Goal: Information Seeking & Learning: Learn about a topic

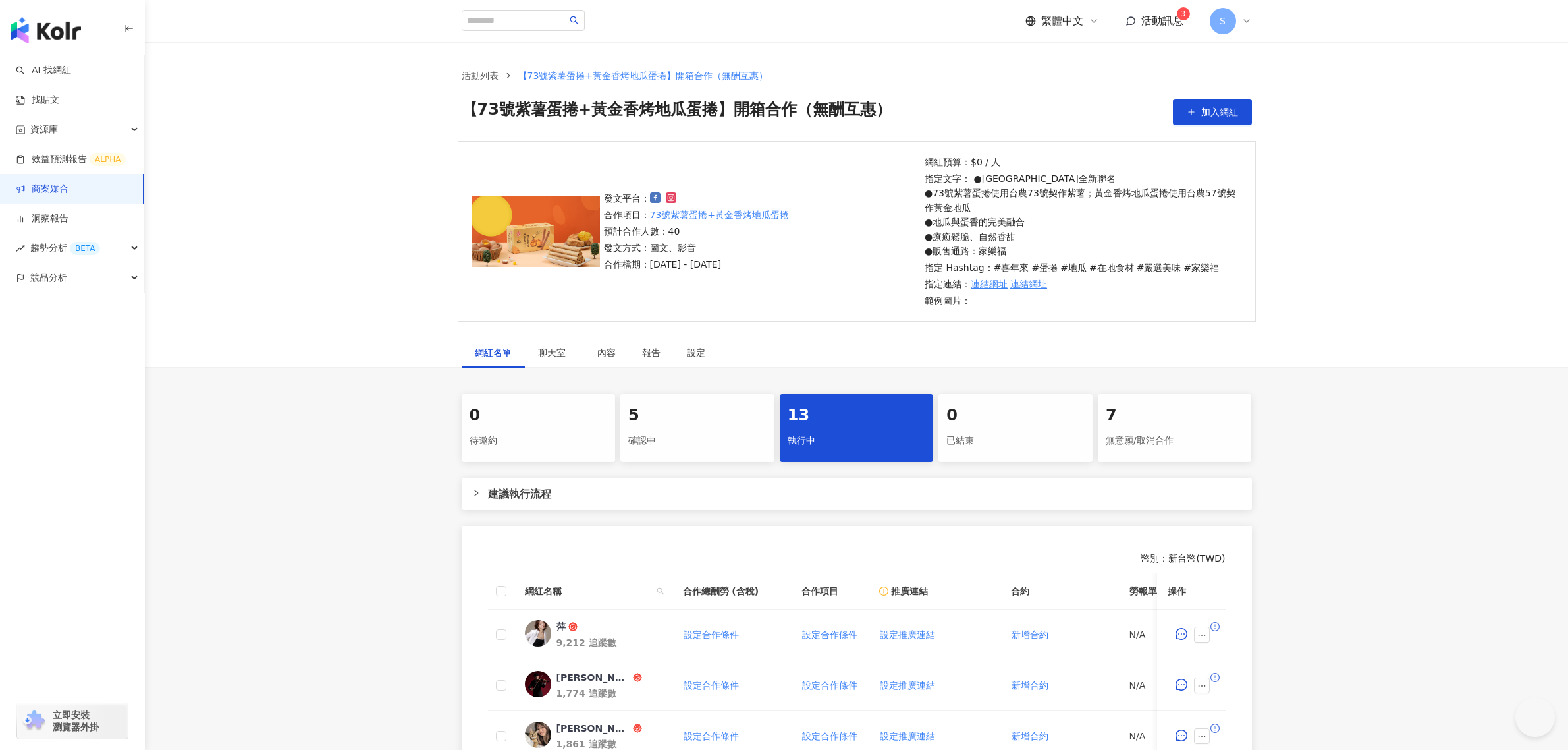
scroll to position [450, 0]
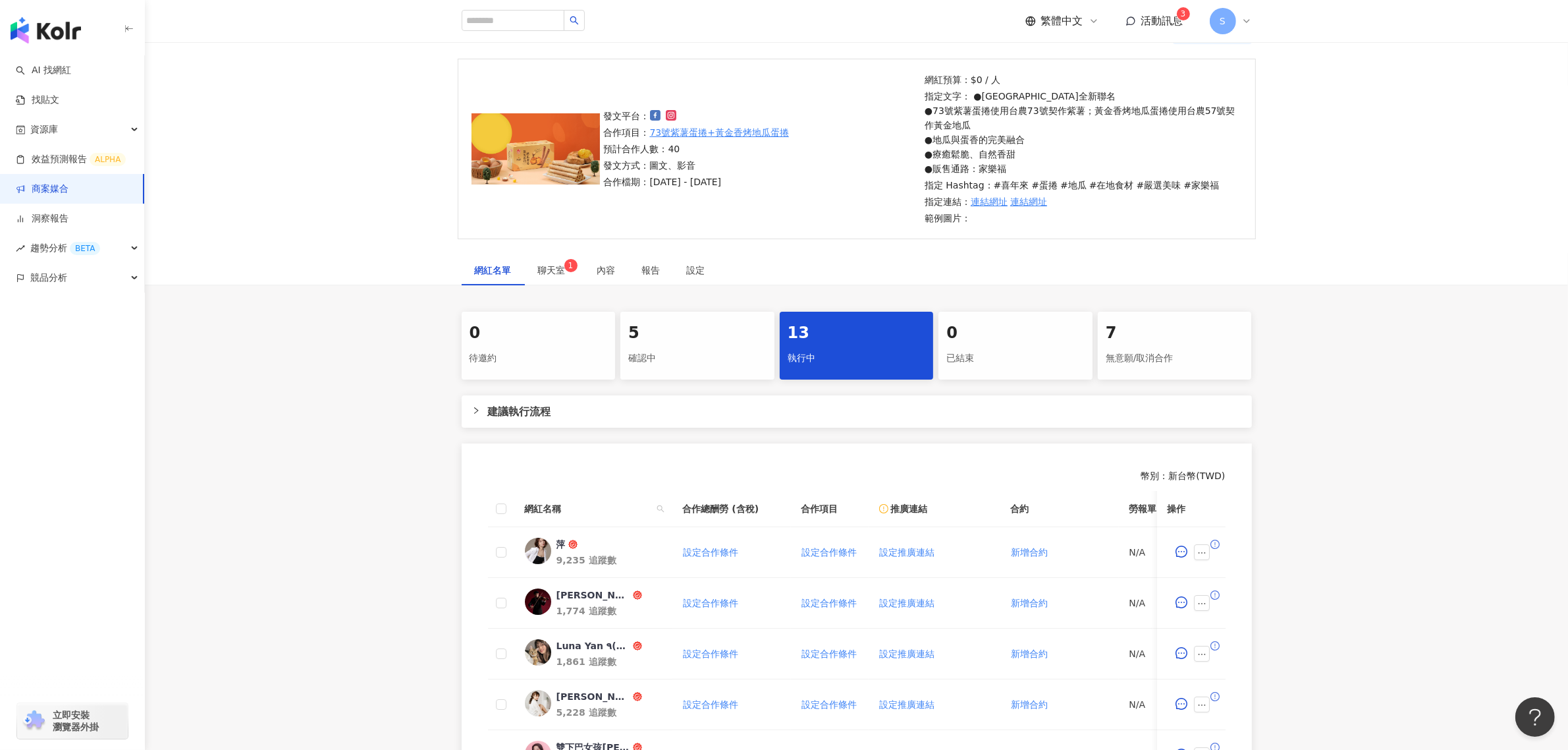
click at [1153, 28] on div "繁體中文 活動訊息 3 S" at bounding box center [1138, 21] width 227 height 27
click at [1154, 17] on span "活動訊息" at bounding box center [1162, 21] width 42 height 13
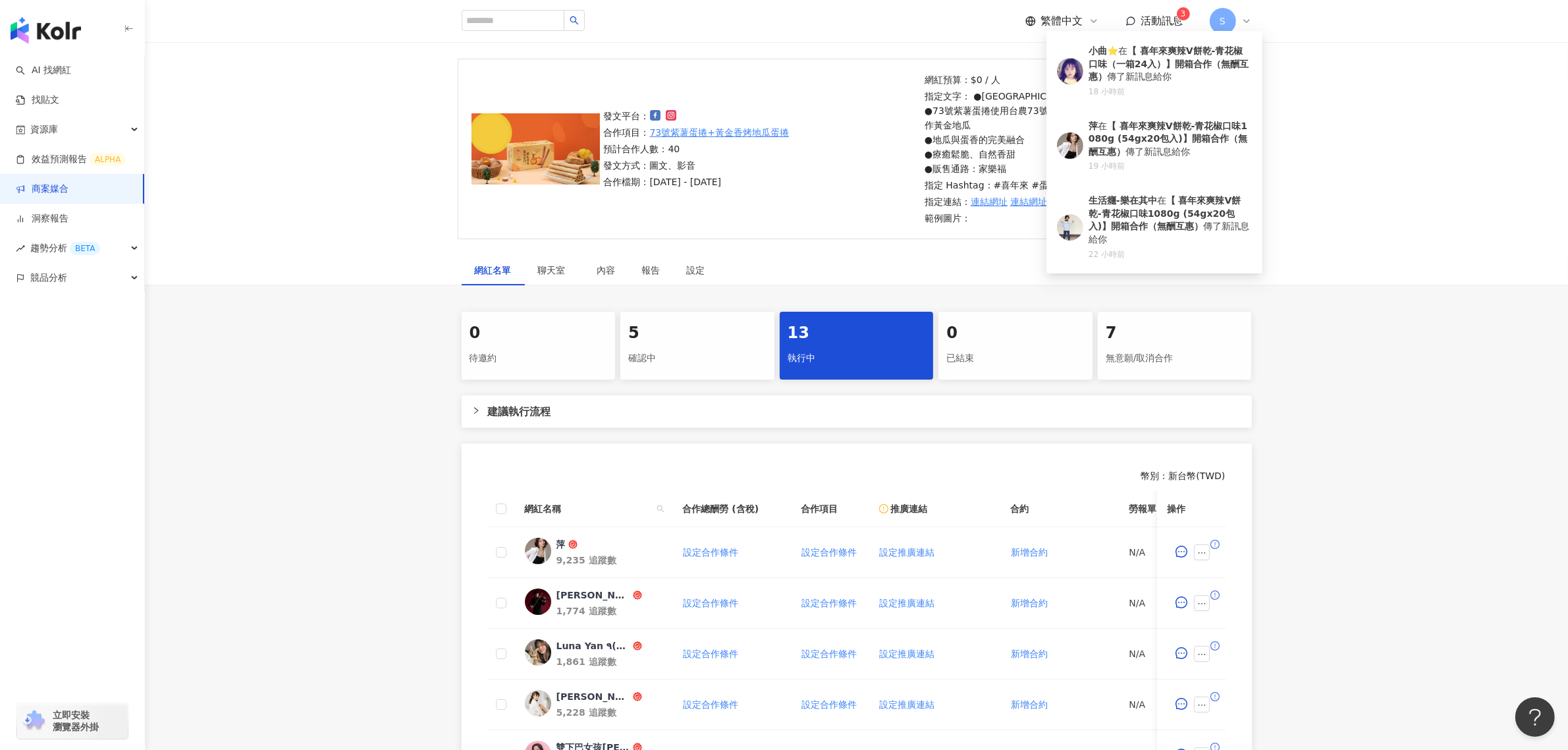
click at [1154, 17] on span "活動訊息" at bounding box center [1162, 21] width 42 height 13
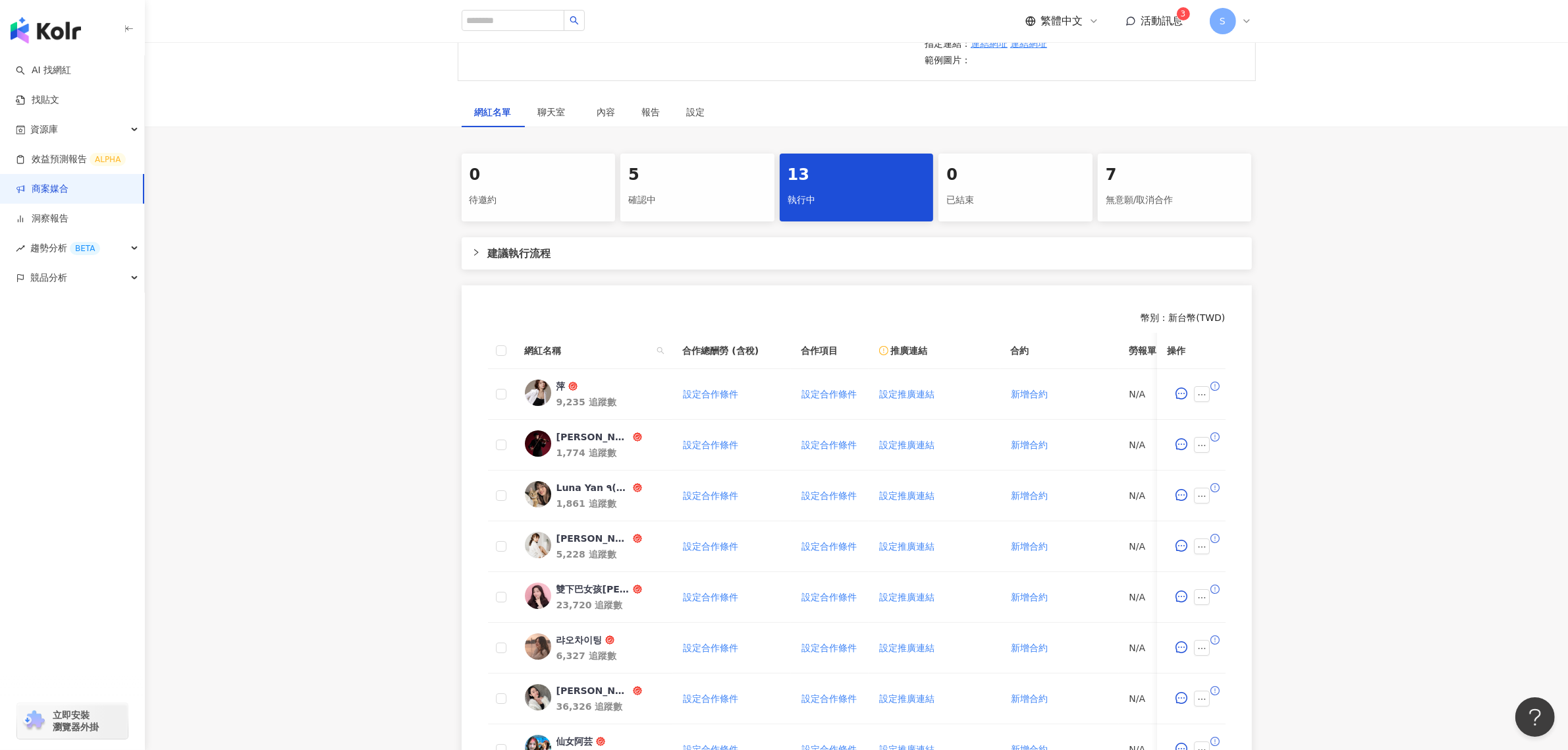
scroll to position [247, 0]
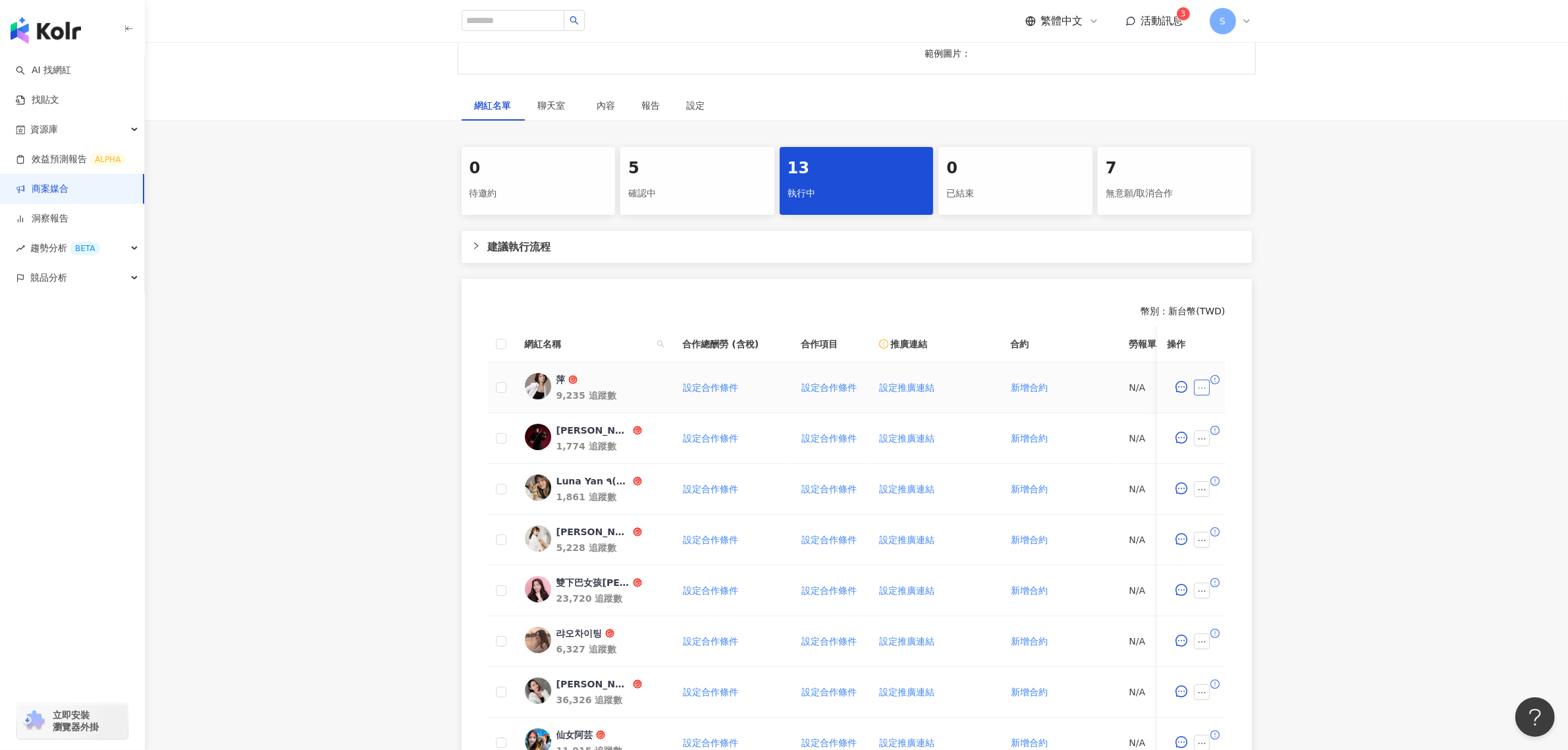
click at [1195, 386] on button "button" at bounding box center [1201, 386] width 16 height 16
click at [1242, 178] on li "下載寄件資訊" at bounding box center [1238, 191] width 83 height 27
click at [550, 96] on div "聊天室" at bounding box center [554, 105] width 60 height 30
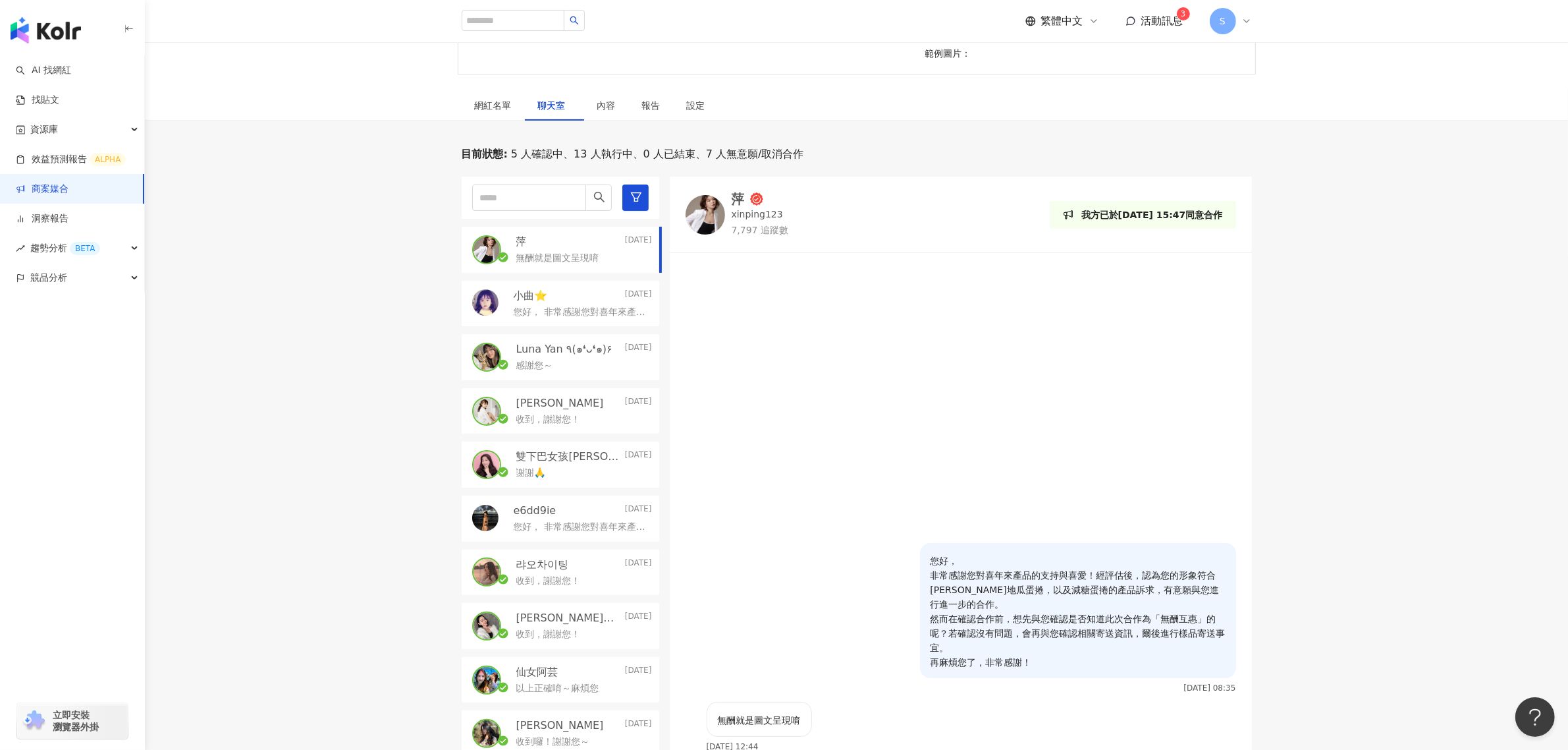
click at [520, 252] on p "無酬就是圖文呈現唷" at bounding box center [558, 258] width 83 height 13
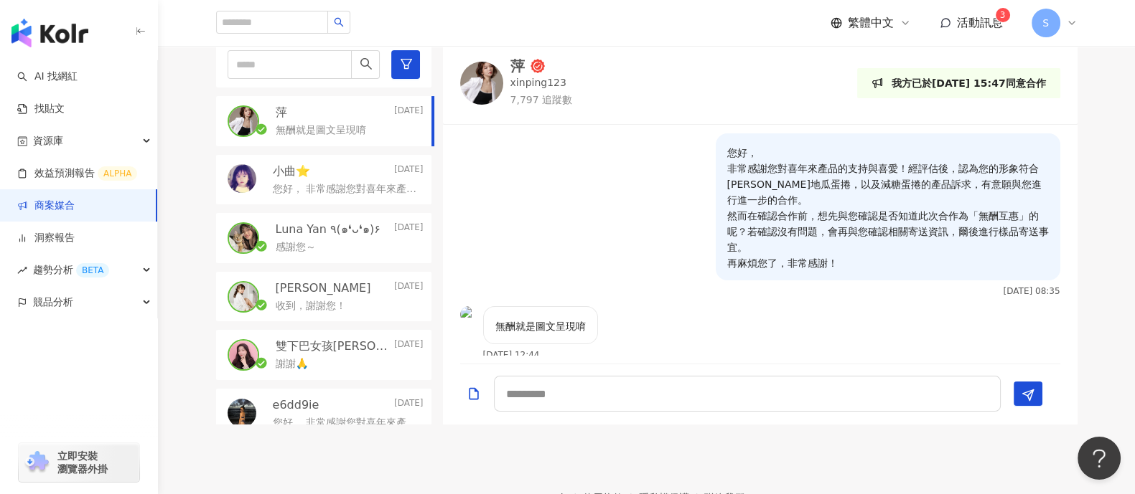
scroll to position [358, 0]
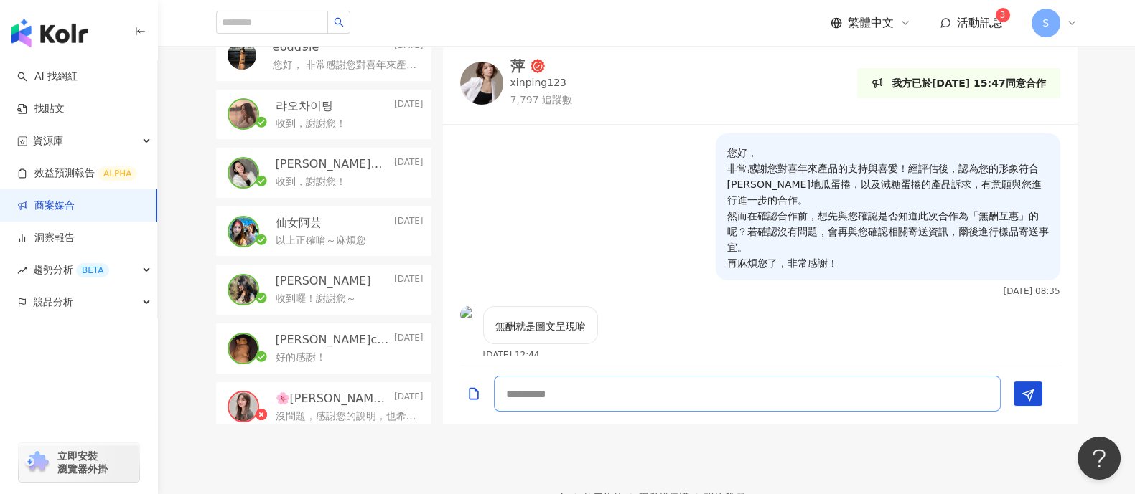
click at [525, 391] on textarea at bounding box center [747, 394] width 507 height 36
type textarea "*"
click at [289, 274] on p "[PERSON_NAME]" at bounding box center [323, 281] width 95 height 16
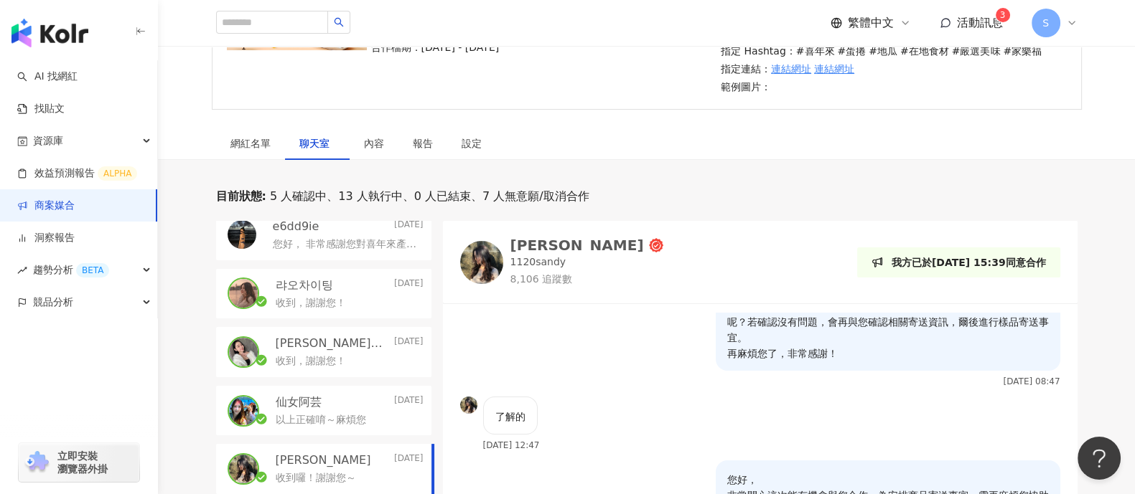
scroll to position [179, 0]
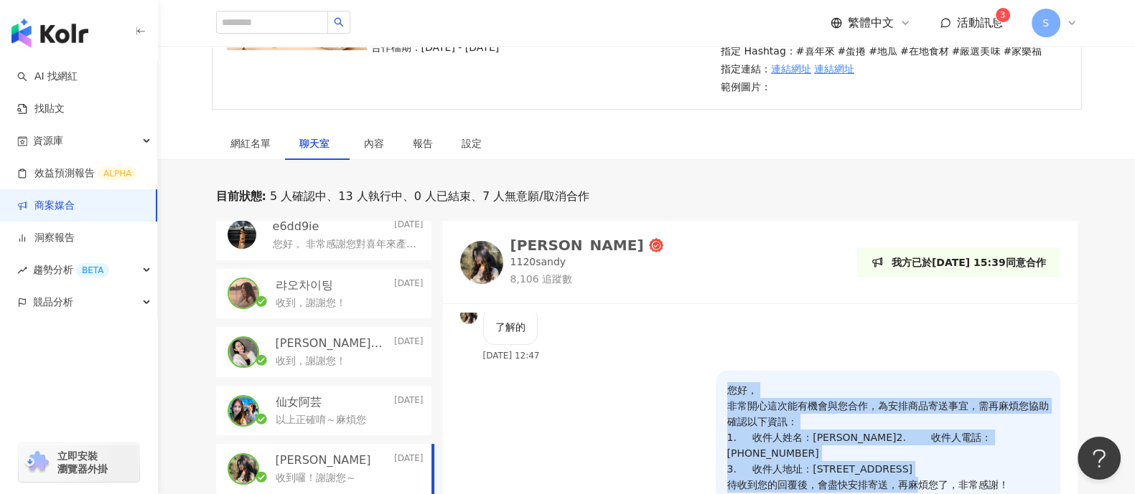
drag, startPoint x: 1026, startPoint y: 471, endPoint x: 704, endPoint y: 375, distance: 336.1
click at [716, 375] on div "您好， 非常開心這次能有機會與您合作，為安排商品寄送事宜，需再麻煩您協助確認以下資訊： 1. 收件人姓名：[PERSON_NAME]2. 收件人電話：[PHO…" at bounding box center [888, 436] width 344 height 131
copy p "您好， 非常開心這次能有機會與您合作，為安排商品寄送事宜，需再麻煩您協助確認以下資訊： 1. 收件人姓名：[PERSON_NAME]2. 收件人電話：[PHO…"
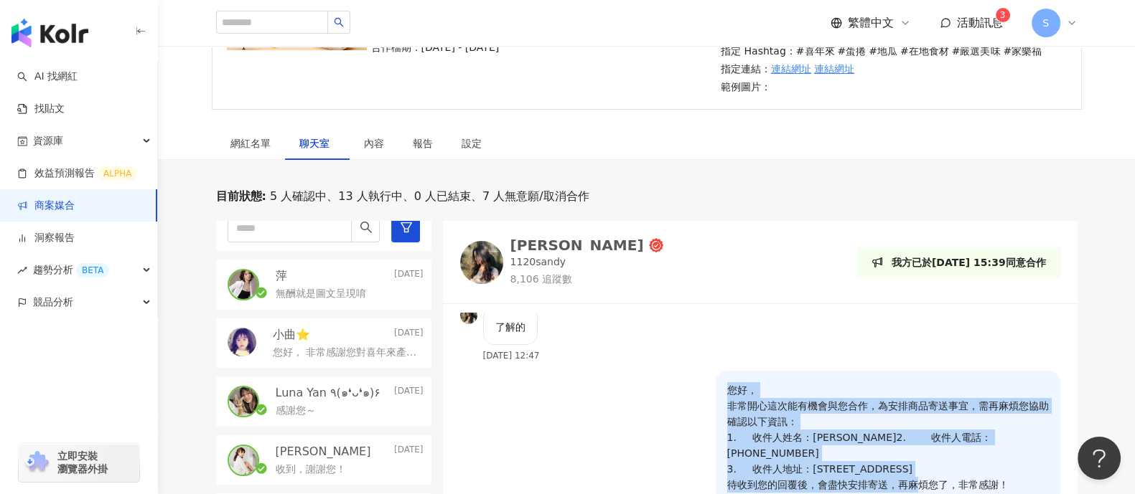
scroll to position [0, 0]
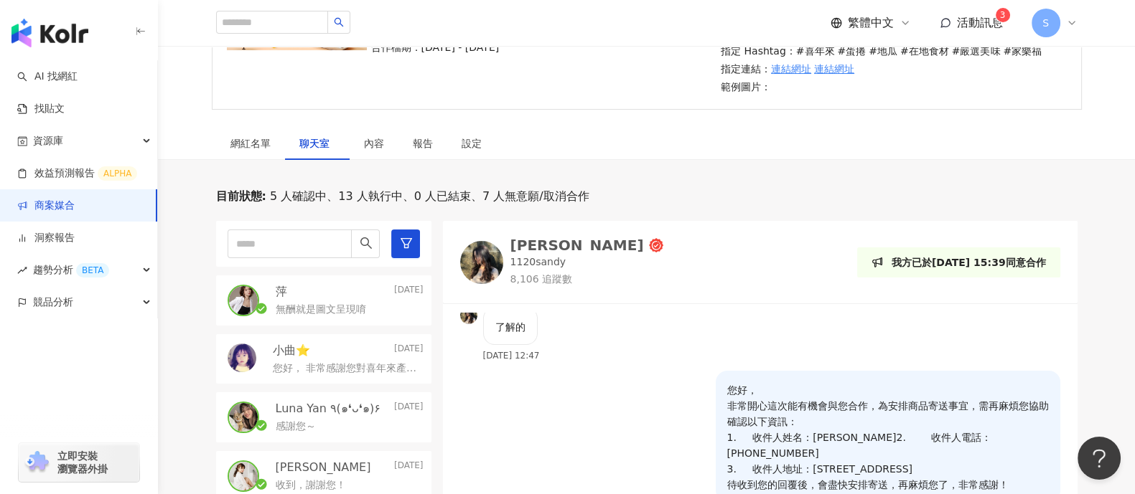
click at [318, 304] on p "無酬就是圖文呈現唷" at bounding box center [321, 310] width 90 height 14
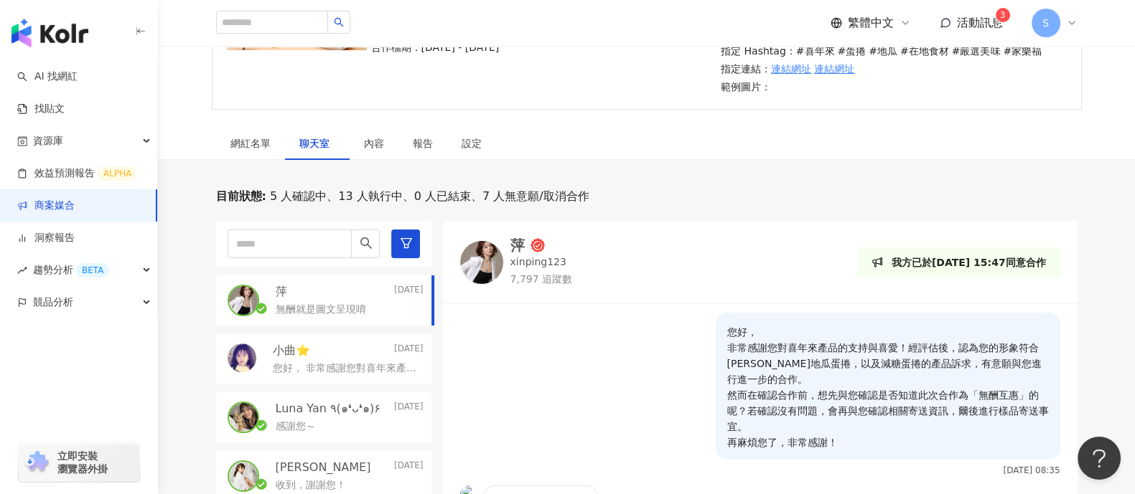
scroll to position [510, 0]
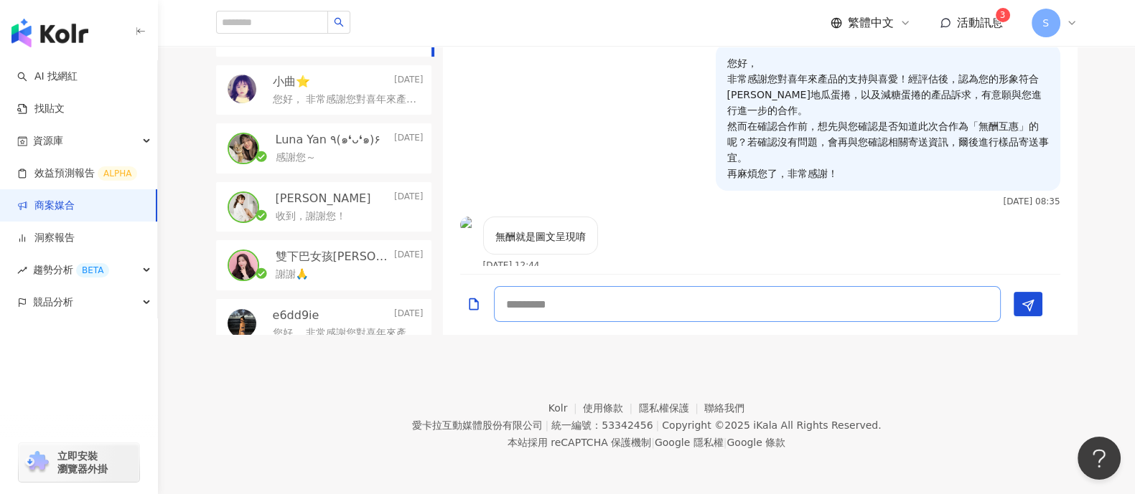
click at [755, 300] on textarea at bounding box center [747, 304] width 507 height 36
paste textarea "**********"
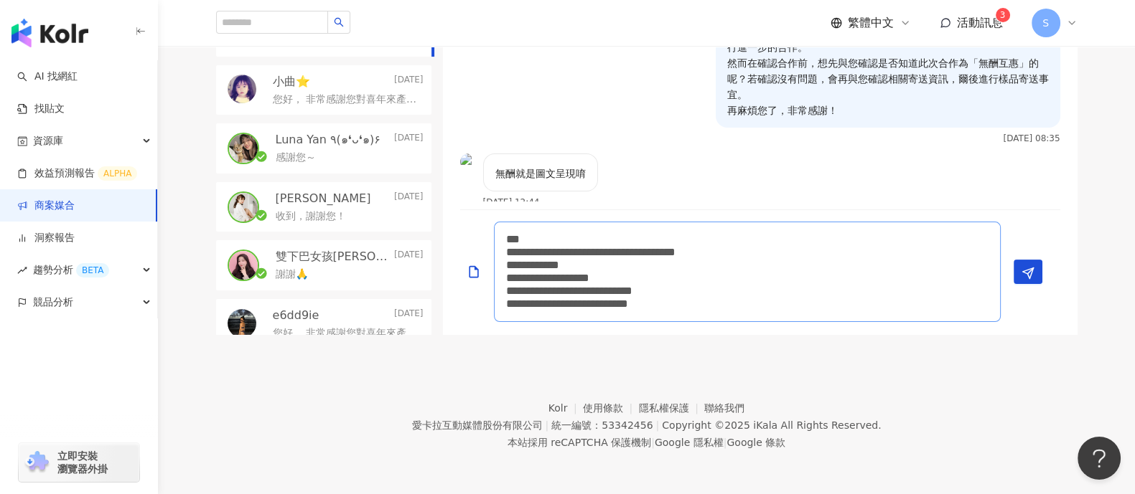
click at [505, 256] on textarea "**********" at bounding box center [747, 272] width 507 height 100
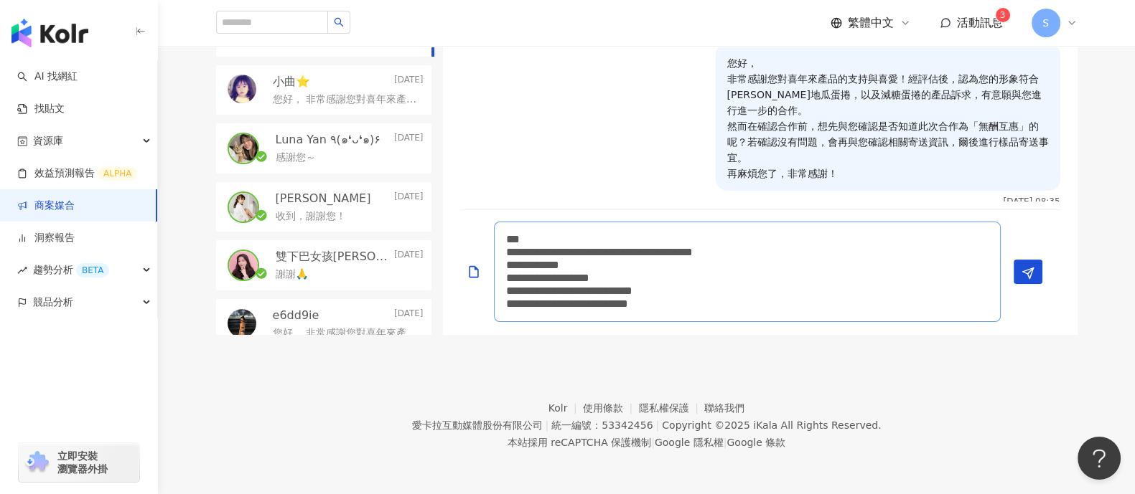
scroll to position [0, 0]
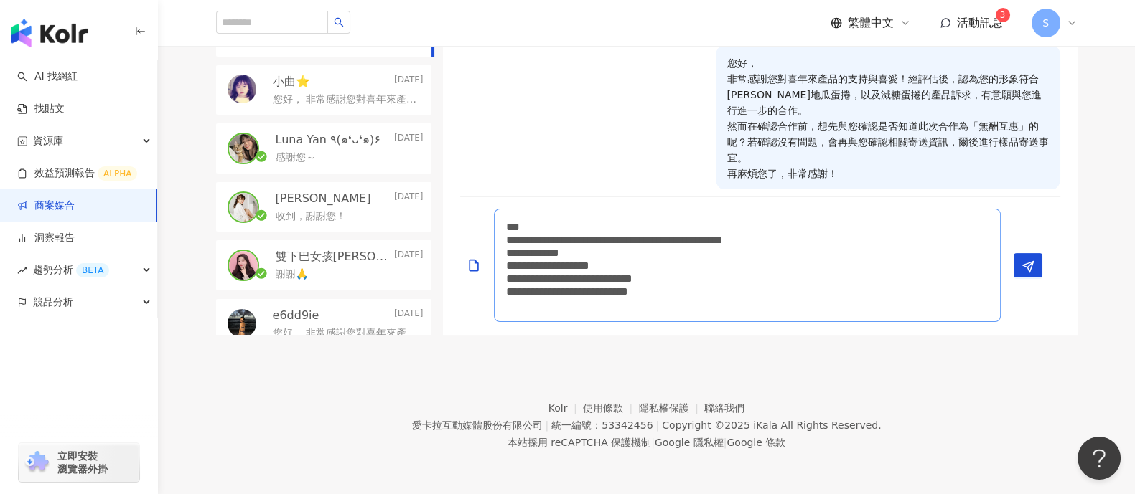
drag, startPoint x: 594, startPoint y: 267, endPoint x: 642, endPoint y: 268, distance: 47.4
click at [642, 268] on textarea "**********" at bounding box center [747, 265] width 507 height 113
paste textarea
drag, startPoint x: 601, startPoint y: 280, endPoint x: 669, endPoint y: 273, distance: 68.5
click at [669, 273] on textarea "**********" at bounding box center [747, 265] width 507 height 113
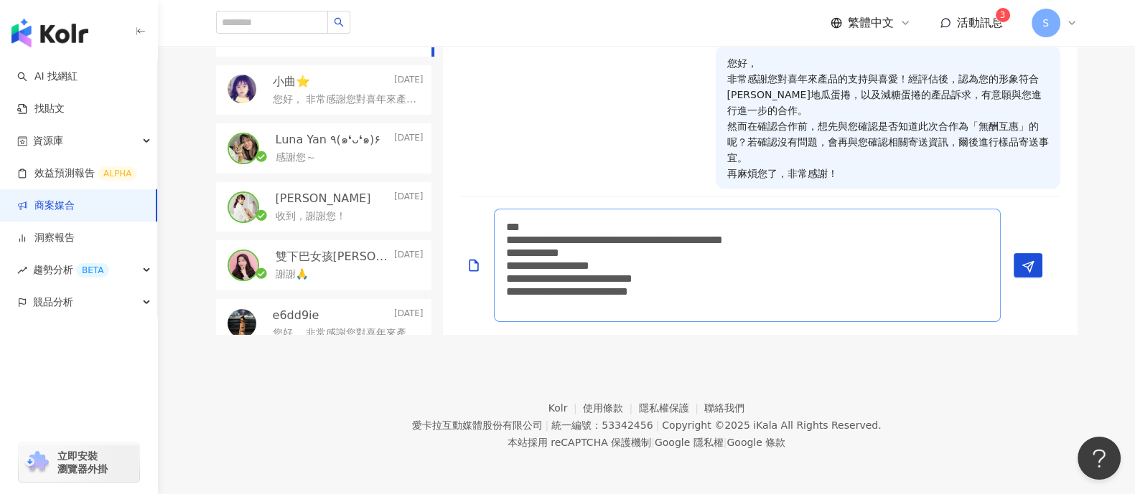
paste textarea
drag, startPoint x: 590, startPoint y: 296, endPoint x: 794, endPoint y: 291, distance: 204.6
click at [794, 291] on textarea "**********" at bounding box center [747, 265] width 507 height 113
paste textarea
click at [926, 289] on textarea "**********" at bounding box center [747, 265] width 507 height 113
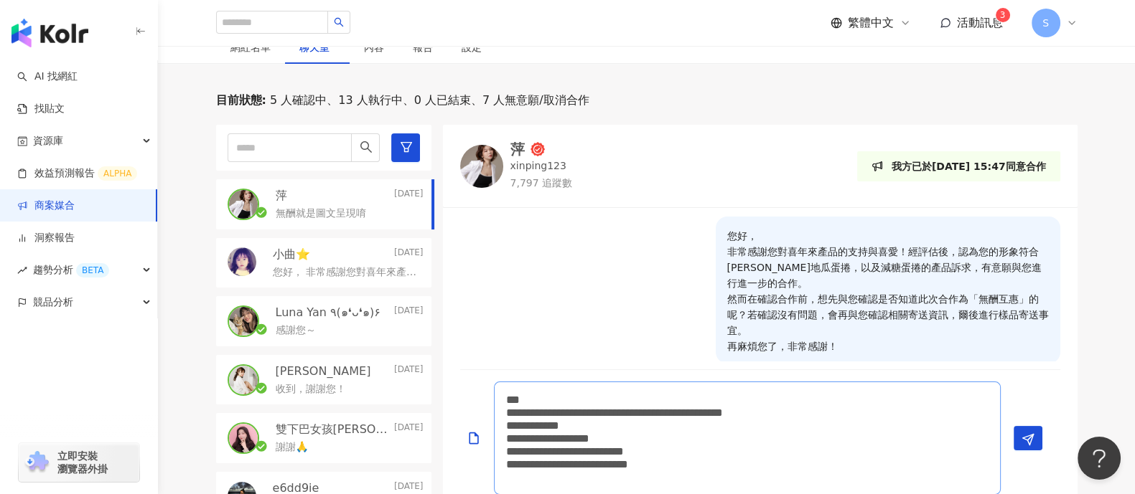
scroll to position [329, 0]
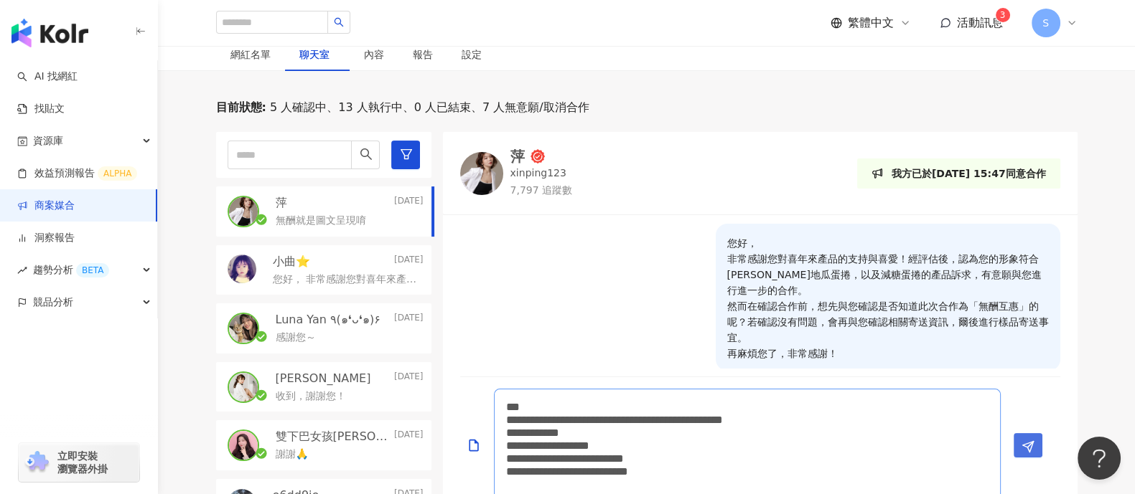
type textarea "**********"
click at [1023, 439] on span "Send" at bounding box center [1027, 446] width 13 height 15
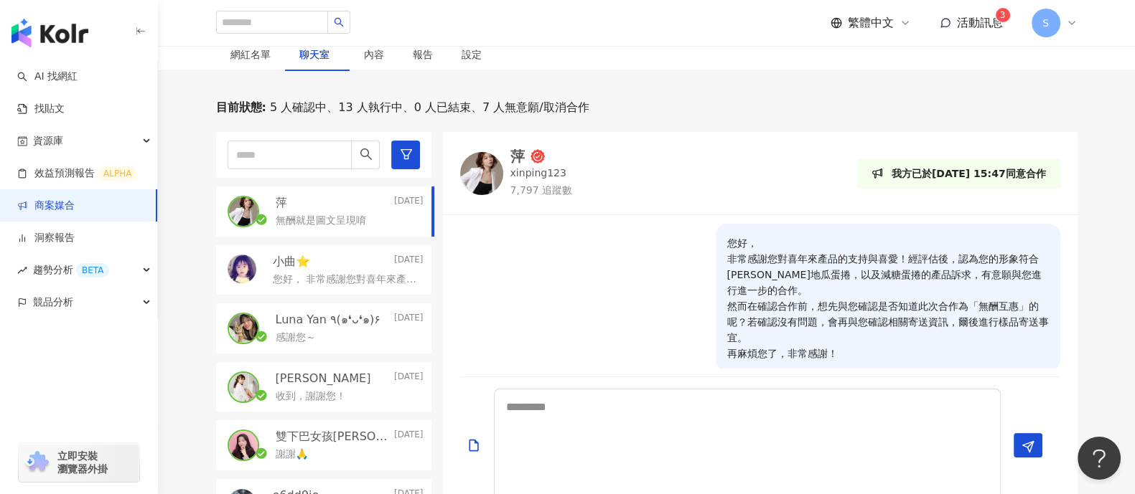
scroll to position [156, 0]
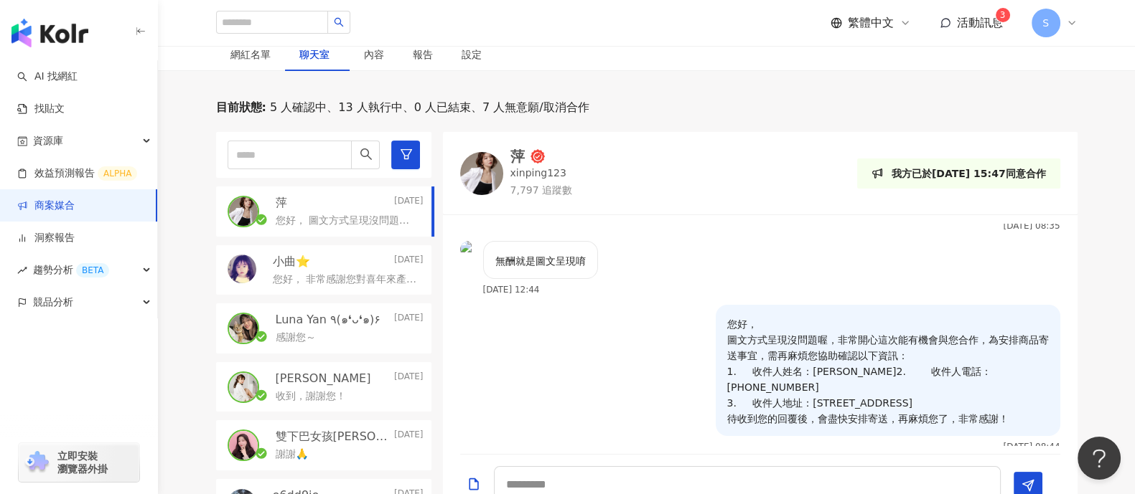
click at [75, 204] on link "商案媒合" at bounding box center [45, 206] width 57 height 14
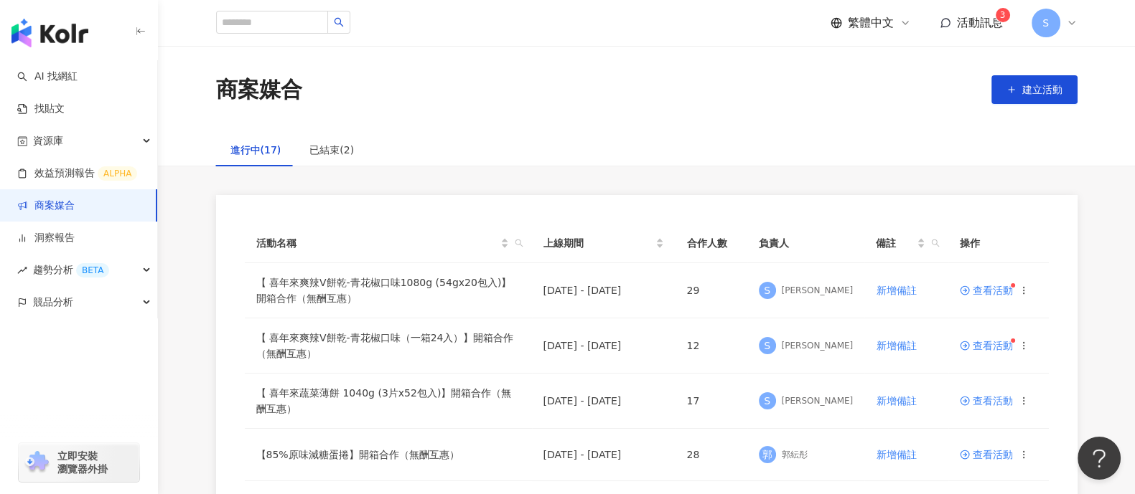
click at [75, 199] on link "商案媒合" at bounding box center [45, 206] width 57 height 14
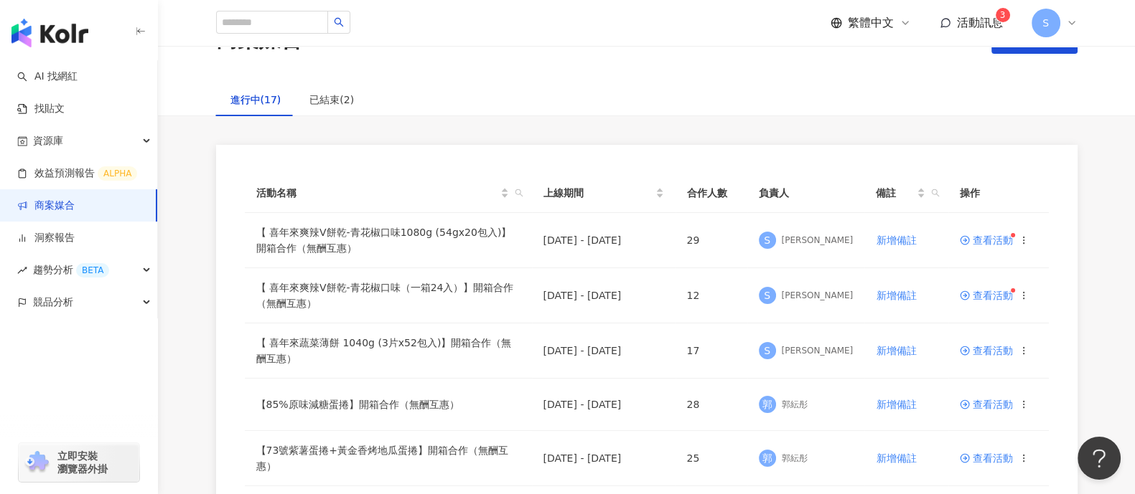
scroll to position [89, 0]
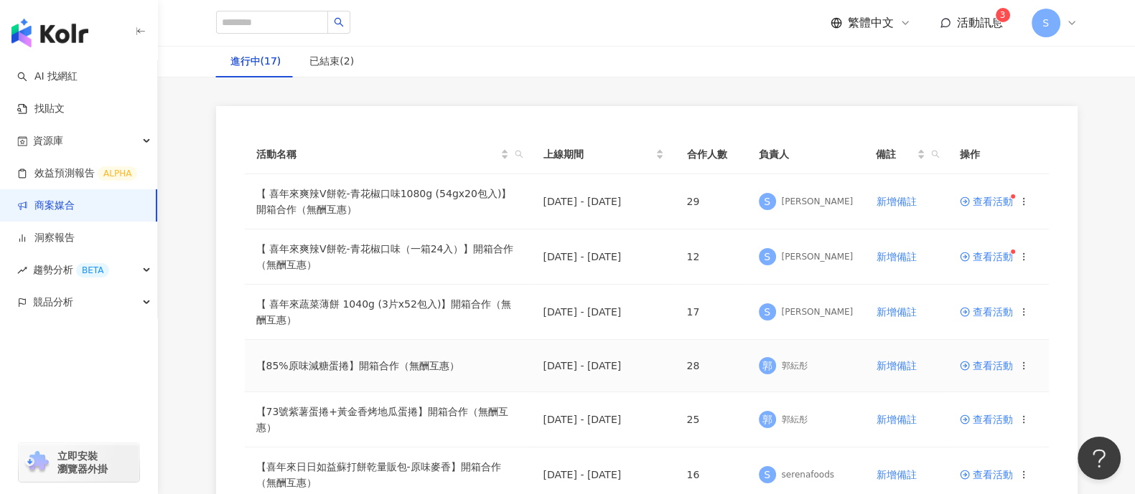
click at [978, 367] on span "查看活動" at bounding box center [986, 366] width 53 height 10
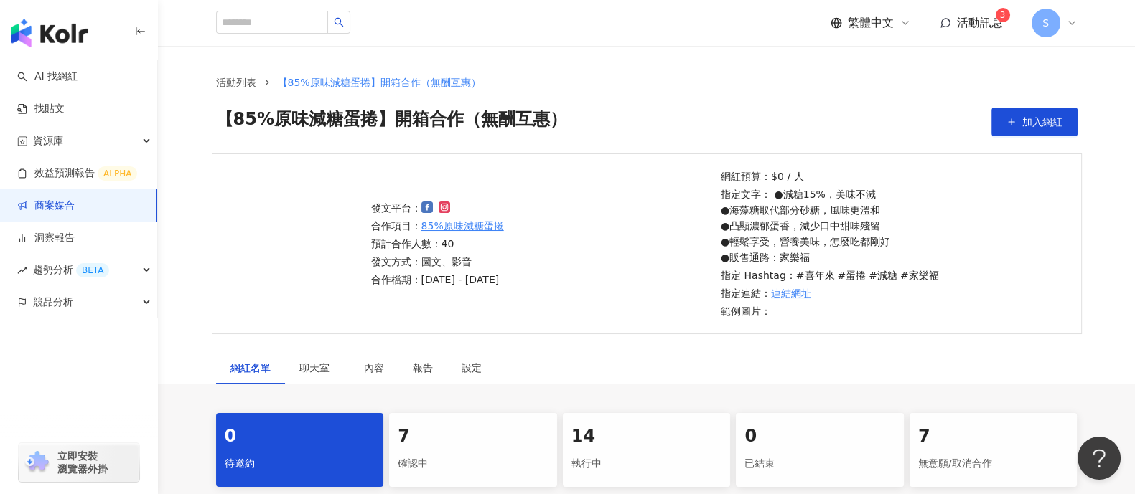
scroll to position [269, 0]
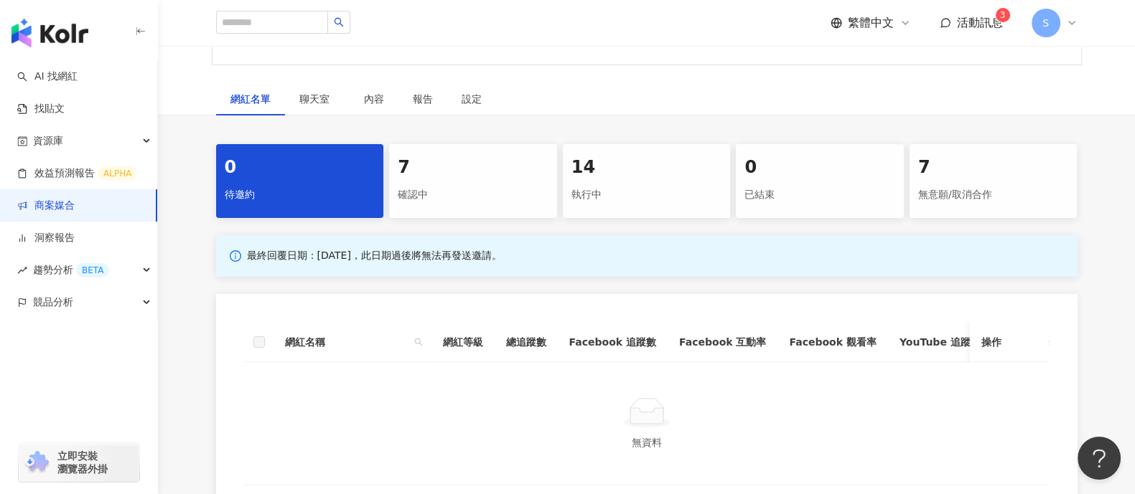
click at [510, 176] on div "7" at bounding box center [473, 168] width 151 height 24
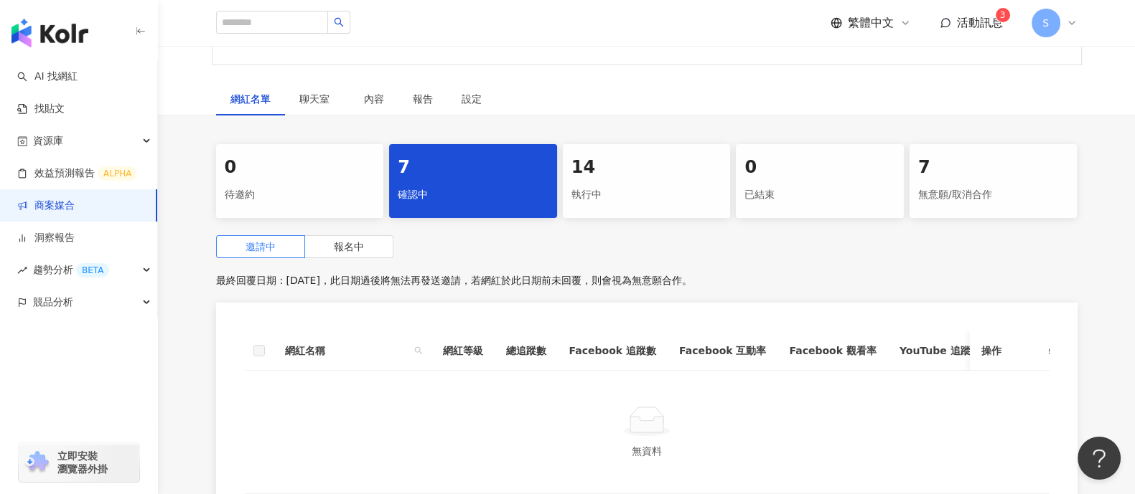
scroll to position [358, 0]
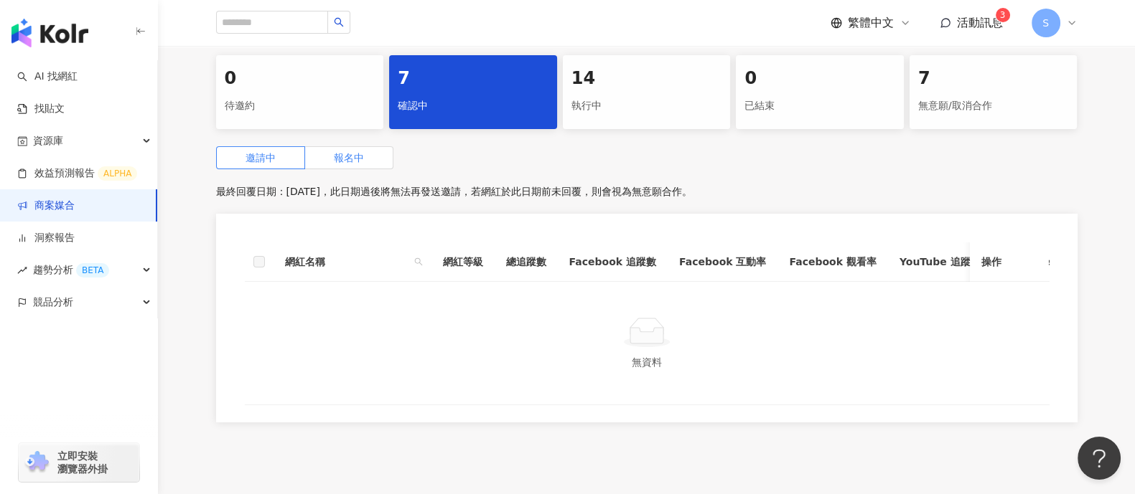
click at [362, 164] on label "報名中" at bounding box center [349, 157] width 88 height 23
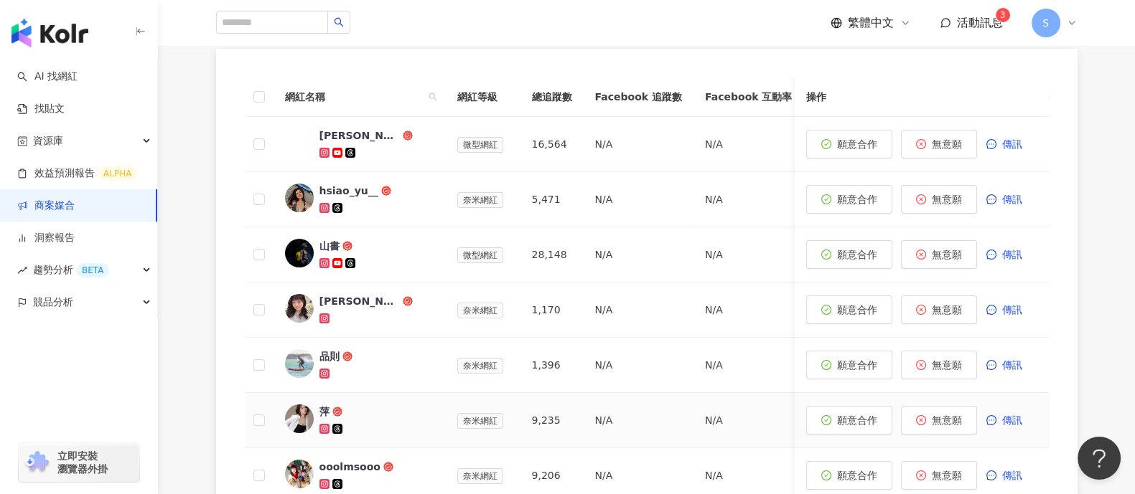
scroll to position [358, 0]
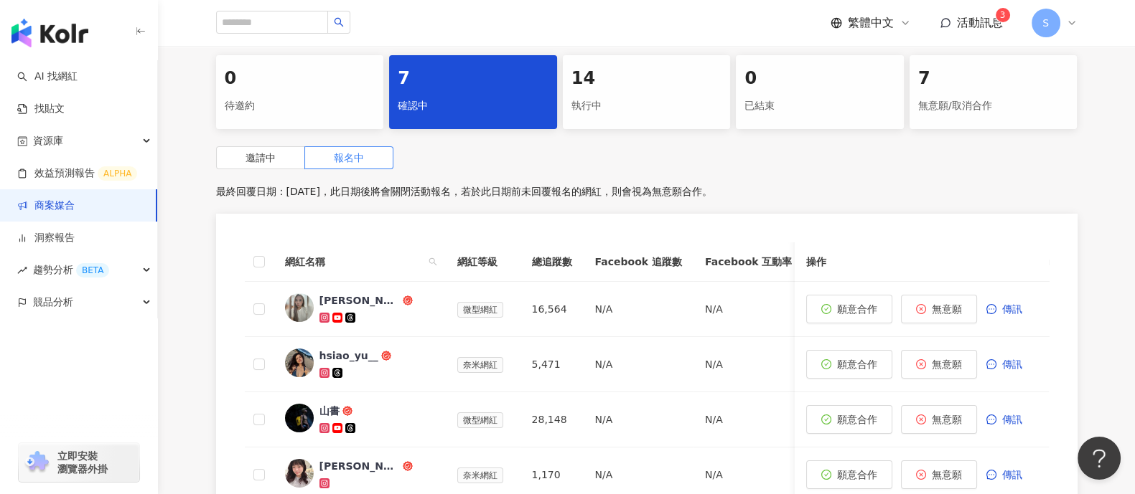
click at [611, 99] on div "執行中" at bounding box center [646, 106] width 151 height 24
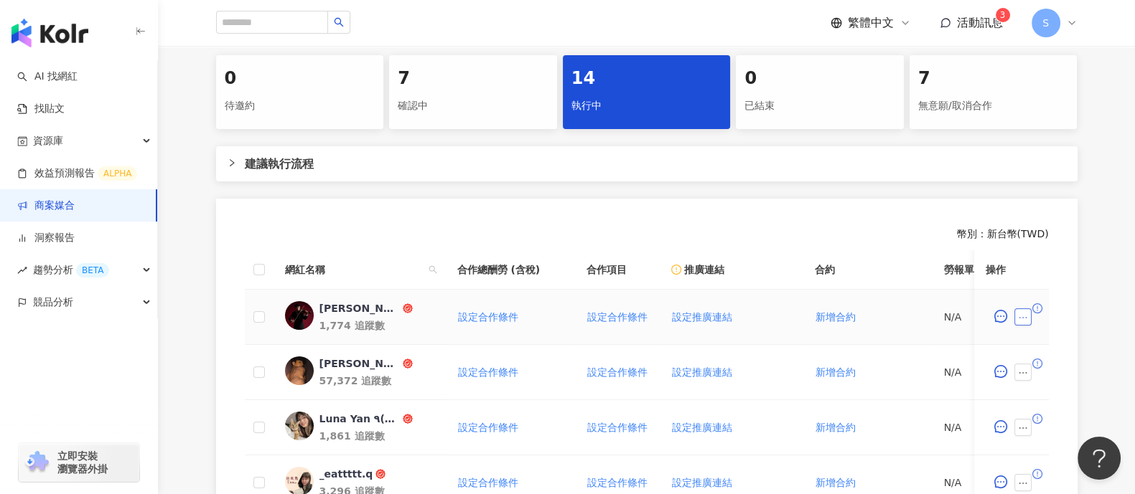
click at [1025, 313] on icon "ellipsis" at bounding box center [1023, 318] width 10 height 10
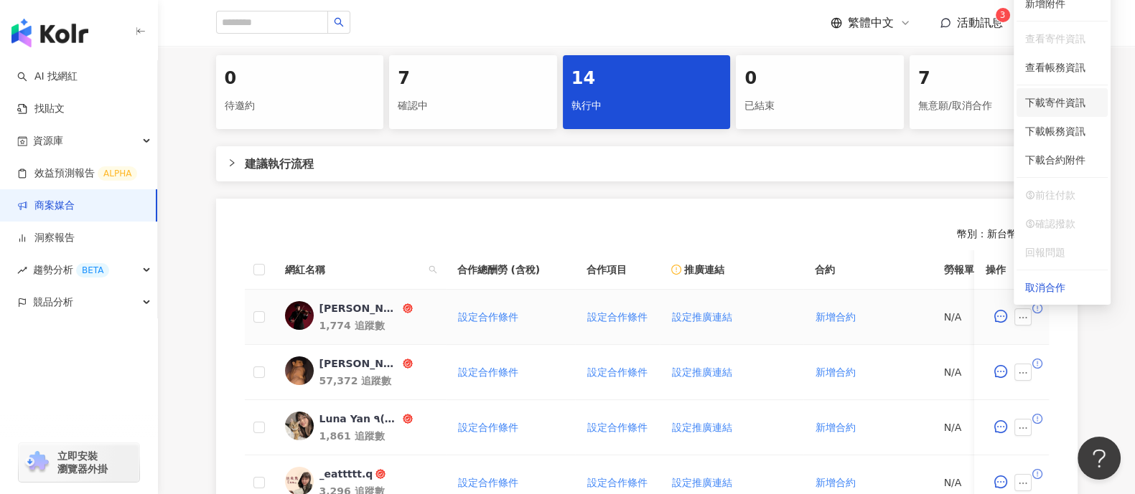
click at [1053, 98] on span "下載寄件資訊" at bounding box center [1062, 103] width 74 height 16
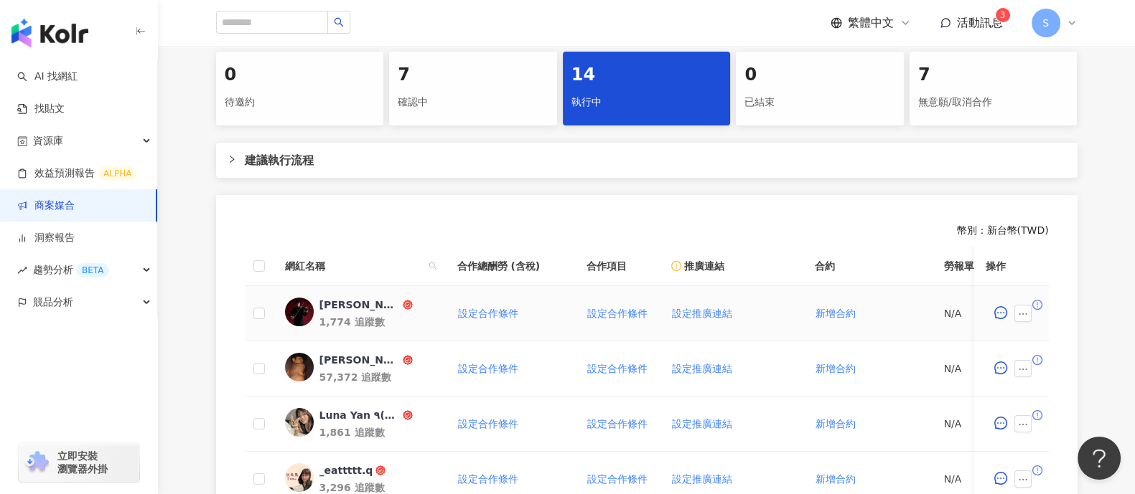
scroll to position [269, 0]
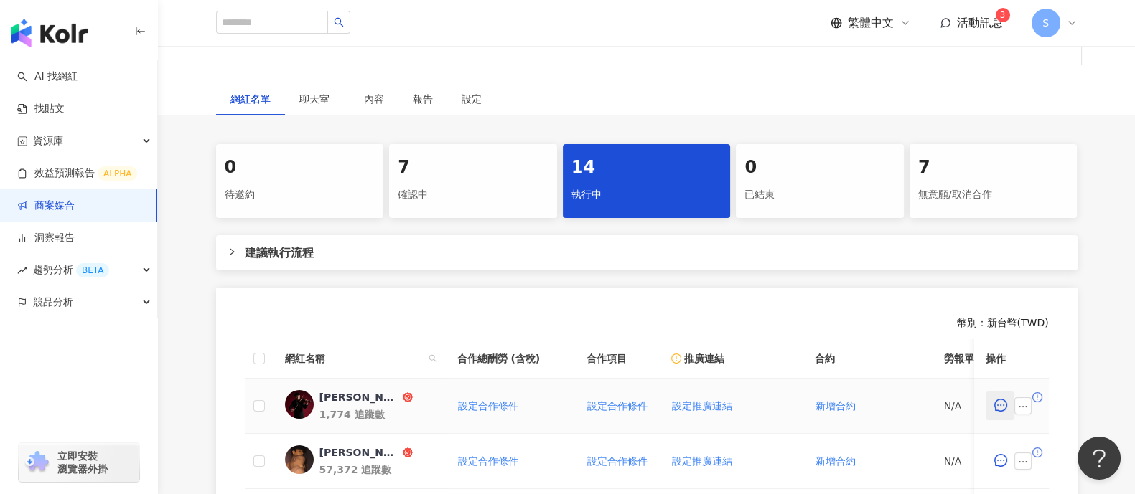
click at [998, 395] on button "button" at bounding box center [999, 406] width 29 height 29
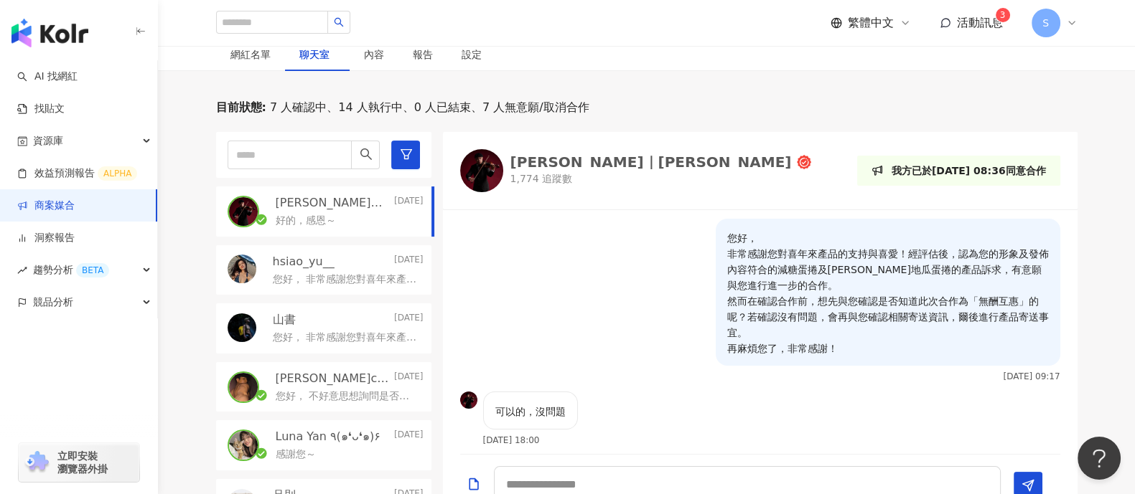
click at [545, 169] on div "[PERSON_NAME]｜[PERSON_NAME]傑 1,774 追蹤數" at bounding box center [660, 171] width 301 height 32
click at [251, 47] on div "網紅名單" at bounding box center [250, 55] width 40 height 16
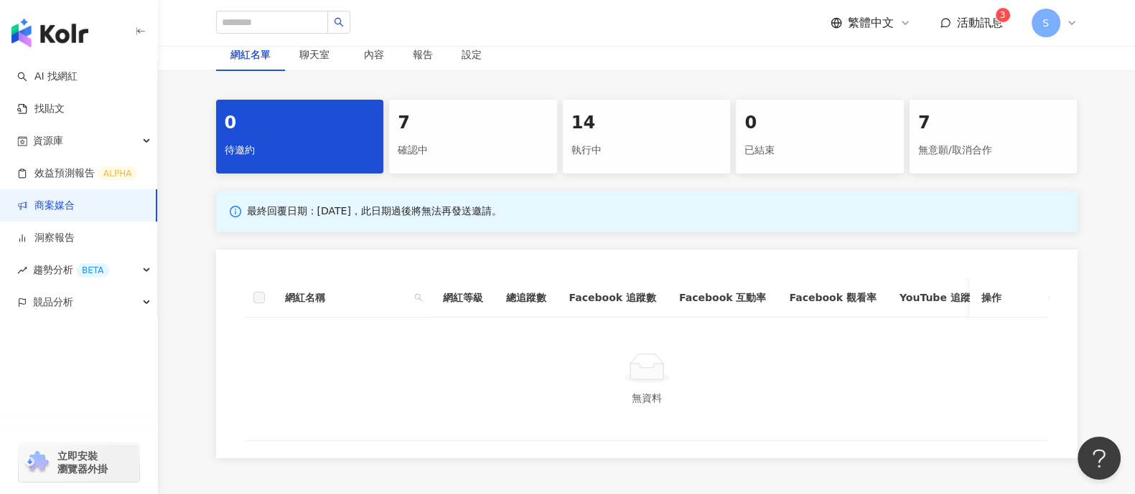
click at [461, 127] on div "7" at bounding box center [473, 123] width 151 height 24
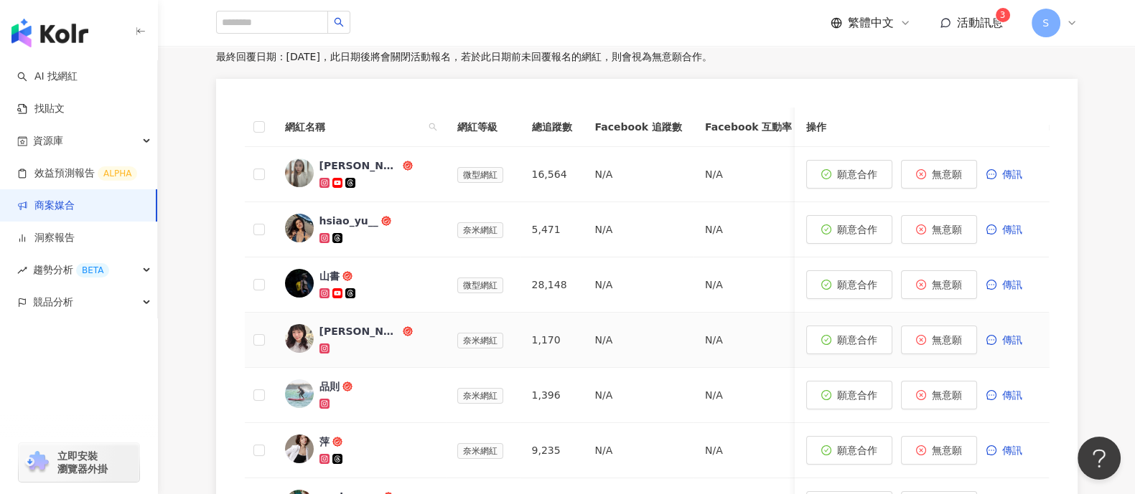
scroll to position [583, 0]
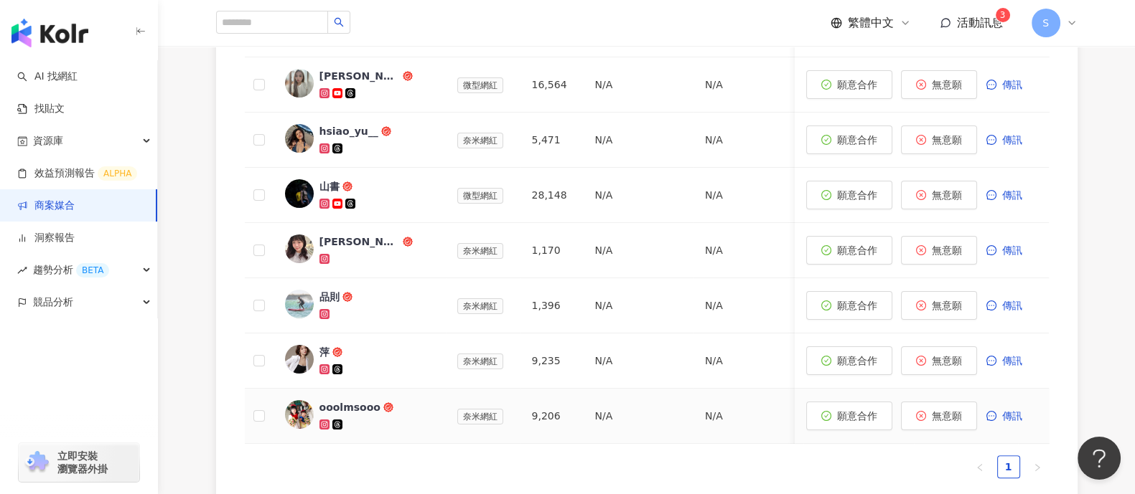
click at [347, 403] on div "ooolmsooo" at bounding box center [349, 407] width 61 height 14
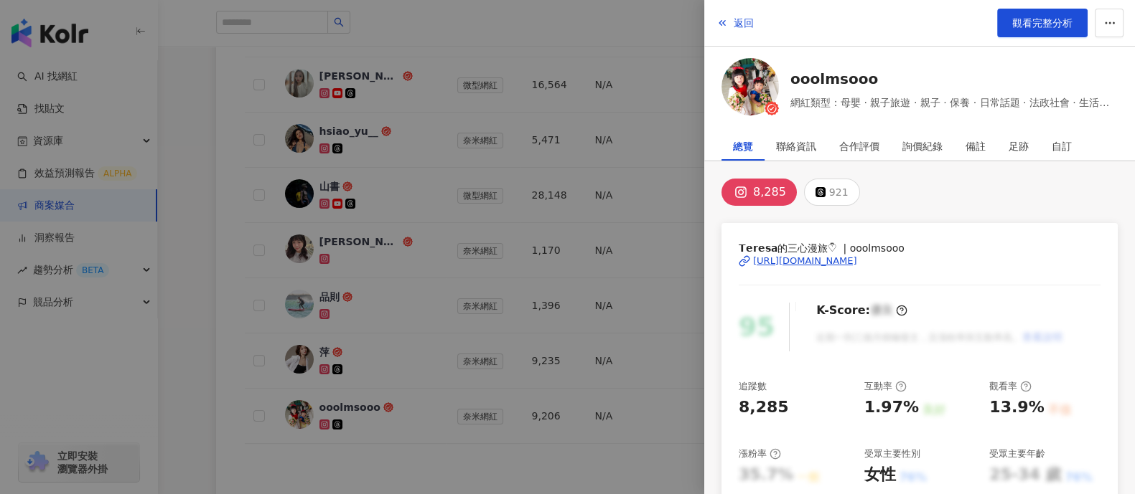
drag, startPoint x: 832, startPoint y: 77, endPoint x: 951, endPoint y: 49, distance: 122.4
click at [951, 49] on div "返回 觀看完整分析 ooolmsooo 網紅類型：母嬰 · 親子旅遊 · 親子 · 保養 · 日常話題 · 法政社會 · 生活風格" at bounding box center [919, 60] width 431 height 121
drag, startPoint x: 1131, startPoint y: 76, endPoint x: 787, endPoint y: 68, distance: 344.6
click at [787, 68] on div "ooolmsooo 網紅類型：母嬰 · 親子旅遊 · 親子 · 保養 · 日常話題 · 法政社會 · 生活風格" at bounding box center [919, 89] width 431 height 62
copy link "ooolmsooo"
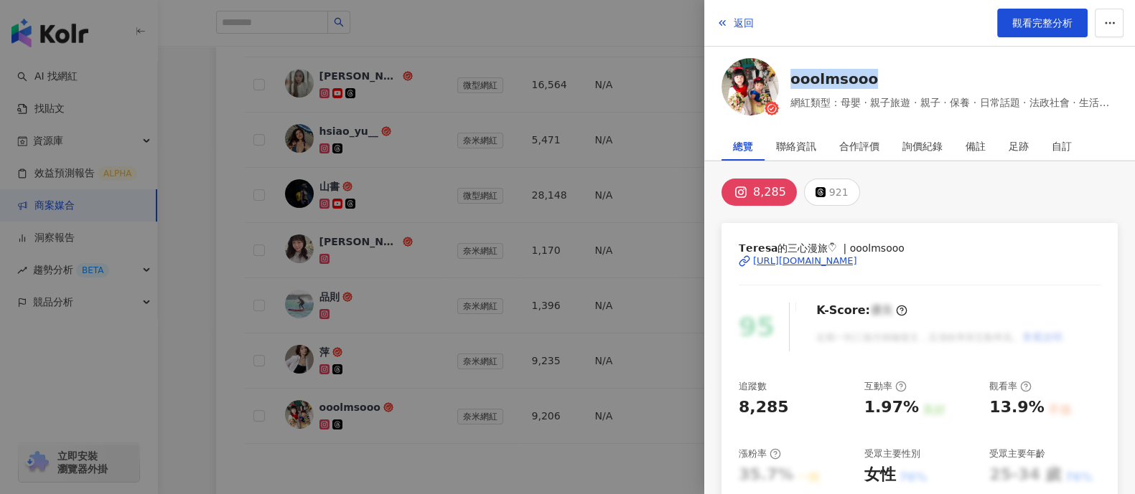
drag, startPoint x: 1091, startPoint y: 261, endPoint x: 751, endPoint y: 264, distance: 340.2
click at [751, 264] on div "𝗧𝗲𝗿𝗲𝘀𝗮的三心漫旅♡ ྀི | ooolmsooo [URL][DOMAIN_NAME] 95 K-Score : 優良 近期一到三個月積極發文，且漲粉率…" at bounding box center [919, 484] width 396 height 522
copy div "[URL][DOMAIN_NAME]"
drag, startPoint x: 517, startPoint y: 349, endPoint x: 428, endPoint y: 360, distance: 89.0
click at [517, 349] on div at bounding box center [567, 247] width 1135 height 494
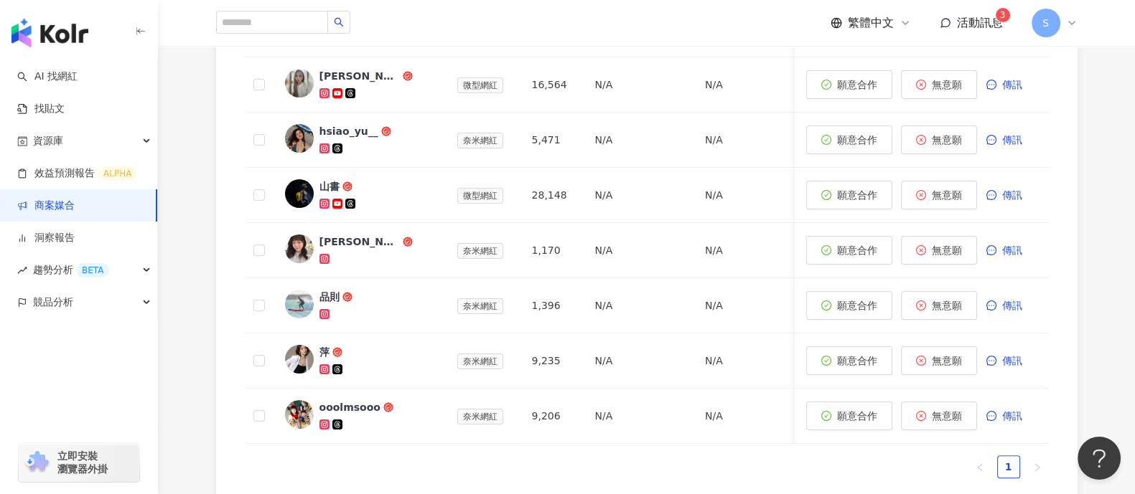
click at [1072, 194] on div "網紅名稱 網紅等級 總追蹤數 Facebook 追蹤數 Facebook 互動率 Facebook 觀看率 YouTube 追蹤數 YouTube 互動率 Y…" at bounding box center [646, 248] width 861 height 518
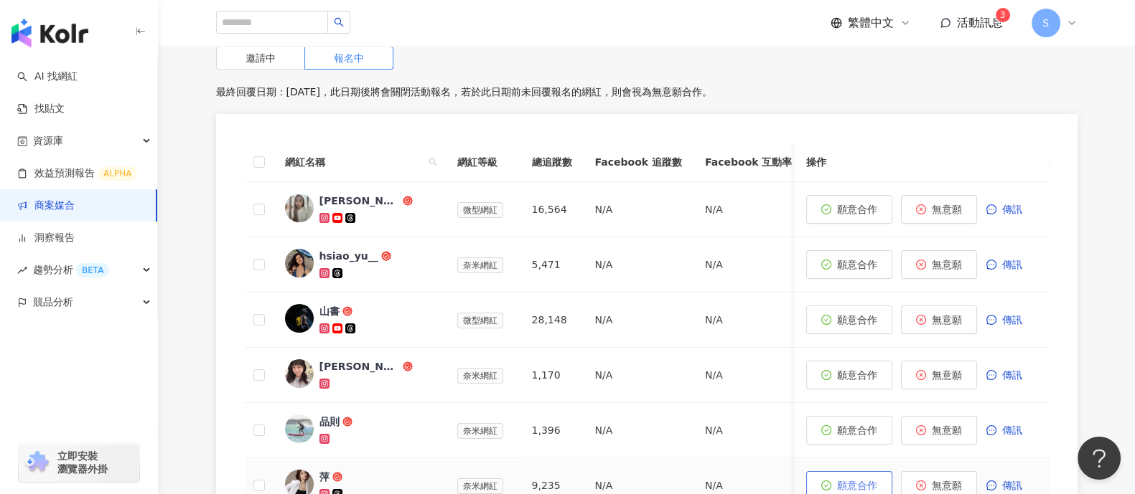
scroll to position [596, 0]
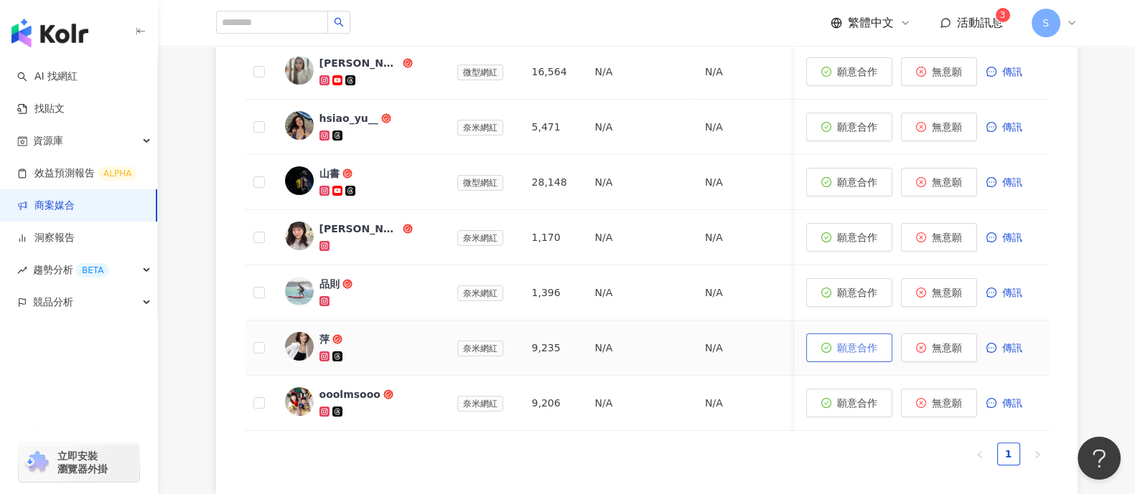
click at [847, 349] on span "願意合作" at bounding box center [857, 347] width 40 height 11
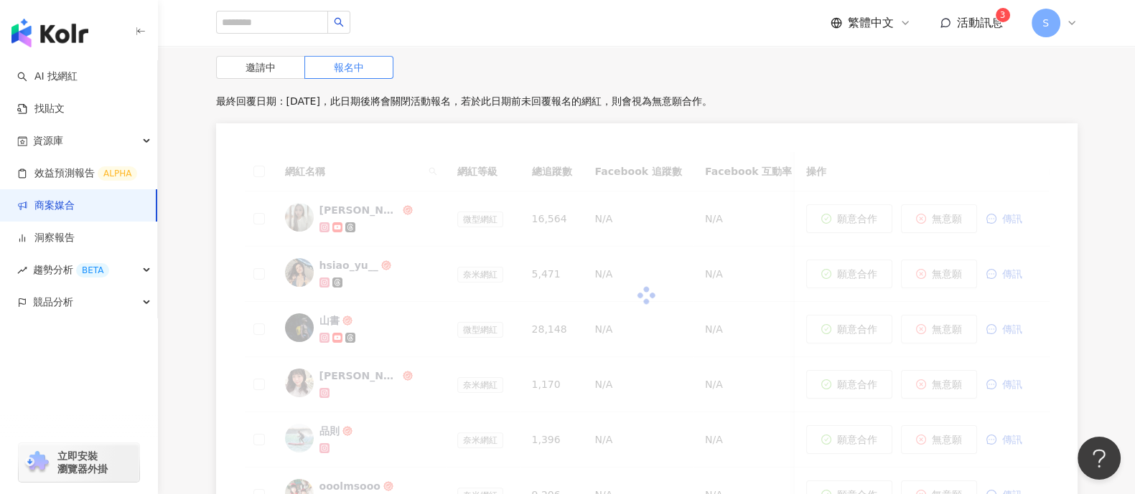
scroll to position [721, 0]
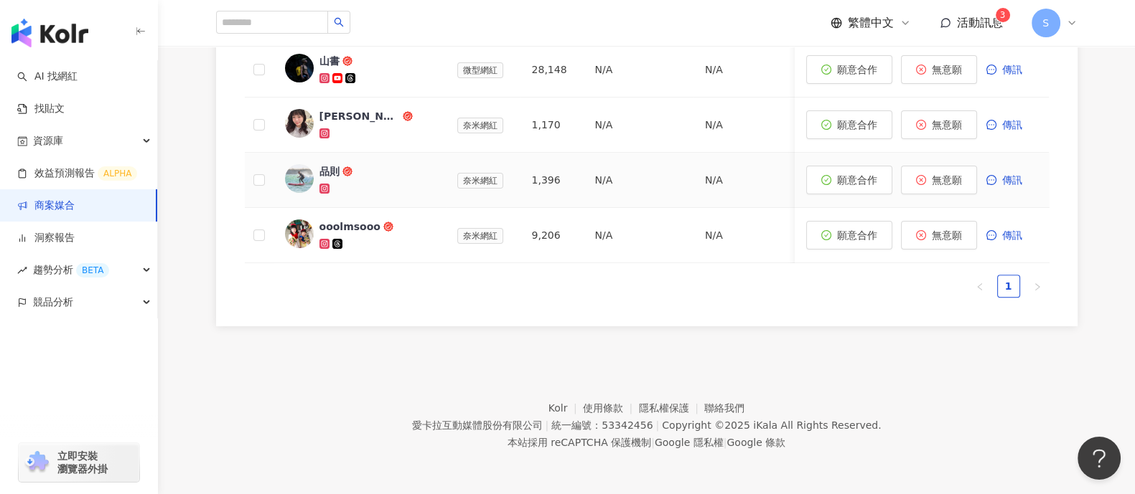
click at [330, 164] on div "品則" at bounding box center [329, 171] width 20 height 14
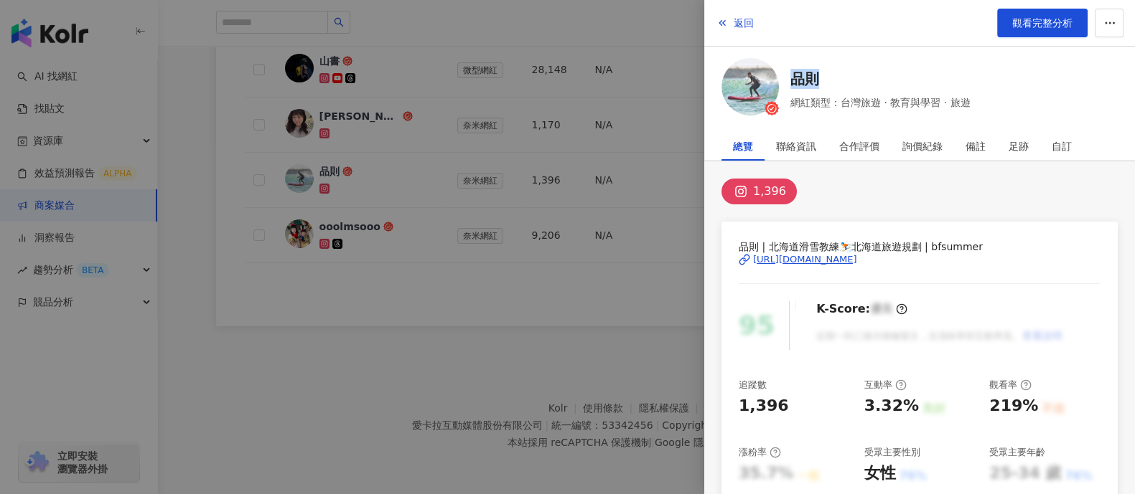
drag, startPoint x: 1077, startPoint y: 77, endPoint x: 788, endPoint y: 75, distance: 288.5
click at [788, 75] on div "品則 網紅類型：台灣旅遊 · 教育與學習 · 旅遊" at bounding box center [919, 89] width 396 height 62
copy link "品則"
drag, startPoint x: 1052, startPoint y: 255, endPoint x: 1048, endPoint y: 263, distance: 9.6
click at [1051, 256] on div "[URL][DOMAIN_NAME]" at bounding box center [919, 259] width 362 height 13
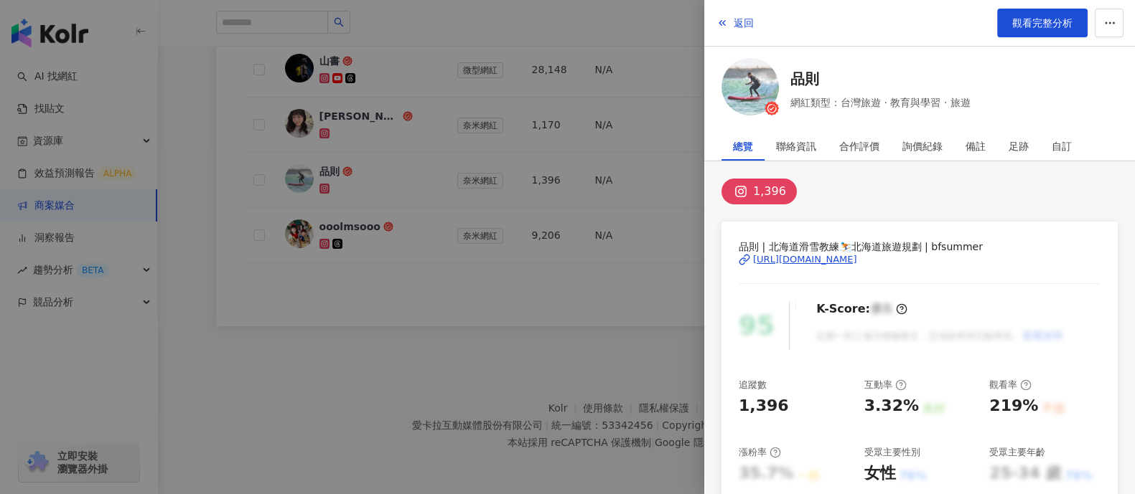
drag, startPoint x: 894, startPoint y: 261, endPoint x: 965, endPoint y: 255, distance: 70.5
click at [976, 249] on span "品則 | 北海道滑雪教練⛷️北海道旅遊規劃 | bfsummer" at bounding box center [919, 247] width 362 height 16
click at [857, 261] on div "[URL][DOMAIN_NAME]" at bounding box center [805, 259] width 104 height 13
click at [545, 377] on div at bounding box center [567, 247] width 1135 height 494
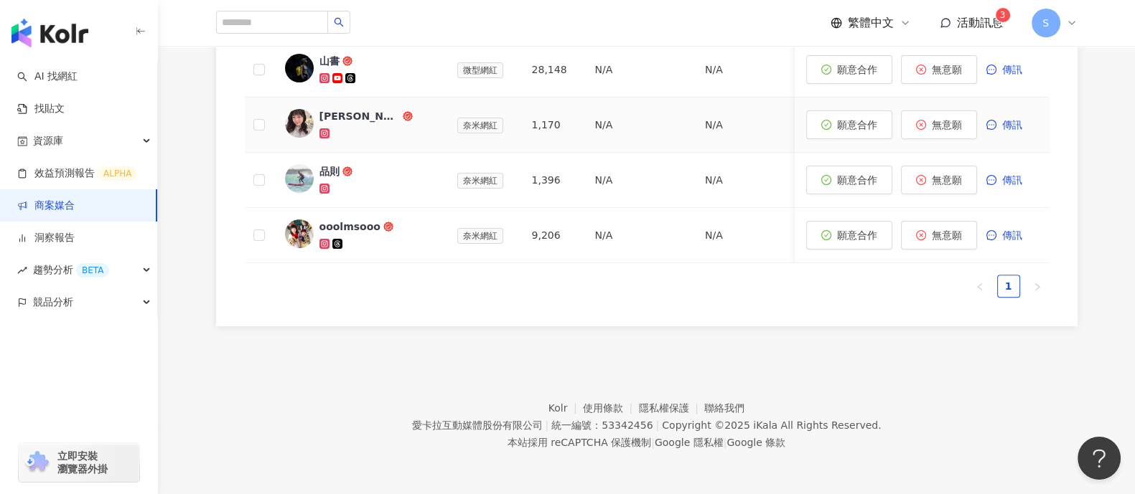
click at [324, 109] on div "[PERSON_NAME]" at bounding box center [359, 116] width 80 height 14
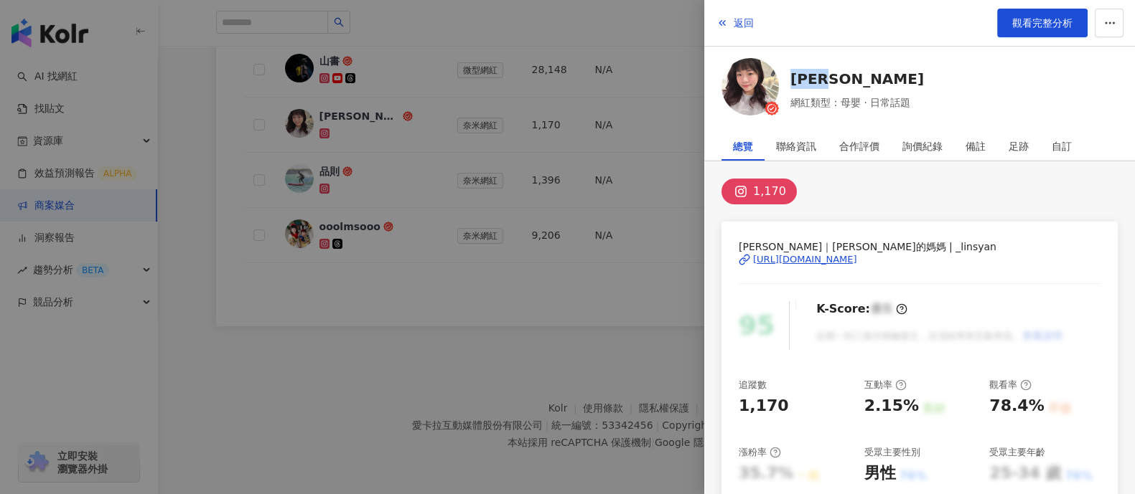
drag, startPoint x: 1103, startPoint y: 80, endPoint x: 785, endPoint y: 82, distance: 317.9
click at [785, 82] on div "[PERSON_NAME] 網紅類型：母嬰 · 日常話題" at bounding box center [919, 89] width 396 height 62
copy link "[PERSON_NAME]"
drag, startPoint x: 1093, startPoint y: 263, endPoint x: 749, endPoint y: 261, distance: 343.8
click at [749, 261] on div "[PERSON_NAME]｜[PERSON_NAME]的媽媽 | _linsyan [URL][DOMAIN_NAME] 95 K-Score : 優良 近期…" at bounding box center [919, 483] width 396 height 522
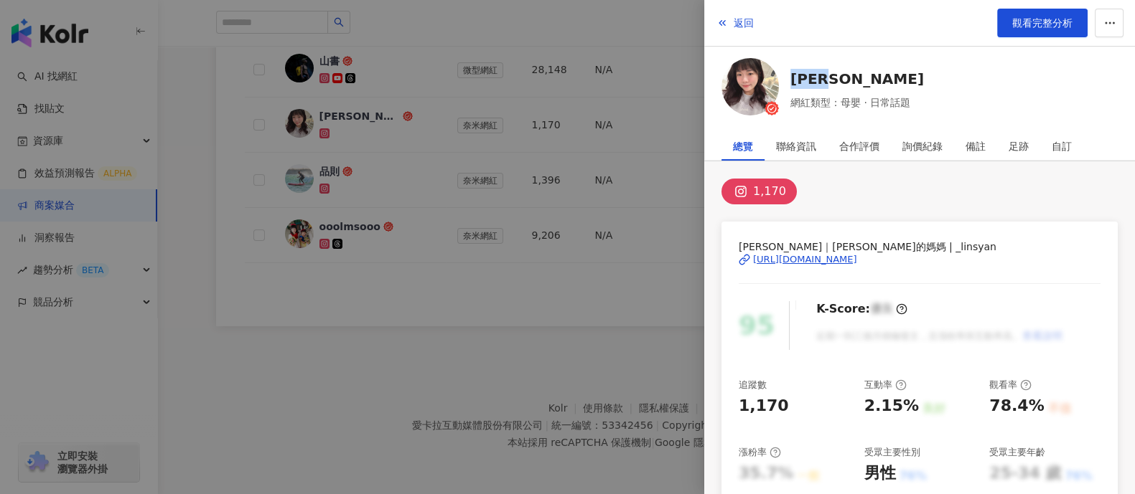
copy div "[URL][DOMAIN_NAME]"
click at [397, 335] on div at bounding box center [567, 247] width 1135 height 494
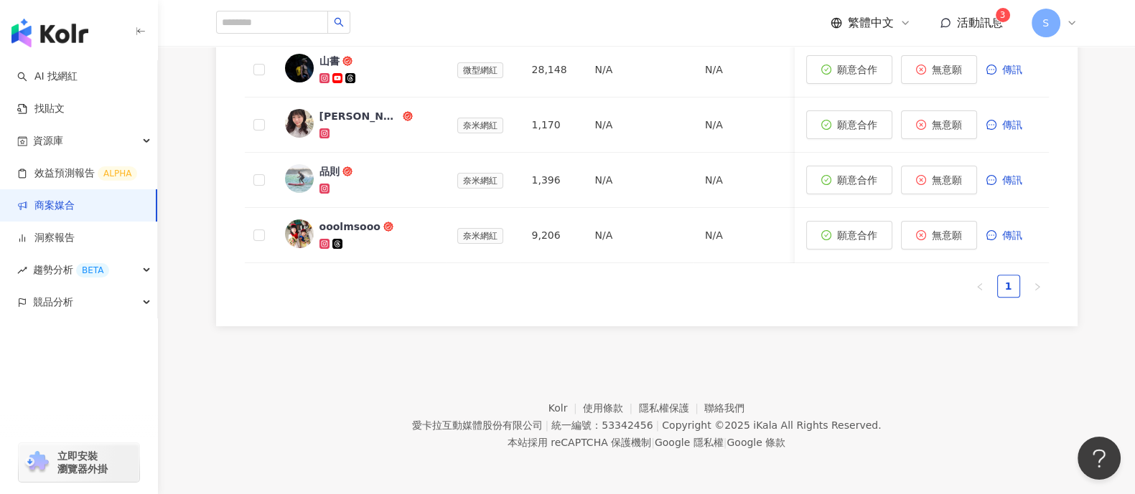
scroll to position [631, 0]
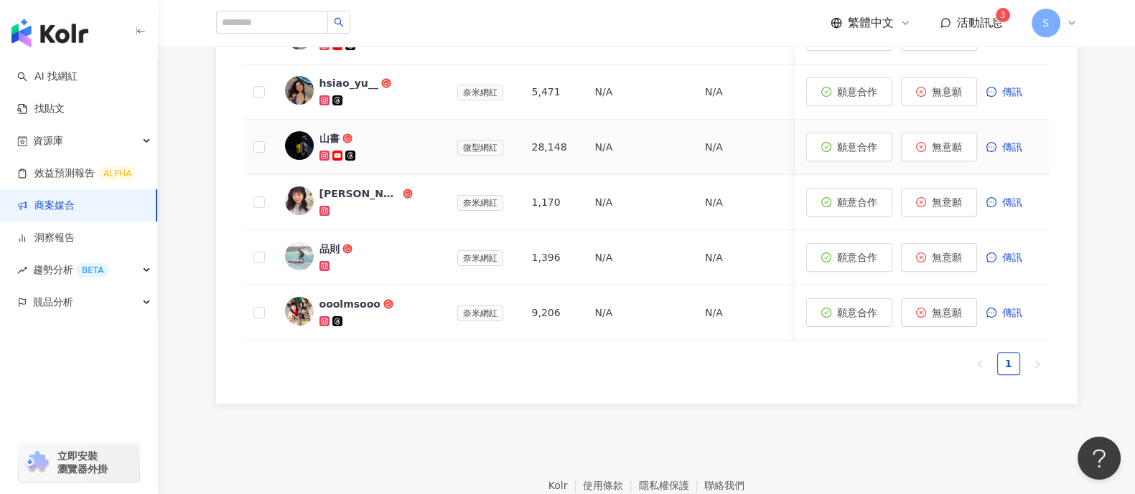
click at [332, 136] on div "山書" at bounding box center [329, 138] width 20 height 14
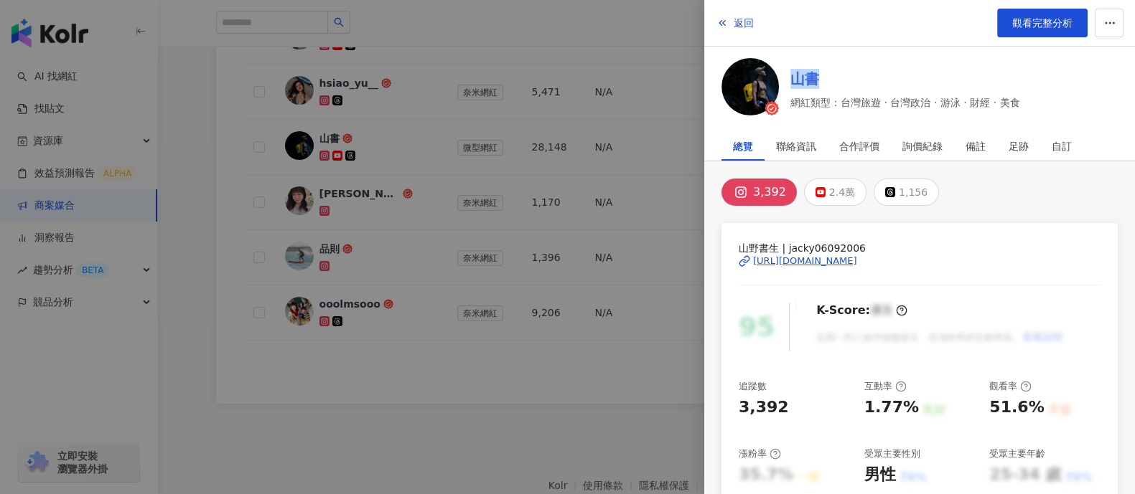
drag, startPoint x: 1104, startPoint y: 64, endPoint x: 791, endPoint y: 83, distance: 313.5
click at [791, 83] on div "山書 網紅類型：台灣旅遊 · 台灣政治 · 游泳 · 財經 · 美食" at bounding box center [919, 89] width 396 height 62
copy link "山書"
drag, startPoint x: 1087, startPoint y: 256, endPoint x: 744, endPoint y: 265, distance: 342.4
click at [744, 265] on div "山野書生 | jacky06092006 [URL][DOMAIN_NAME] 95 K-Score : 優良 近期一到三個月積極發文，且漲粉率與互動率高。 …" at bounding box center [919, 484] width 396 height 522
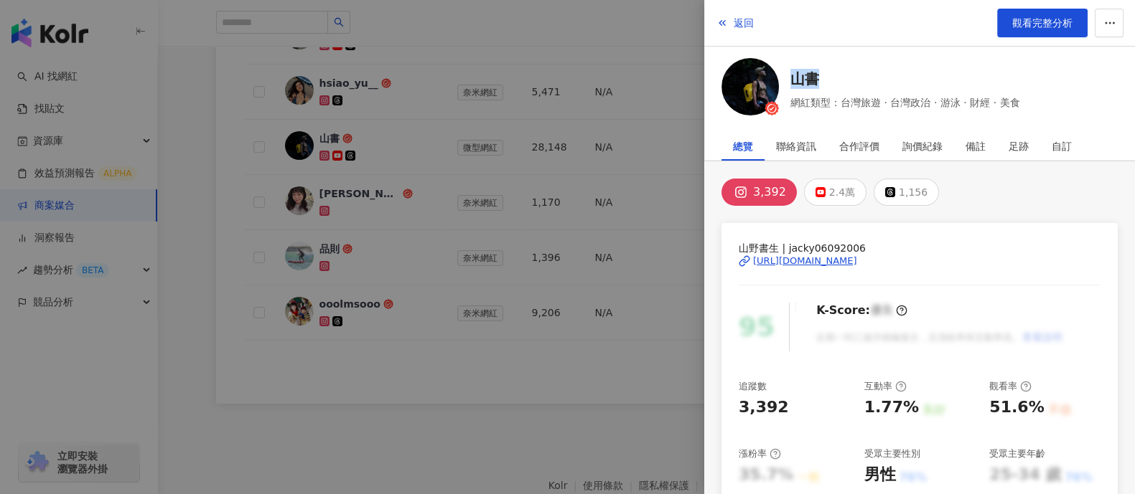
copy div "[URL][DOMAIN_NAME]"
click at [334, 210] on div at bounding box center [567, 247] width 1135 height 494
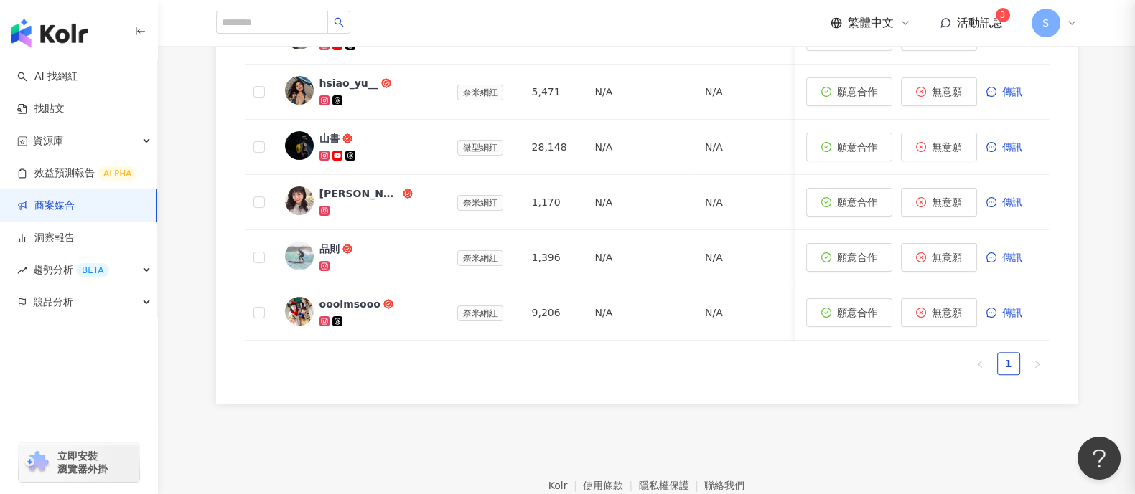
scroll to position [451, 0]
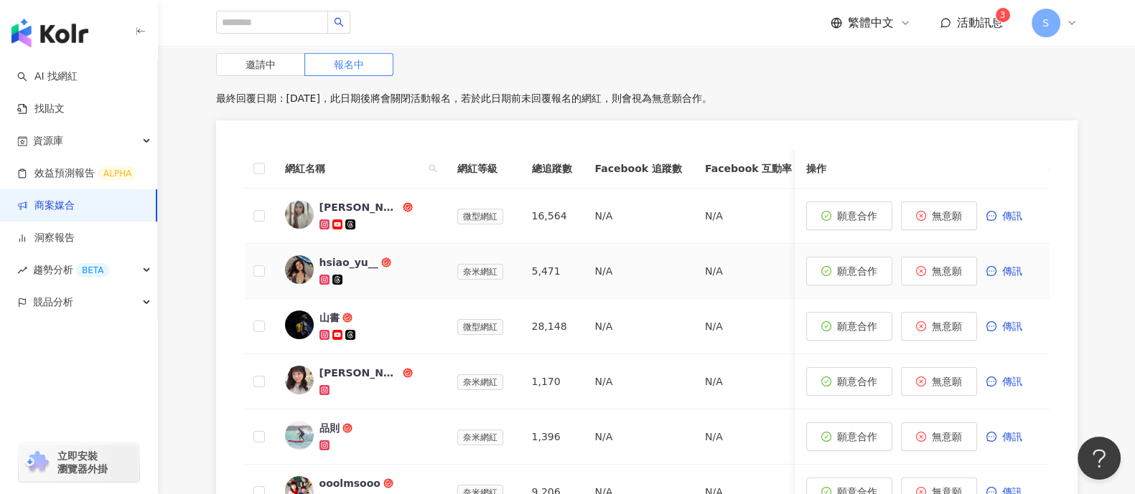
click at [339, 266] on div "hsiao_yu__" at bounding box center [348, 262] width 59 height 14
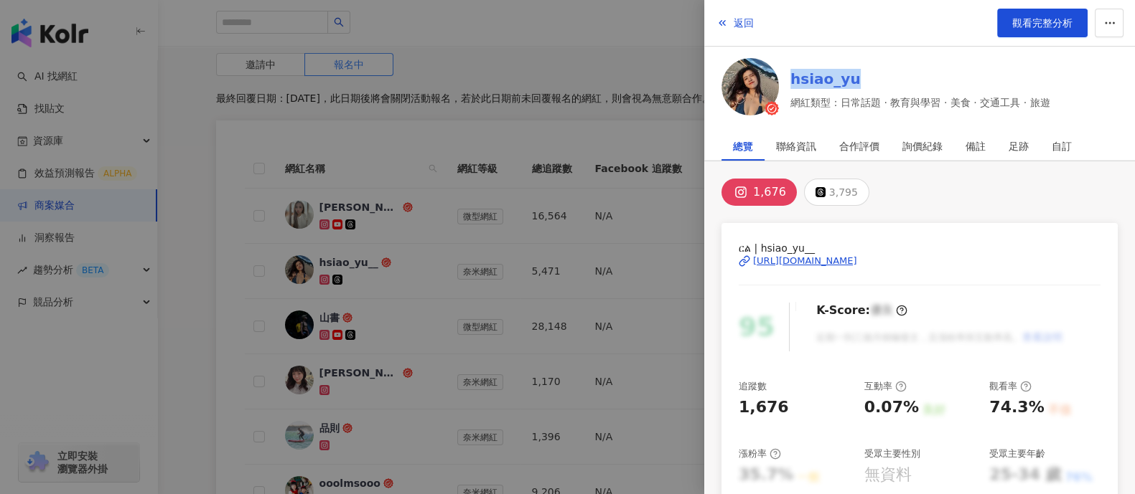
drag, startPoint x: 1099, startPoint y: 71, endPoint x: 792, endPoint y: 77, distance: 307.9
click at [792, 77] on div "hsiao_yu 網紅類型：日常話題 · 教育與學習 · 美食 · 交通工具 · 旅遊" at bounding box center [919, 89] width 396 height 62
copy link "hsiao_yu"
drag, startPoint x: 1094, startPoint y: 255, endPoint x: 746, endPoint y: 269, distance: 347.7
click at [746, 269] on div "ርል | hsiao_yu__ [URL][DOMAIN_NAME] 95 K-Score : 優良 近期一到三個月積極發文，且漲粉率與互動率高。 查看說明 …" at bounding box center [919, 484] width 396 height 522
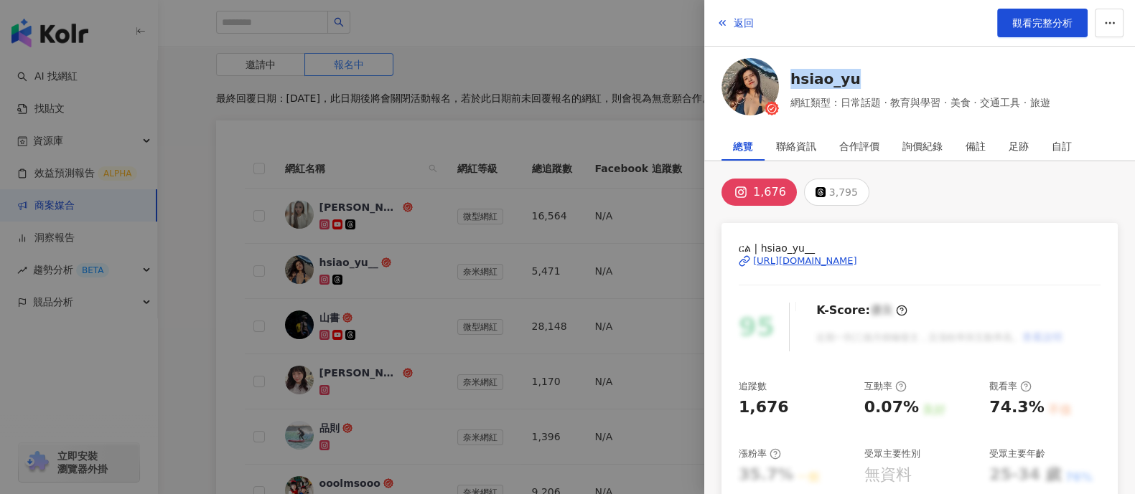
copy div "[URL][DOMAIN_NAME]"
click at [459, 324] on div at bounding box center [567, 247] width 1135 height 494
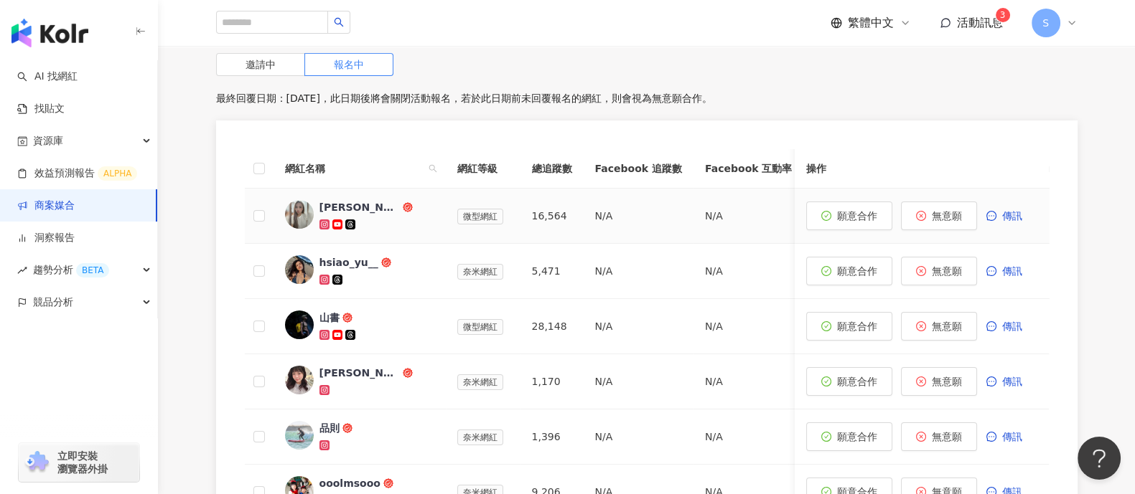
click at [319, 204] on div "[PERSON_NAME]" at bounding box center [359, 207] width 80 height 14
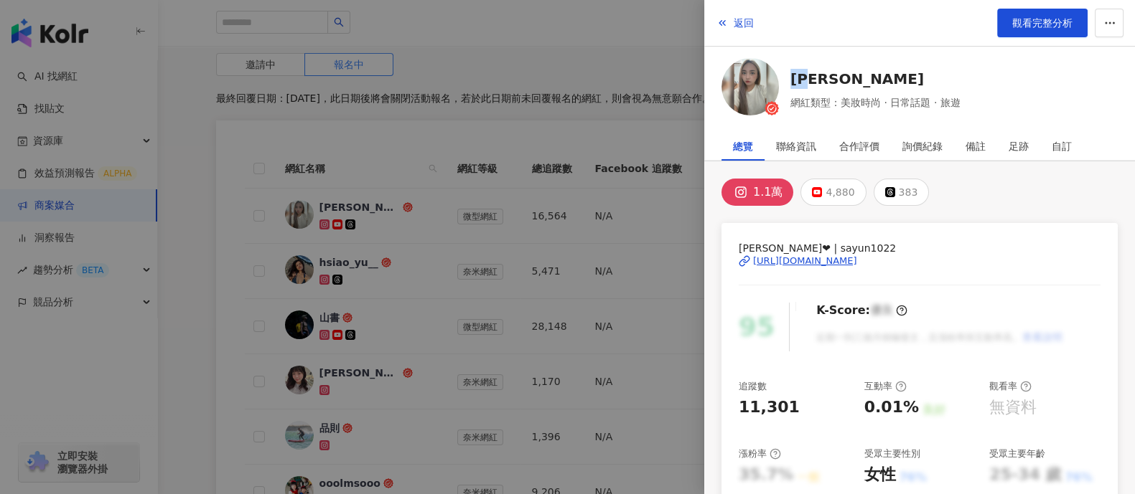
drag, startPoint x: 1070, startPoint y: 71, endPoint x: 789, endPoint y: 75, distance: 281.4
click at [789, 75] on div "莎韻 網紅類型：美妝時尚 · 日常話題 · 旅遊" at bounding box center [919, 89] width 396 height 62
drag, startPoint x: 1097, startPoint y: 260, endPoint x: 878, endPoint y: 247, distance: 219.3
click at [878, 247] on div "[PERSON_NAME]❤ | sayun1022 [URL][DOMAIN_NAME] 95 K-Score : 優良 近期一到三個月積極發文，且漲粉率與…" at bounding box center [919, 484] width 396 height 522
click at [560, 280] on div at bounding box center [567, 247] width 1135 height 494
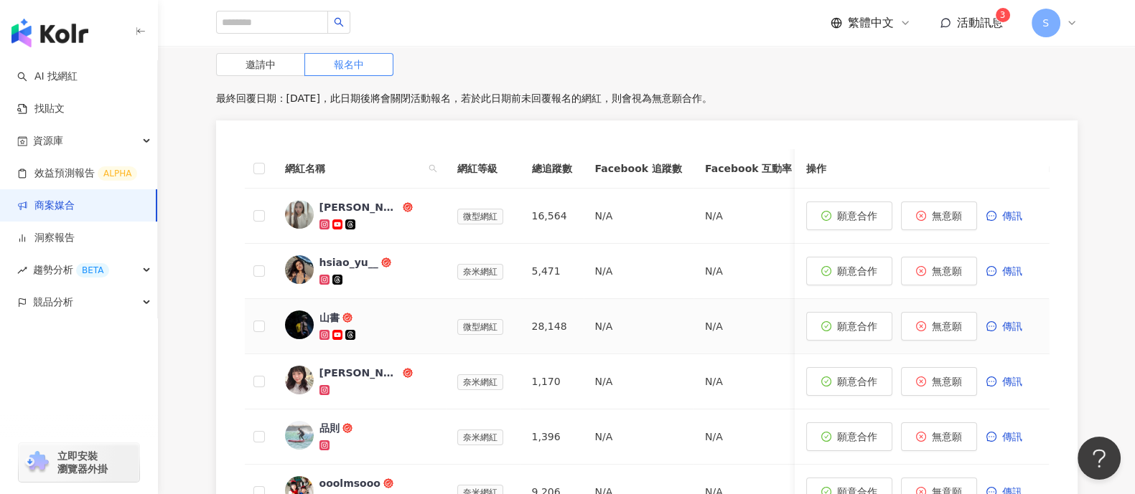
scroll to position [182, 0]
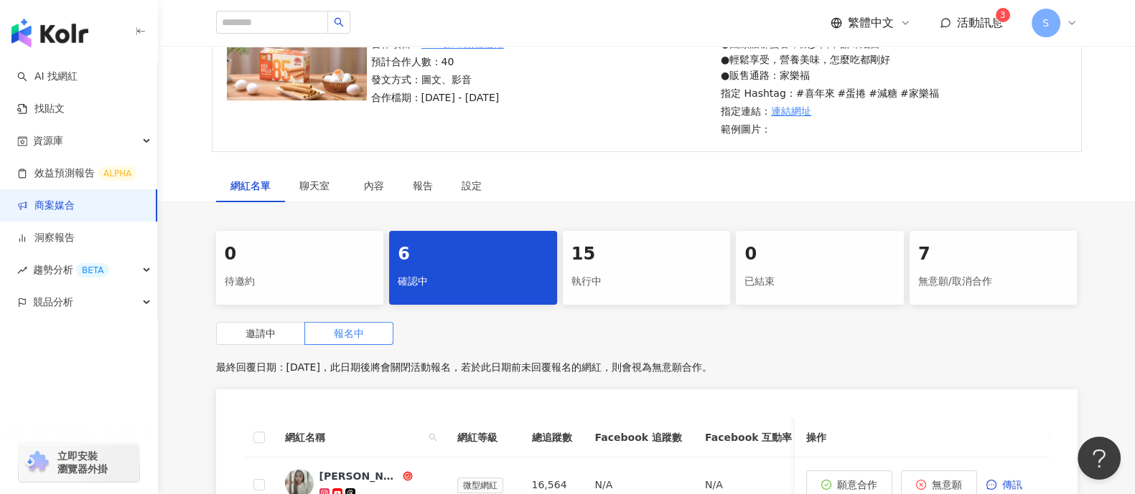
click at [978, 248] on div "7" at bounding box center [993, 255] width 151 height 24
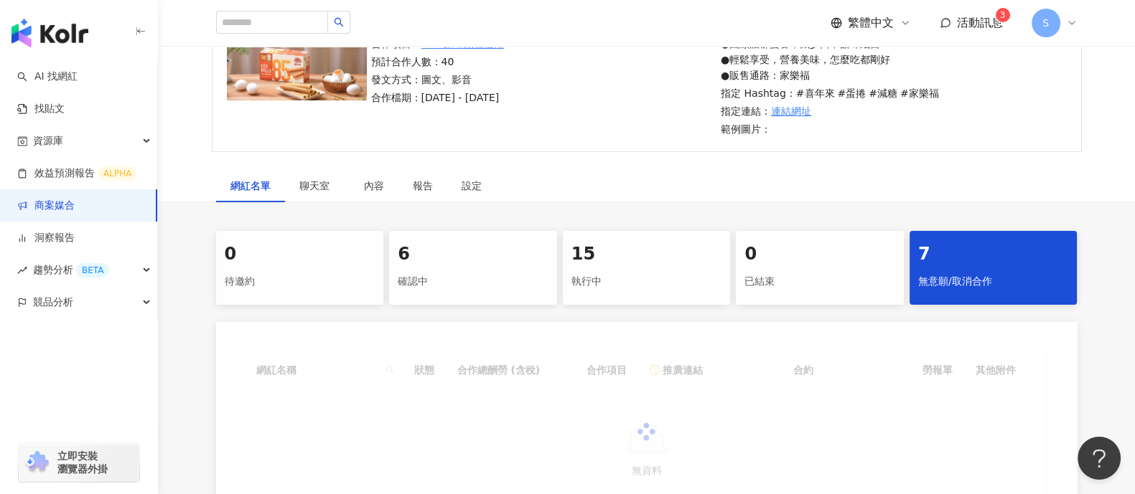
scroll to position [400, 0]
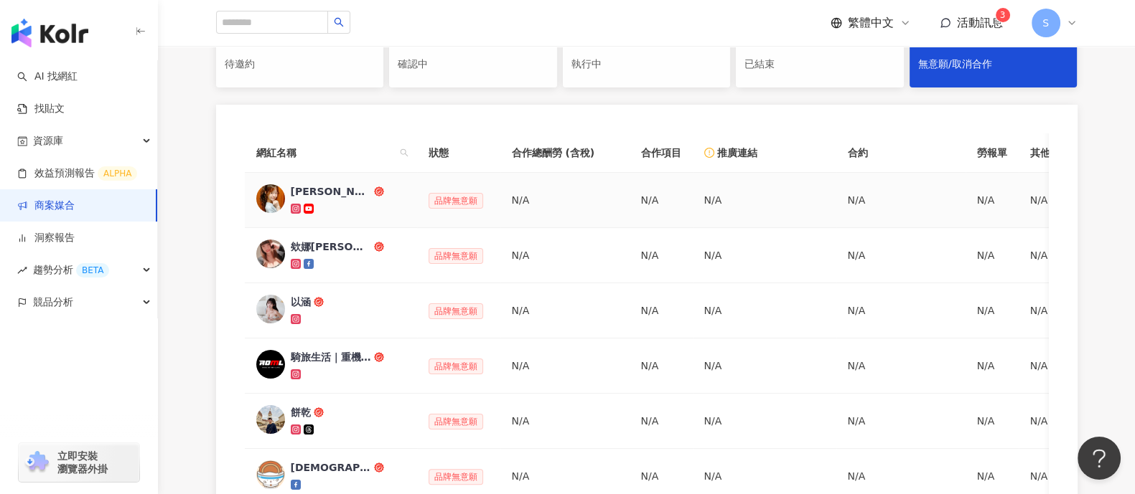
click at [324, 188] on div "[PERSON_NAME]" at bounding box center [331, 191] width 80 height 14
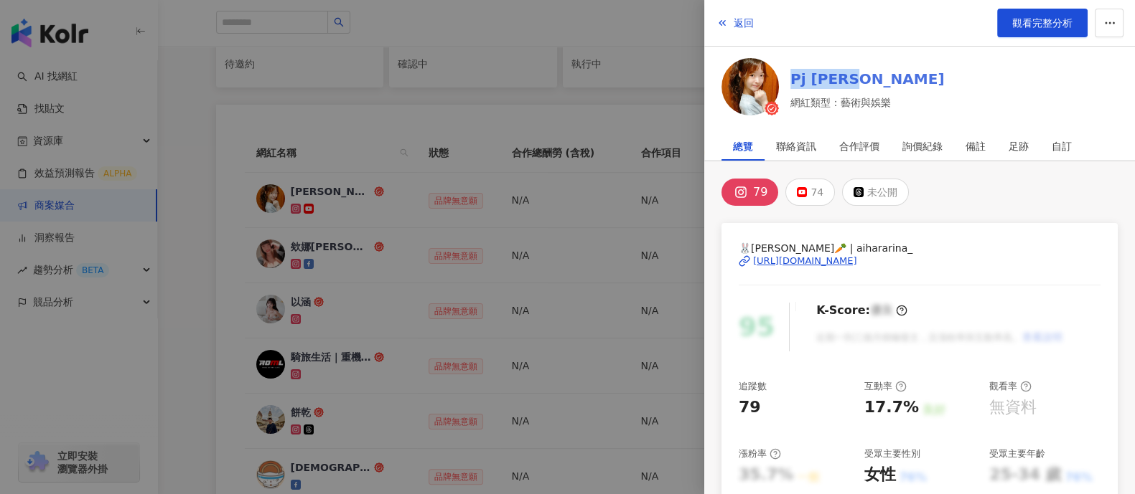
drag, startPoint x: 1102, startPoint y: 78, endPoint x: 792, endPoint y: 76, distance: 309.3
click at [792, 76] on div "Pj [PERSON_NAME] 網紅類型：藝術與娛樂" at bounding box center [919, 89] width 396 height 62
drag, startPoint x: 1102, startPoint y: 263, endPoint x: 752, endPoint y: 255, distance: 349.6
click at [752, 255] on div "🐰[PERSON_NAME]🥕 | aihararina_ [URL][DOMAIN_NAME] 95 K-Score : 優良 近期一到三個月積極發文，且漲…" at bounding box center [919, 484] width 396 height 522
click at [407, 166] on div at bounding box center [567, 247] width 1135 height 494
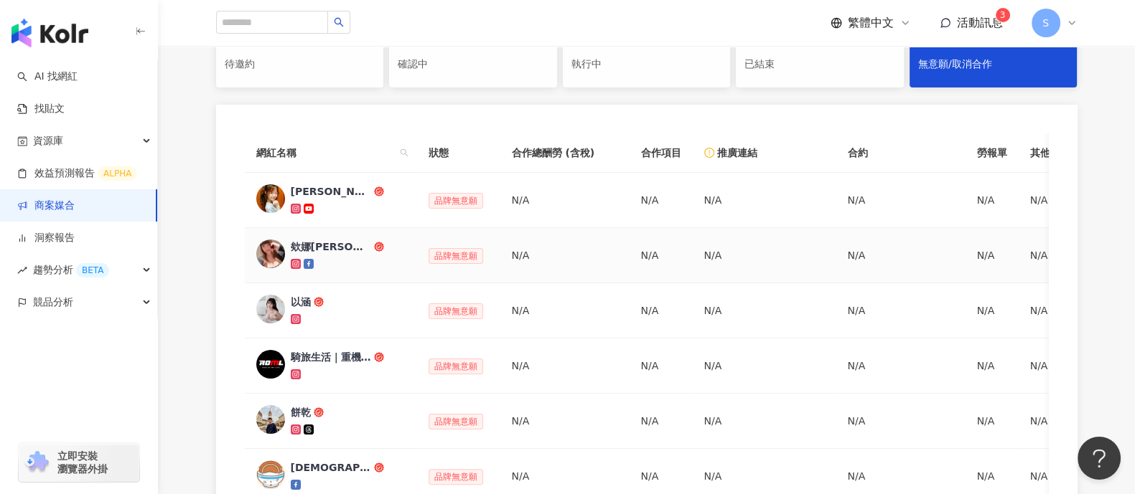
click at [309, 253] on div "欸娜[PERSON_NAME]" at bounding box center [331, 247] width 80 height 14
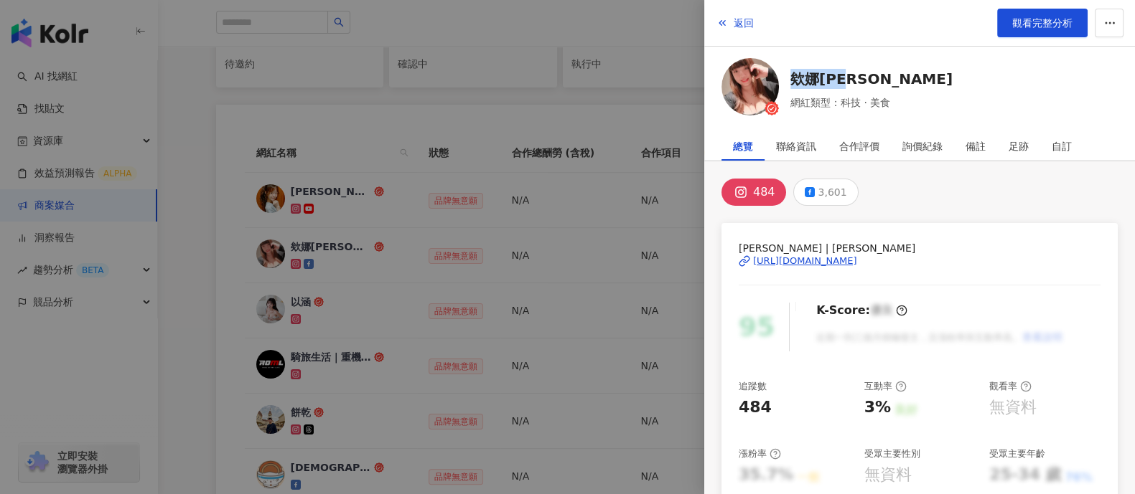
drag, startPoint x: 1102, startPoint y: 65, endPoint x: 784, endPoint y: 76, distance: 318.1
click at [784, 76] on div "欸娜[PERSON_NAME] 網紅類型：科技 · 美食" at bounding box center [919, 89] width 396 height 62
drag, startPoint x: 1097, startPoint y: 261, endPoint x: 896, endPoint y: 249, distance: 202.0
click at [896, 249] on div "[PERSON_NAME] | [PERSON_NAME] [URL][DOMAIN_NAME] 95 K-Score : 優良 近期一到三個月積極發文，且漲…" at bounding box center [919, 484] width 396 height 522
drag, startPoint x: 537, startPoint y: 255, endPoint x: 527, endPoint y: 255, distance: 9.3
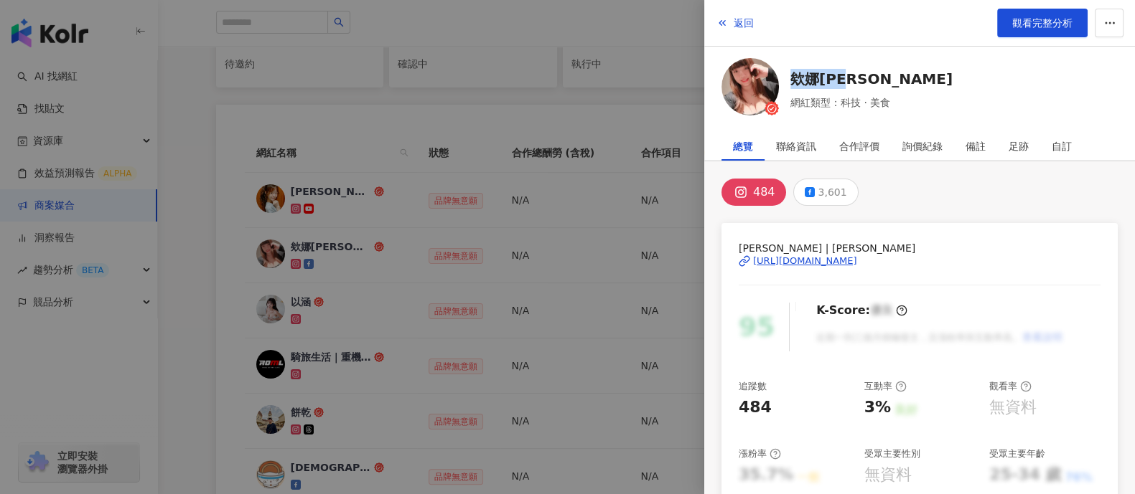
click at [536, 255] on div at bounding box center [567, 247] width 1135 height 494
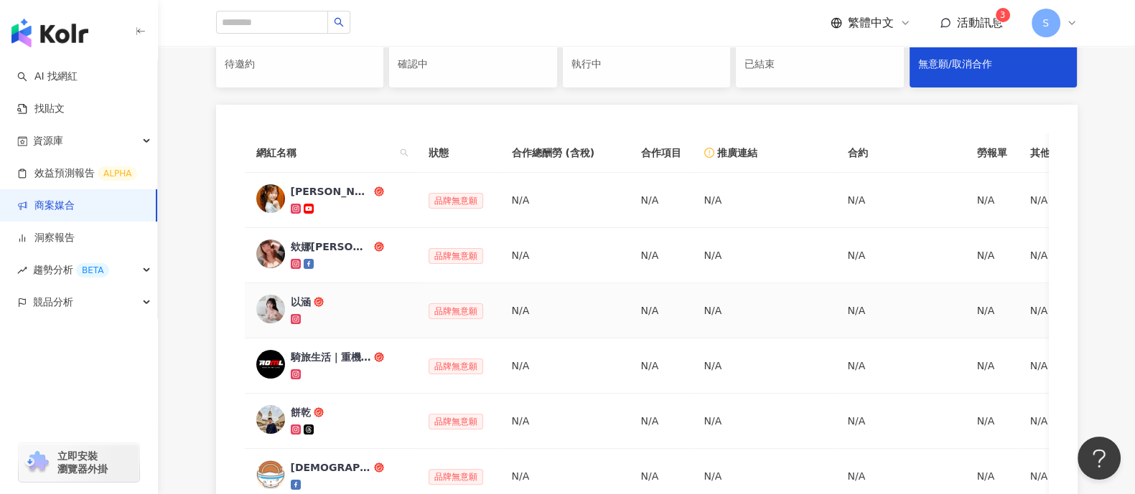
click at [298, 301] on div "以涵" at bounding box center [301, 302] width 20 height 14
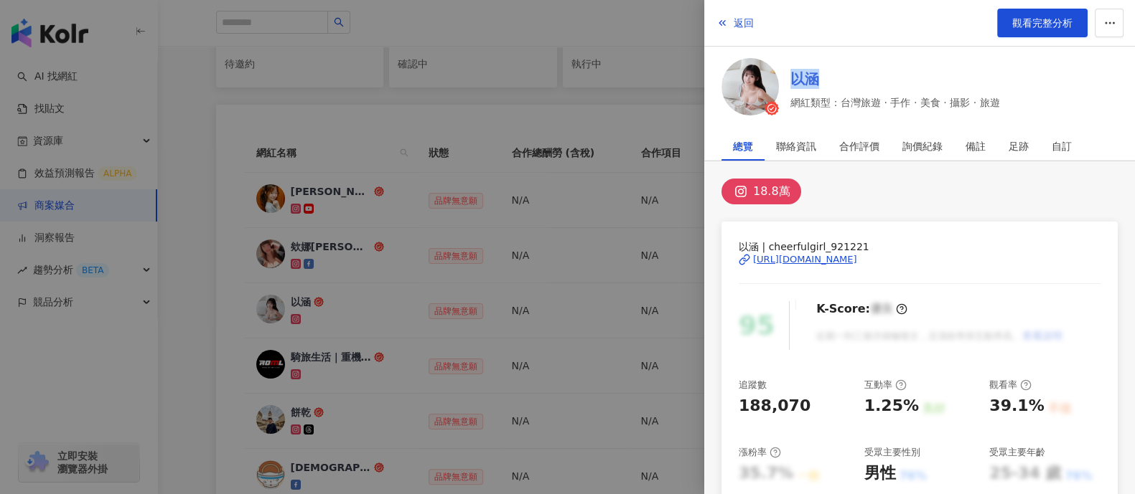
drag, startPoint x: 1099, startPoint y: 77, endPoint x: 794, endPoint y: 84, distance: 304.4
click at [794, 84] on div "以涵 網紅類型：台灣旅遊 · 手作 · 美食 · 攝影 · 旅遊" at bounding box center [919, 89] width 396 height 62
drag, startPoint x: 1097, startPoint y: 255, endPoint x: 750, endPoint y: 264, distance: 347.5
click at [750, 264] on div "以涵 | cheerfulgirl_921221 [URL][DOMAIN_NAME] 95 K-Score : 優良 近期一到三個月積極發文，且漲粉率與互動…" at bounding box center [919, 483] width 396 height 522
click at [374, 324] on div at bounding box center [567, 247] width 1135 height 494
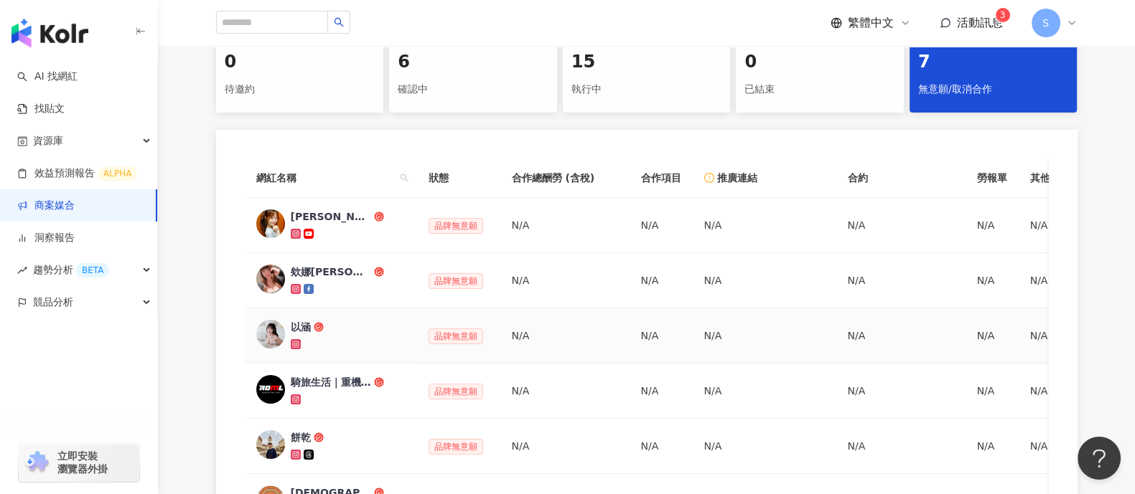
scroll to position [310, 0]
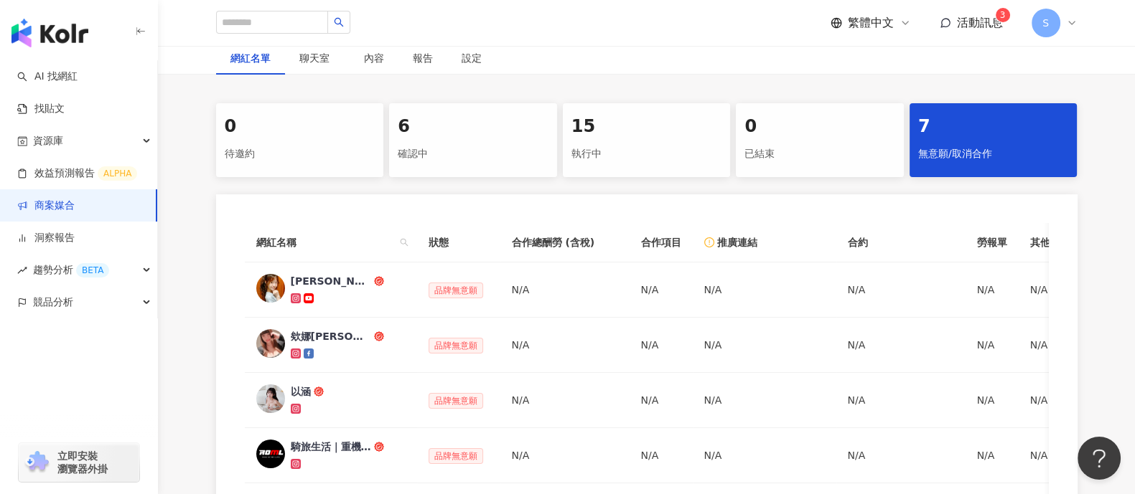
click at [642, 139] on div "15 執行中" at bounding box center [647, 140] width 168 height 74
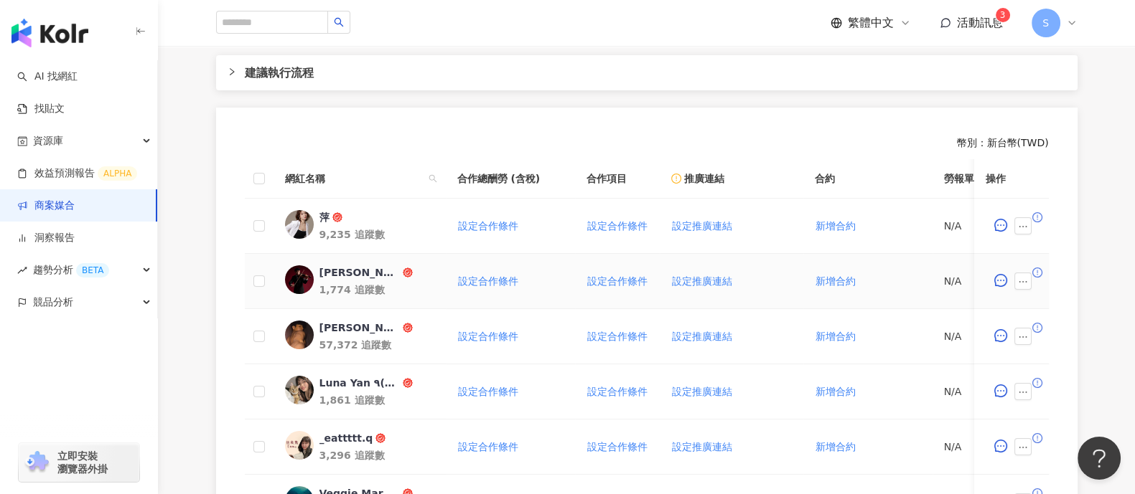
scroll to position [489, 0]
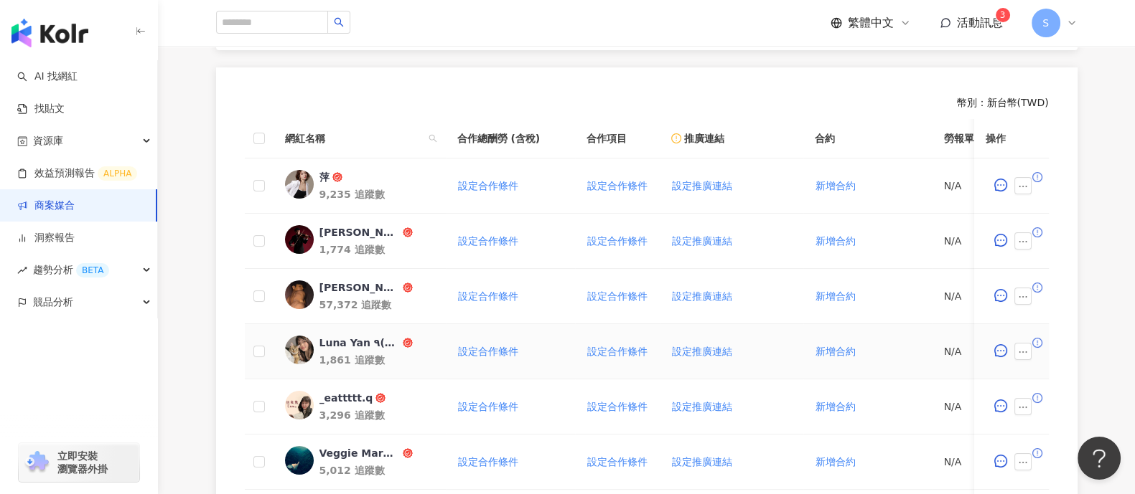
click at [354, 336] on div "Luna Yan ٩(๑❛ᴗ❛๑)۶" at bounding box center [359, 343] width 80 height 14
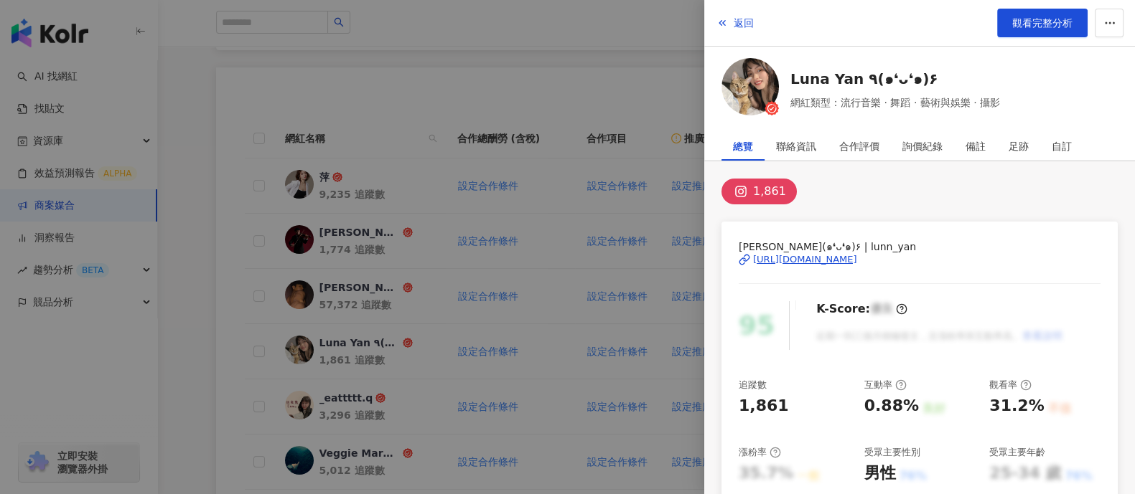
click at [857, 260] on div "[URL][DOMAIN_NAME]" at bounding box center [805, 259] width 104 height 13
click at [345, 111] on div at bounding box center [567, 247] width 1135 height 494
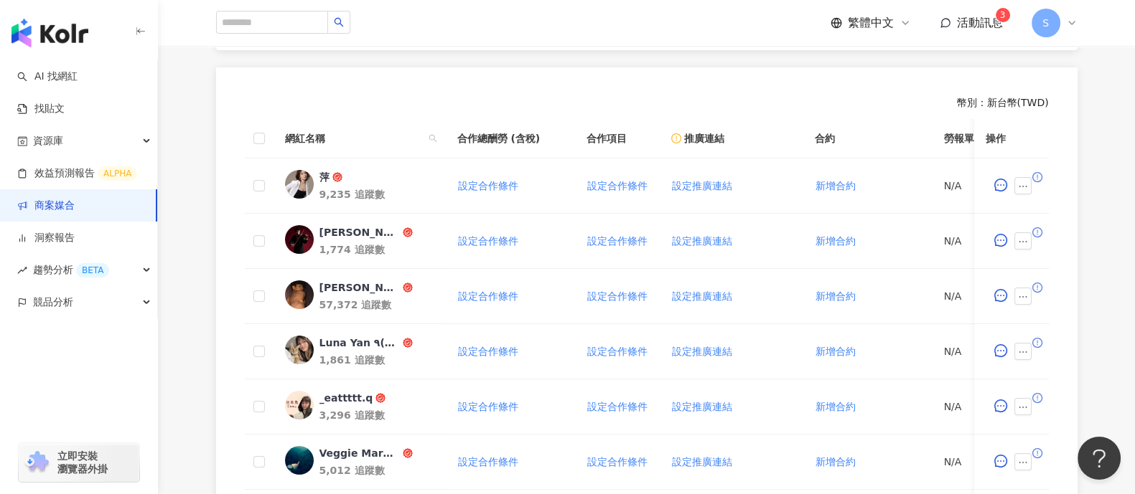
click at [75, 209] on link "商案媒合" at bounding box center [45, 206] width 57 height 14
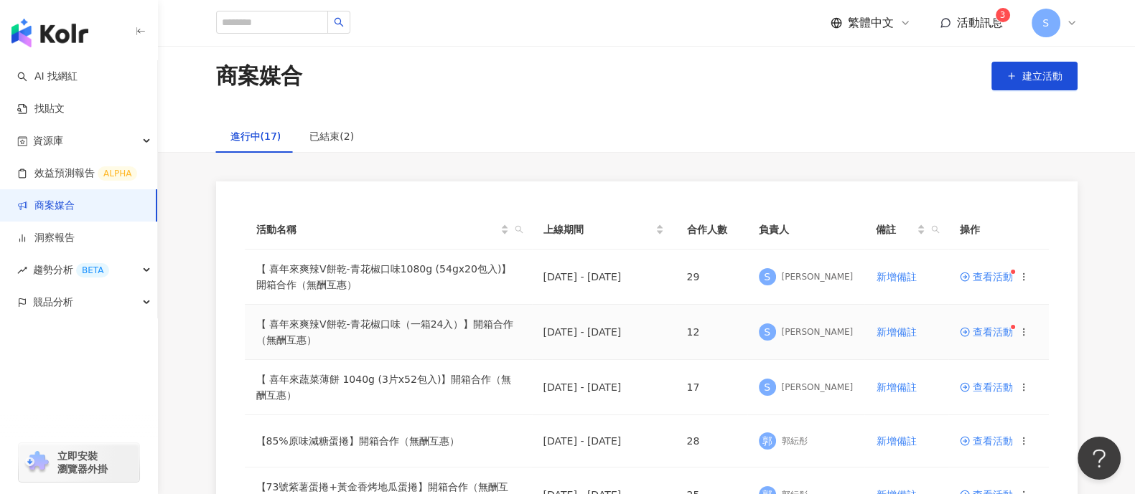
scroll to position [269, 0]
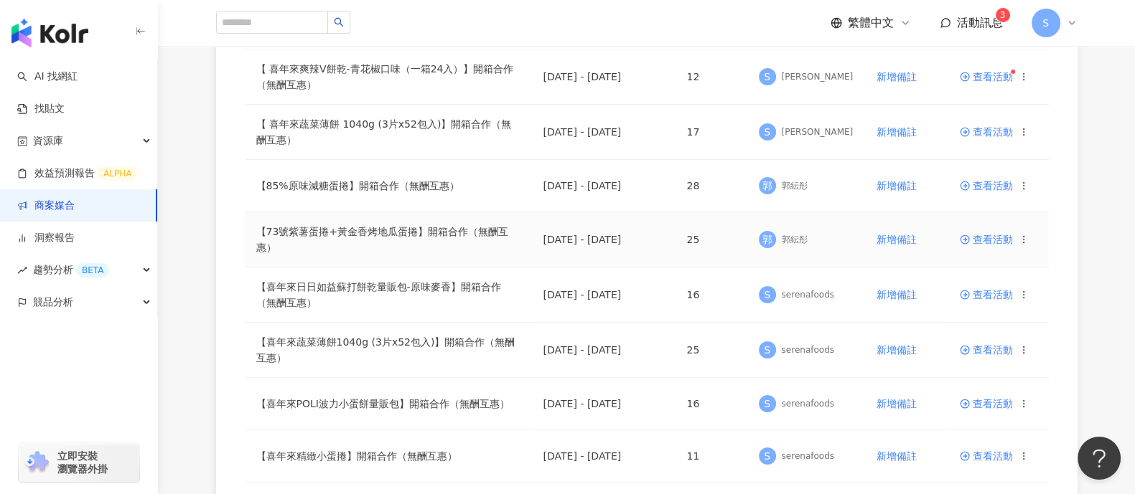
click at [980, 238] on span "查看活動" at bounding box center [986, 240] width 53 height 10
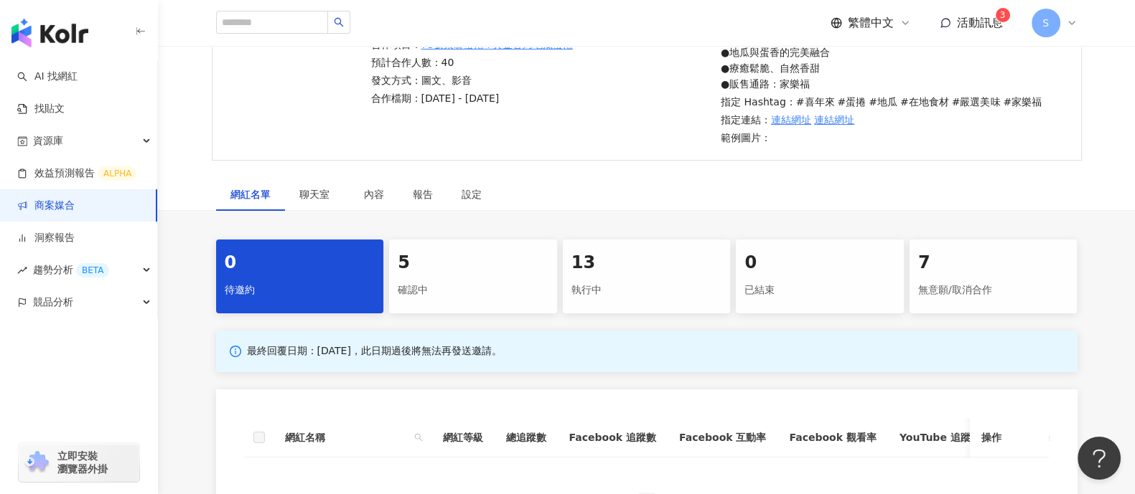
scroll to position [269, 0]
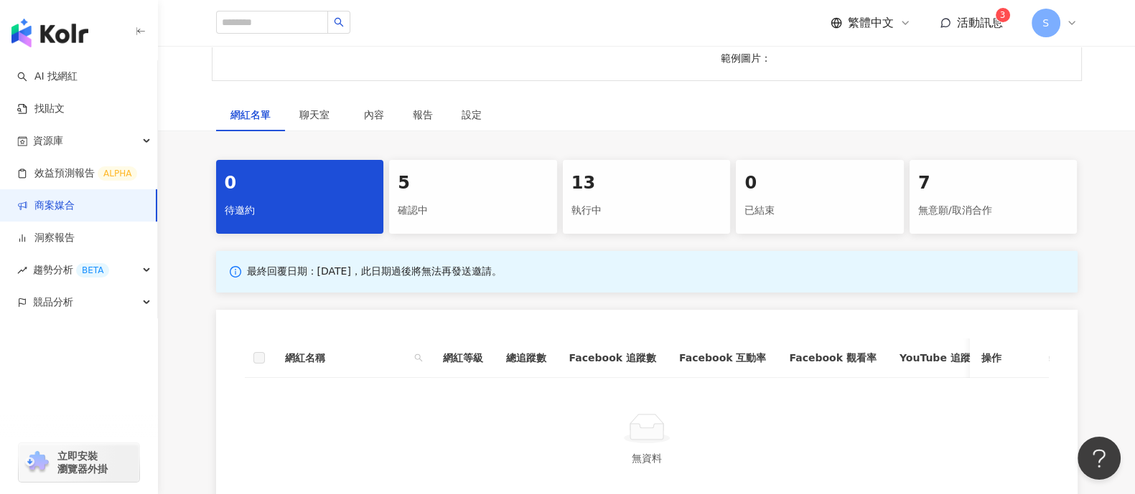
drag, startPoint x: 426, startPoint y: 172, endPoint x: 416, endPoint y: 163, distance: 13.7
click at [426, 172] on div "5" at bounding box center [473, 184] width 151 height 24
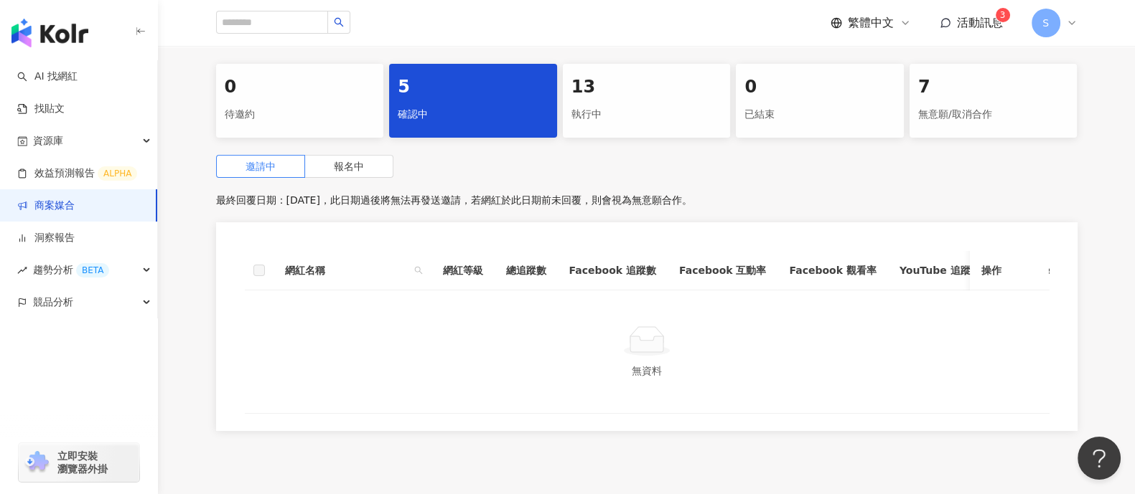
scroll to position [304, 0]
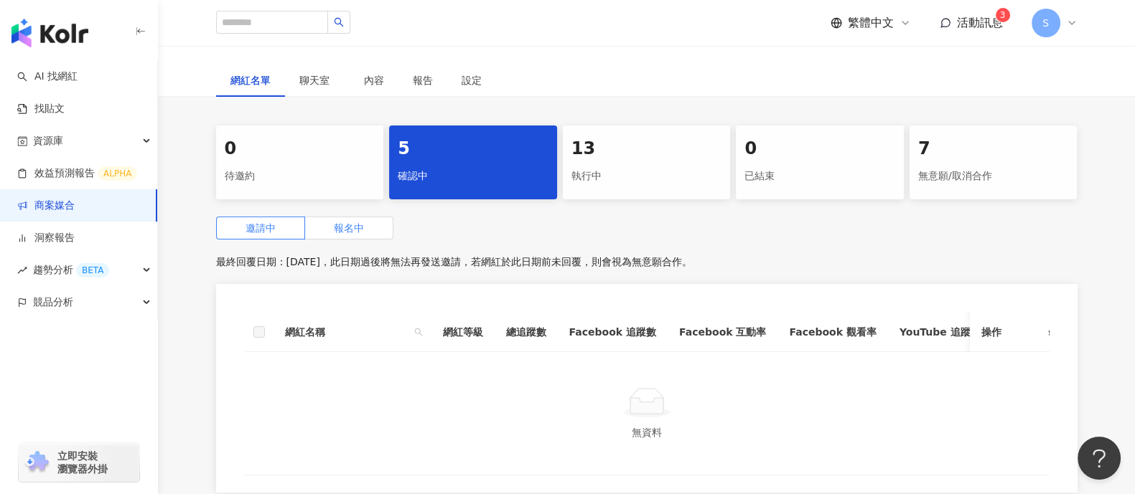
click at [327, 227] on label "報名中" at bounding box center [349, 228] width 88 height 23
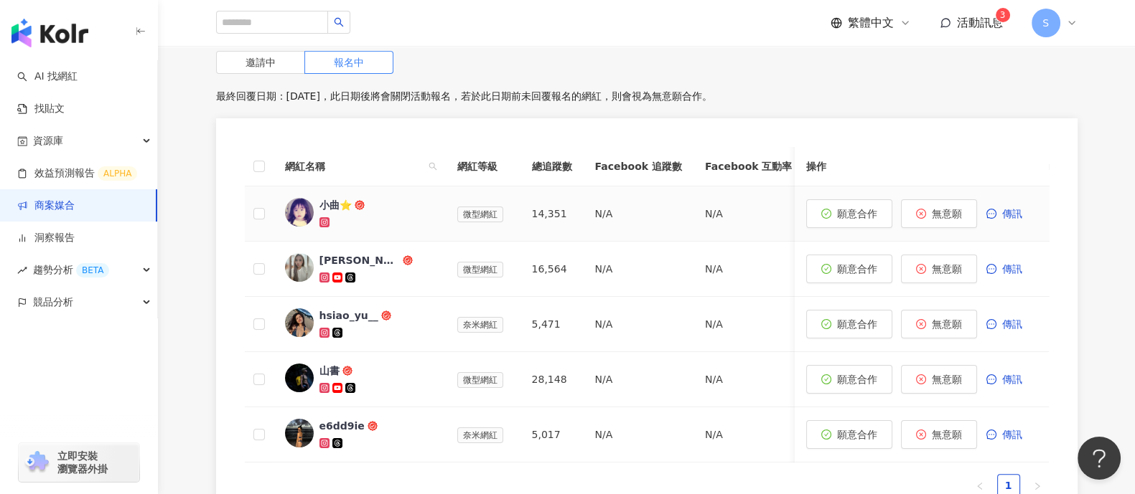
scroll to position [483, 0]
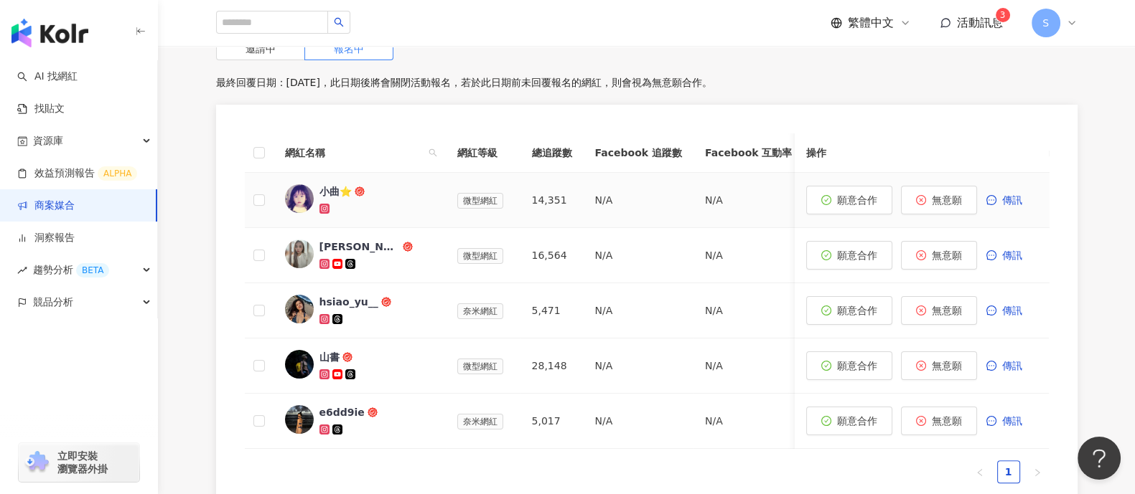
click at [324, 191] on div "小曲⭐️" at bounding box center [335, 191] width 32 height 14
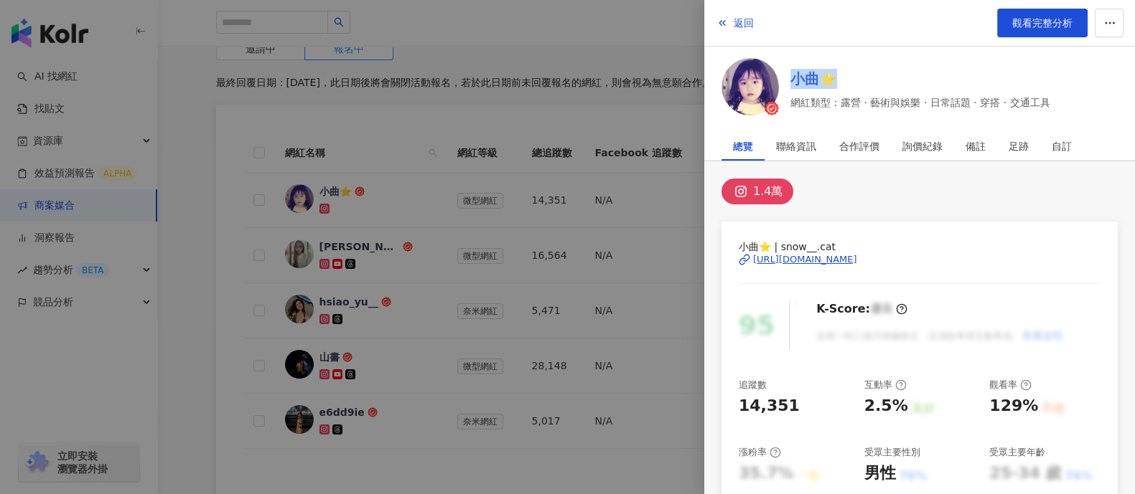
drag, startPoint x: 789, startPoint y: 77, endPoint x: 840, endPoint y: 77, distance: 51.7
click at [840, 77] on div "小曲⭐️ 網紅類型：露營 · 藝術與娛樂 · 日常話題 · 穿搭 · 交通工具" at bounding box center [919, 89] width 396 height 62
drag, startPoint x: 1102, startPoint y: 249, endPoint x: 956, endPoint y: 259, distance: 146.0
click at [956, 259] on div "小曲⭐️ | snow__.cat [URL][DOMAIN_NAME] 95 K-Score : 優良 近期一到三個月積極發文，且漲粉率與互動率高。 查看說…" at bounding box center [919, 483] width 396 height 522
drag, startPoint x: 412, startPoint y: 212, endPoint x: 359, endPoint y: 217, distance: 53.3
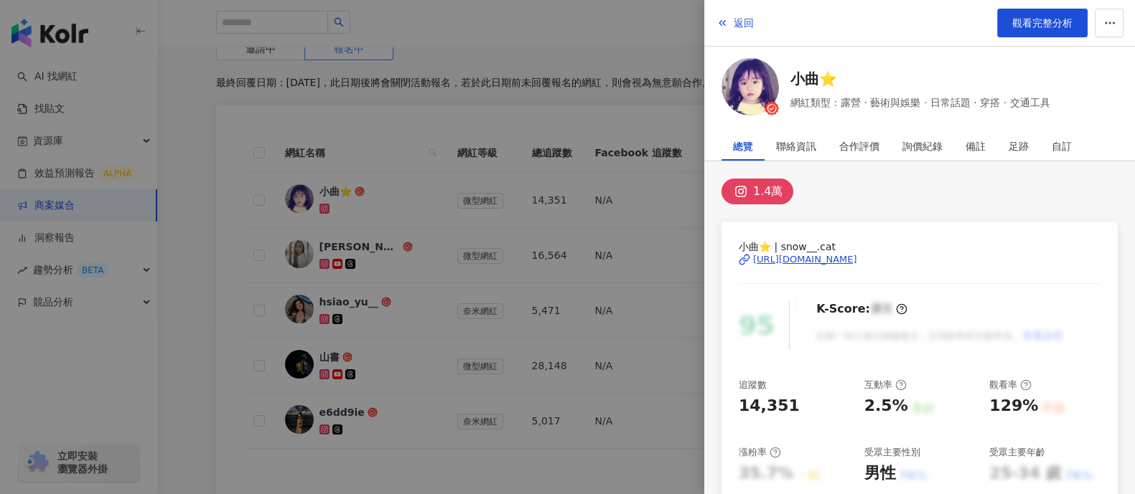
click at [412, 212] on div at bounding box center [567, 247] width 1135 height 494
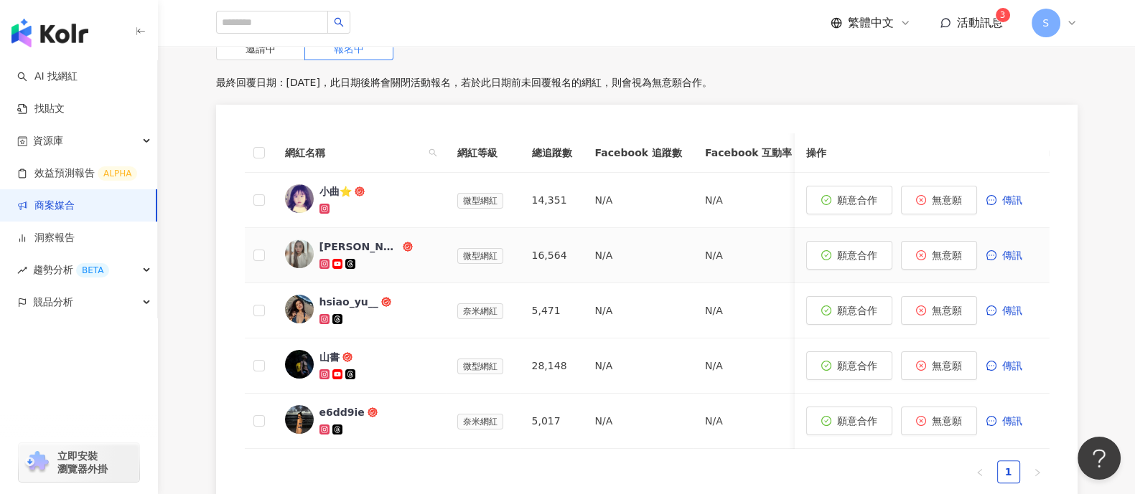
click at [328, 243] on div "[PERSON_NAME]" at bounding box center [359, 247] width 80 height 14
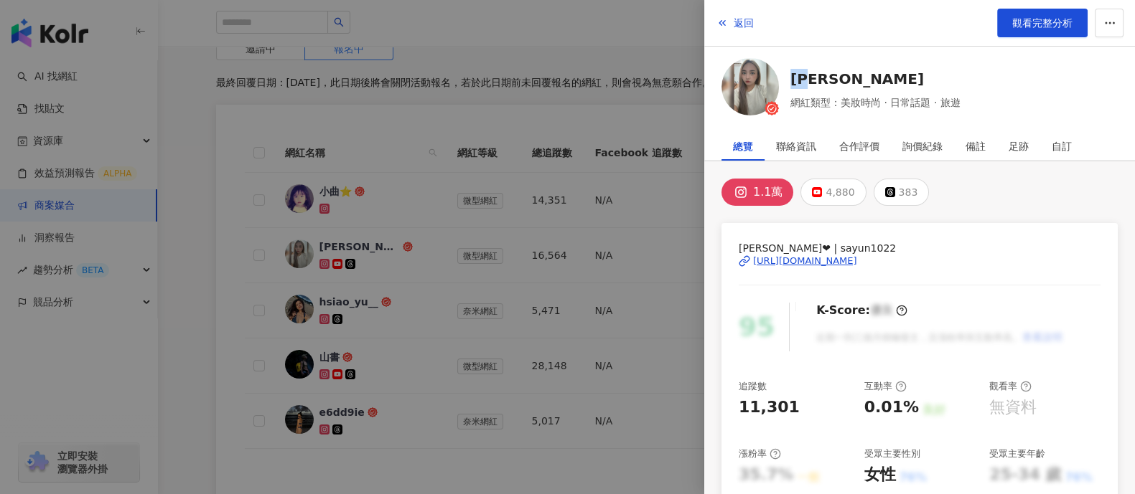
drag, startPoint x: 1130, startPoint y: 75, endPoint x: 787, endPoint y: 82, distance: 342.4
click at [787, 82] on div "莎韻 網紅類型：美妝時尚 · 日常話題 · 旅遊" at bounding box center [919, 89] width 431 height 62
click at [556, 258] on div at bounding box center [567, 247] width 1135 height 494
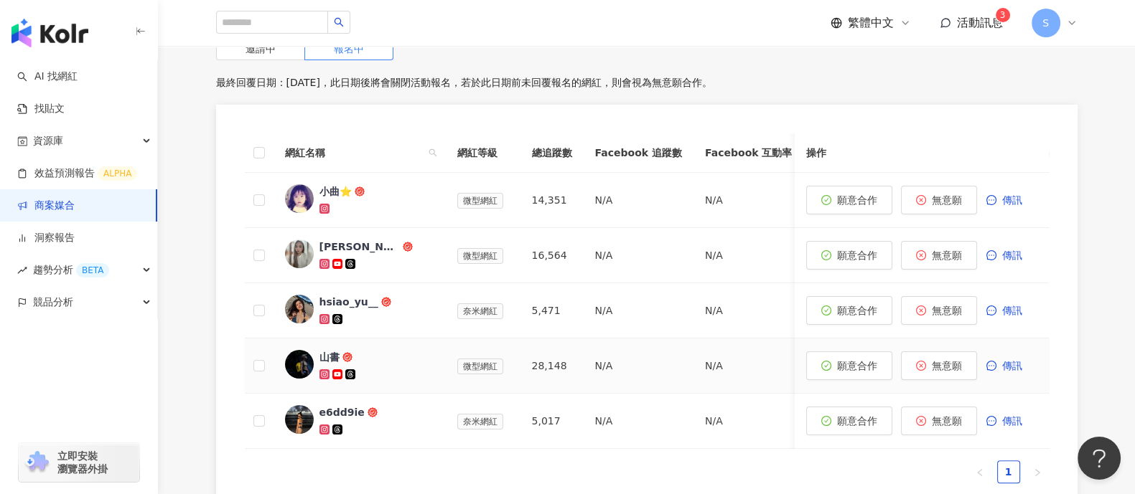
scroll to position [573, 0]
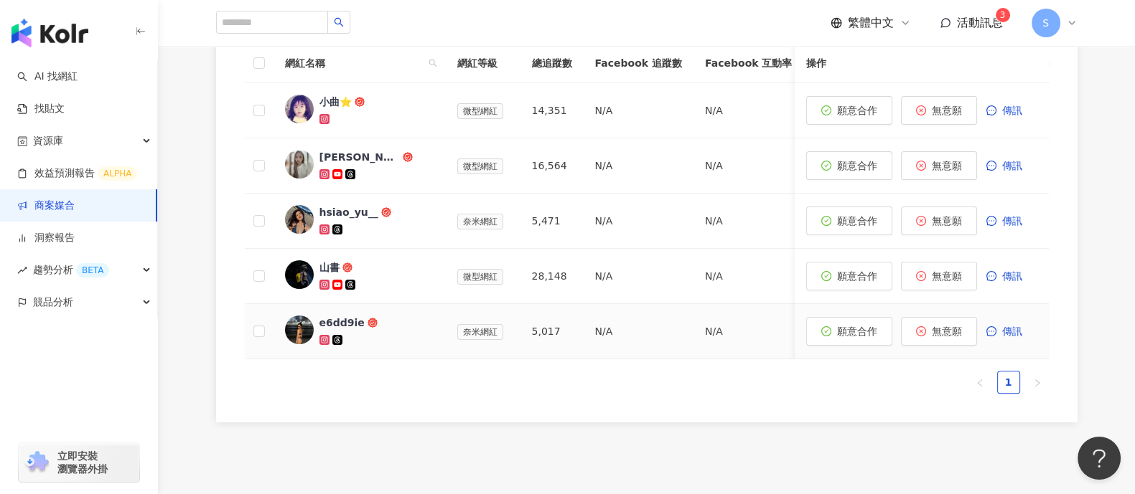
click at [337, 325] on div "e6dd9ie" at bounding box center [341, 323] width 45 height 14
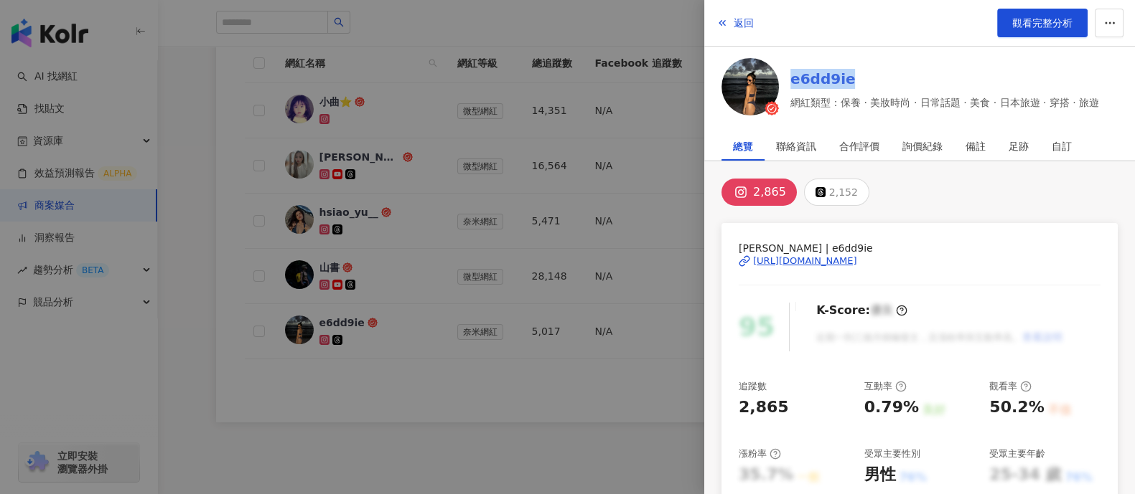
drag, startPoint x: 1125, startPoint y: 67, endPoint x: 789, endPoint y: 78, distance: 336.0
click at [789, 78] on div "e6dd9ie 網紅類型：保養 · 美妝時尚 · 日常話題 · 美食 · 日本旅遊 · 穿搭 · 旅遊" at bounding box center [919, 89] width 431 height 62
drag, startPoint x: 1096, startPoint y: 256, endPoint x: 749, endPoint y: 260, distance: 346.7
click at [749, 260] on div "[PERSON_NAME] | e6dd9ie [URL][DOMAIN_NAME] 95 K-Score : 優良 近期一到三個月積極發文，且漲粉率與互動率…" at bounding box center [919, 484] width 396 height 522
click at [549, 357] on div at bounding box center [567, 247] width 1135 height 494
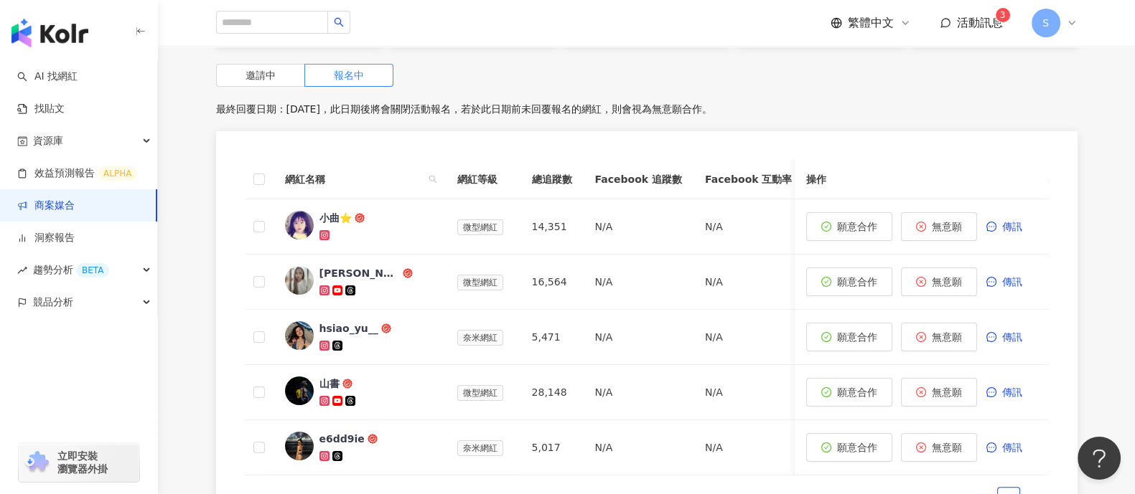
scroll to position [304, 0]
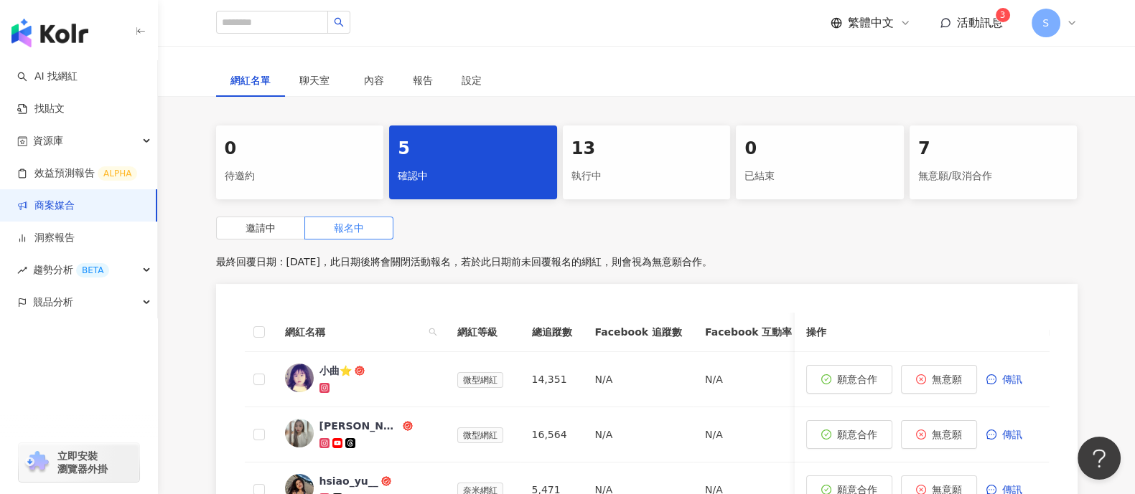
click at [625, 126] on div "13 執行中" at bounding box center [647, 163] width 168 height 74
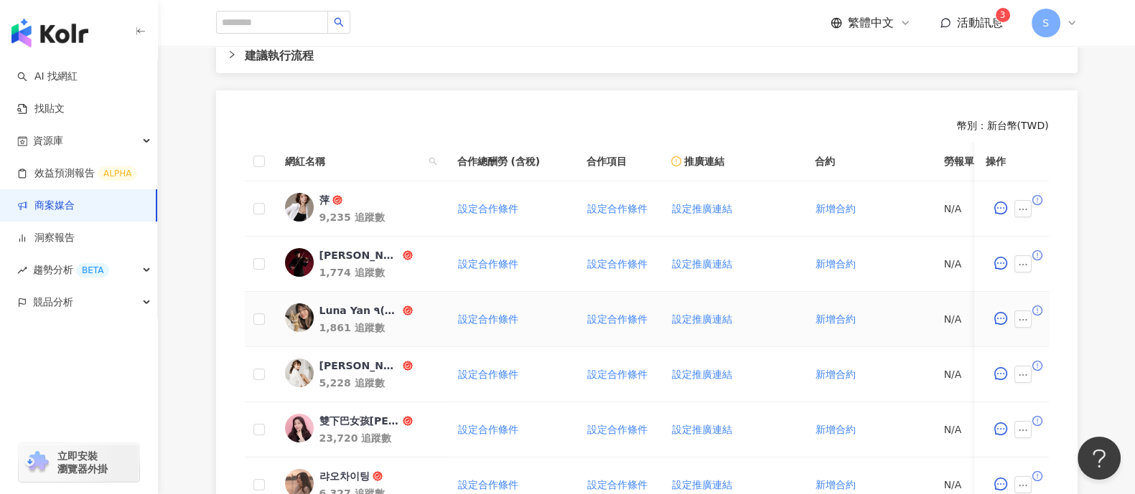
scroll to position [573, 0]
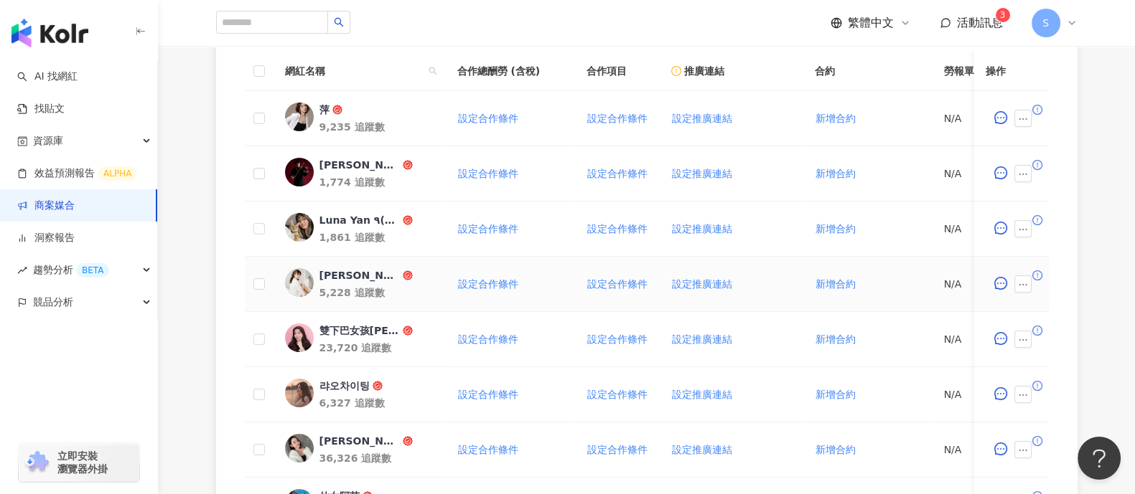
click at [342, 272] on div "[PERSON_NAME]" at bounding box center [359, 275] width 80 height 14
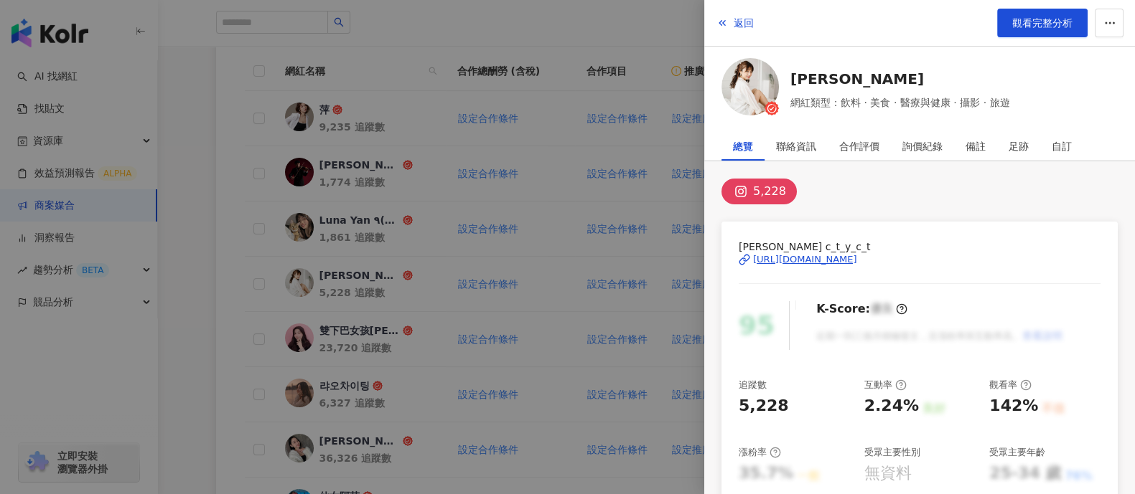
click at [840, 262] on div "[URL][DOMAIN_NAME]" at bounding box center [805, 259] width 104 height 13
click at [445, 283] on div at bounding box center [567, 247] width 1135 height 494
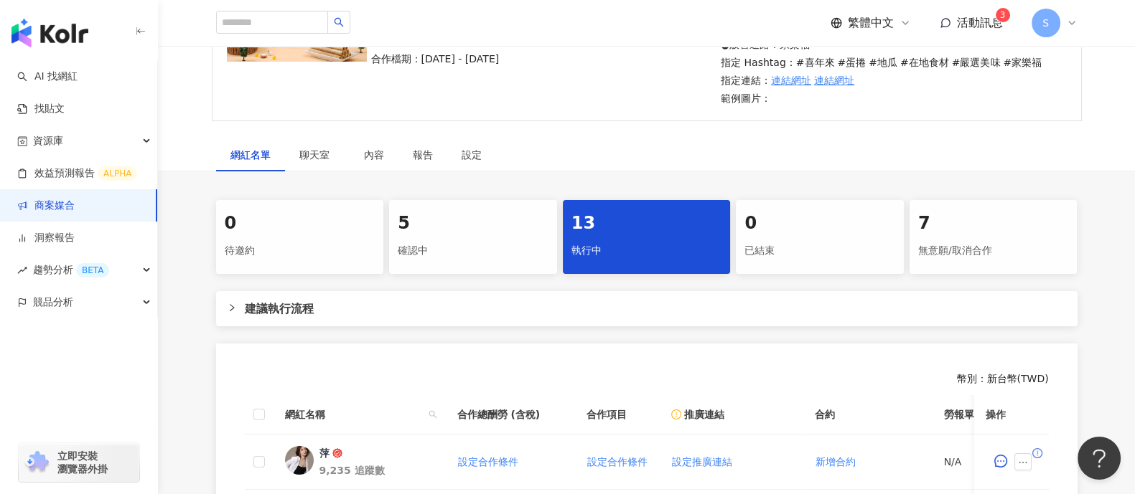
scroll to position [214, 0]
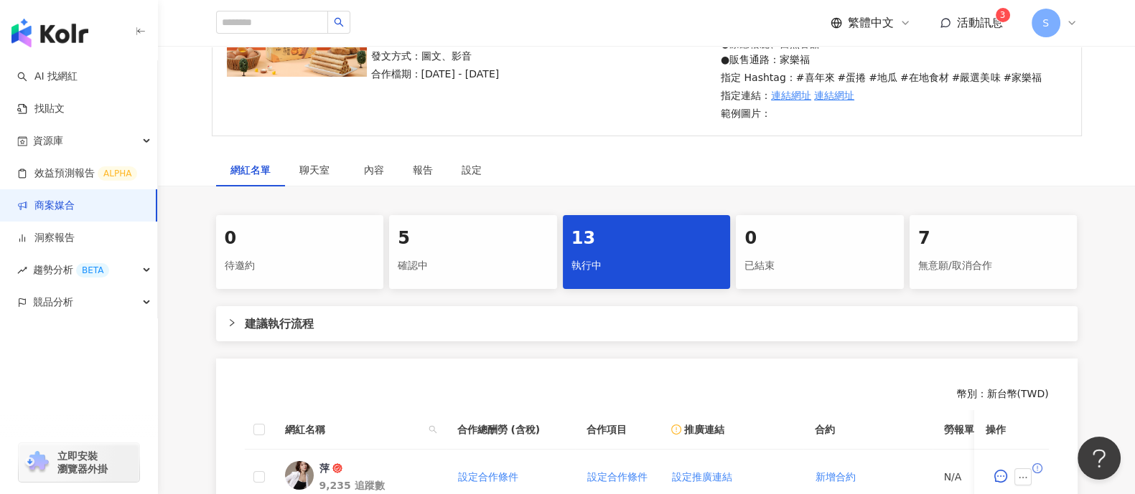
click at [972, 235] on div "7" at bounding box center [993, 239] width 151 height 24
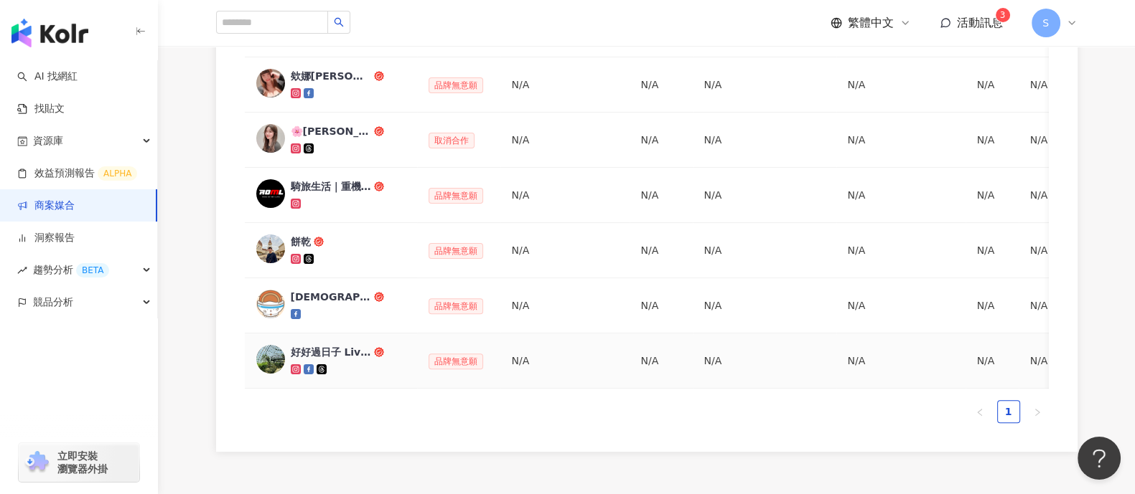
scroll to position [416, 0]
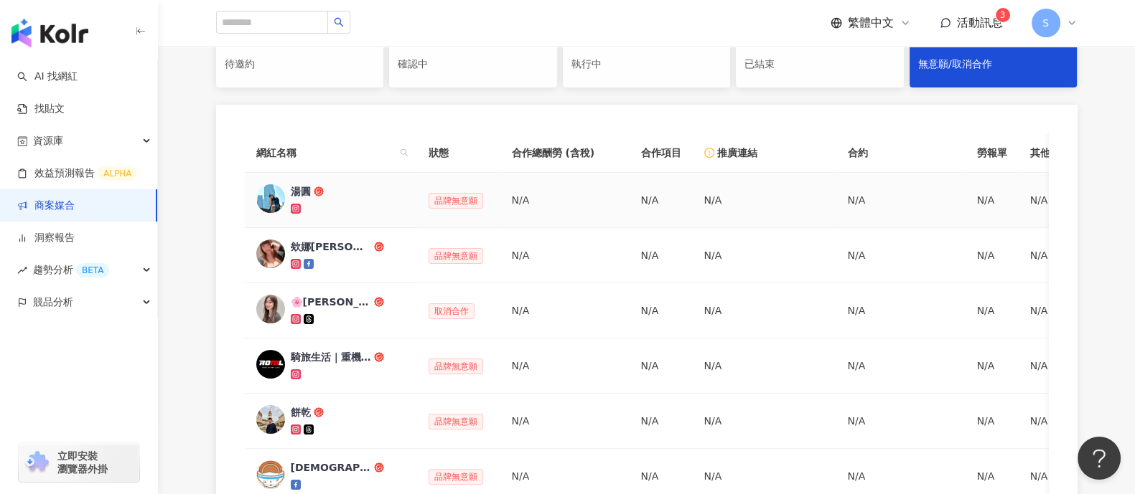
click at [291, 190] on div "湯圓" at bounding box center [301, 191] width 20 height 14
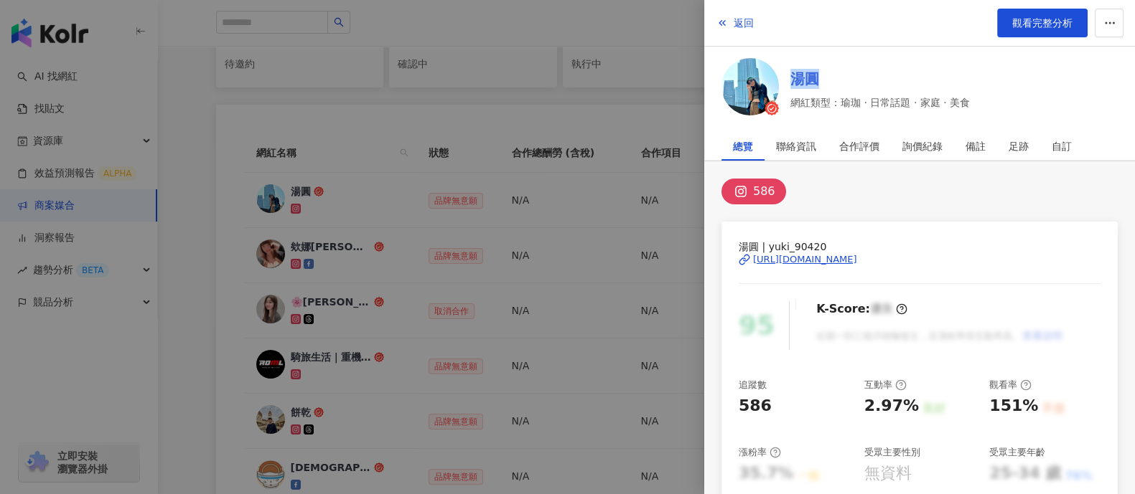
drag, startPoint x: 1077, startPoint y: 65, endPoint x: 792, endPoint y: 84, distance: 285.5
click at [792, 84] on div "湯圓 網紅類型：瑜珈 · 日常話題 · 家庭 · 美食" at bounding box center [919, 89] width 396 height 62
drag, startPoint x: 1106, startPoint y: 254, endPoint x: 851, endPoint y: 250, distance: 254.8
click at [312, 164] on div at bounding box center [567, 247] width 1135 height 494
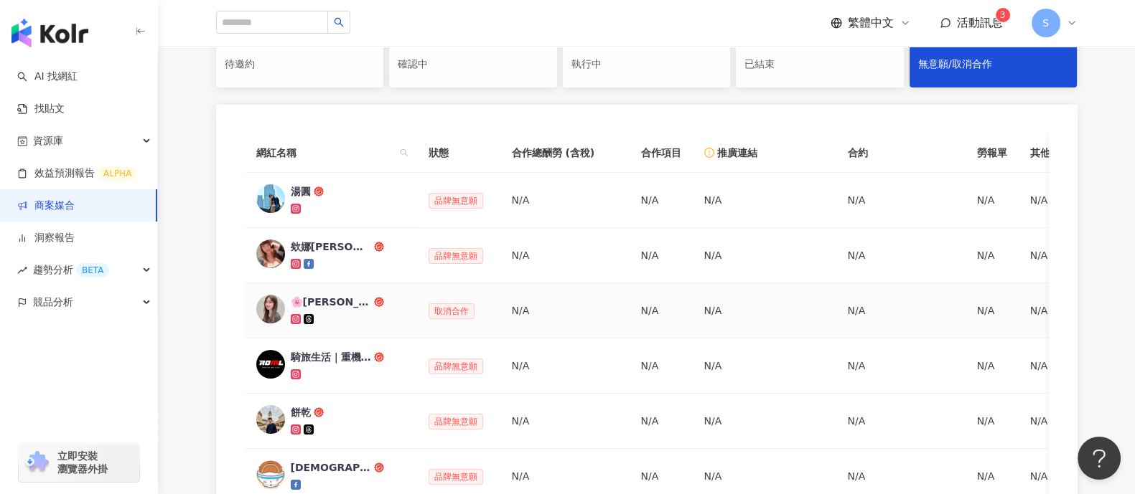
click at [322, 301] on div "🌸[PERSON_NAME]🌸" at bounding box center [331, 302] width 80 height 14
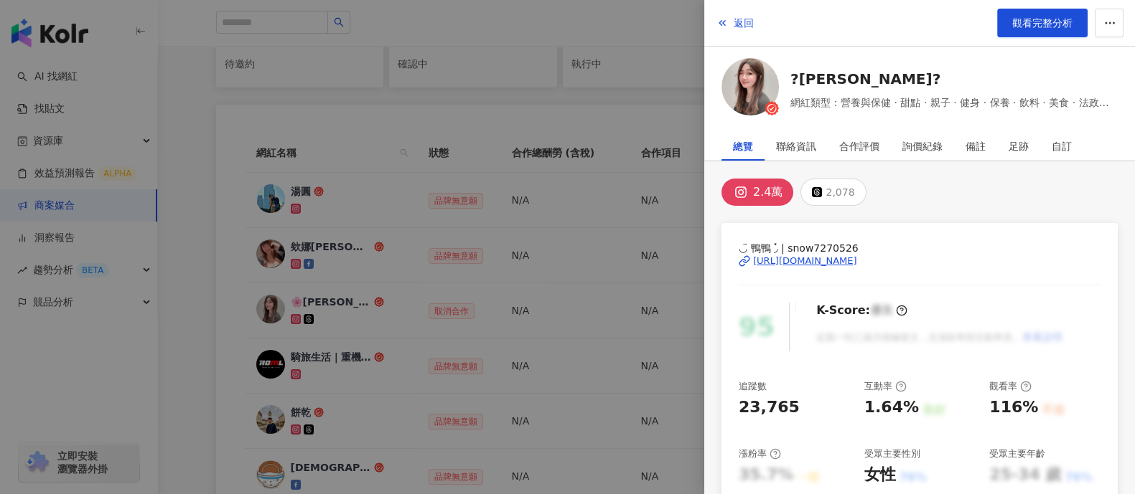
click at [355, 213] on div at bounding box center [567, 247] width 1135 height 494
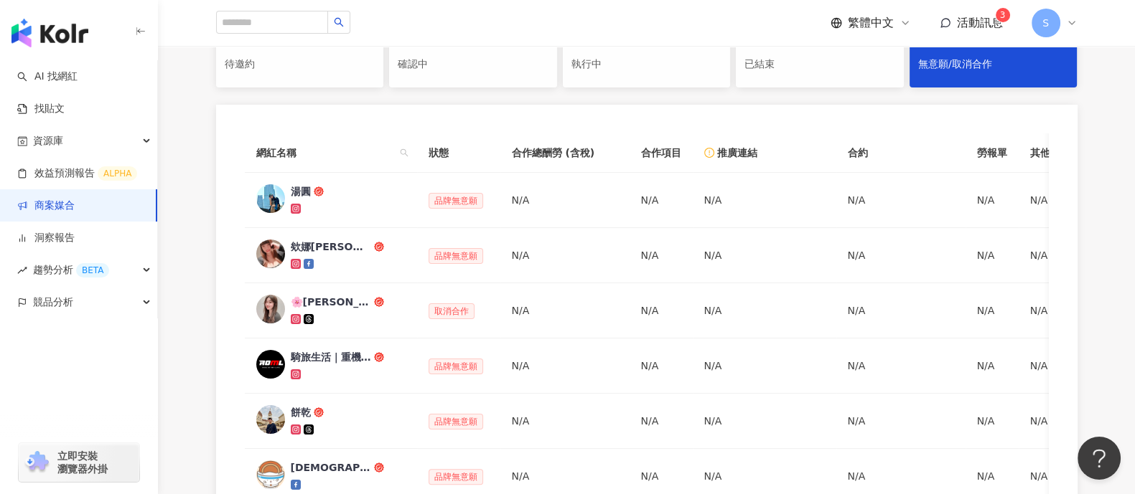
click at [75, 207] on link "商案媒合" at bounding box center [45, 206] width 57 height 14
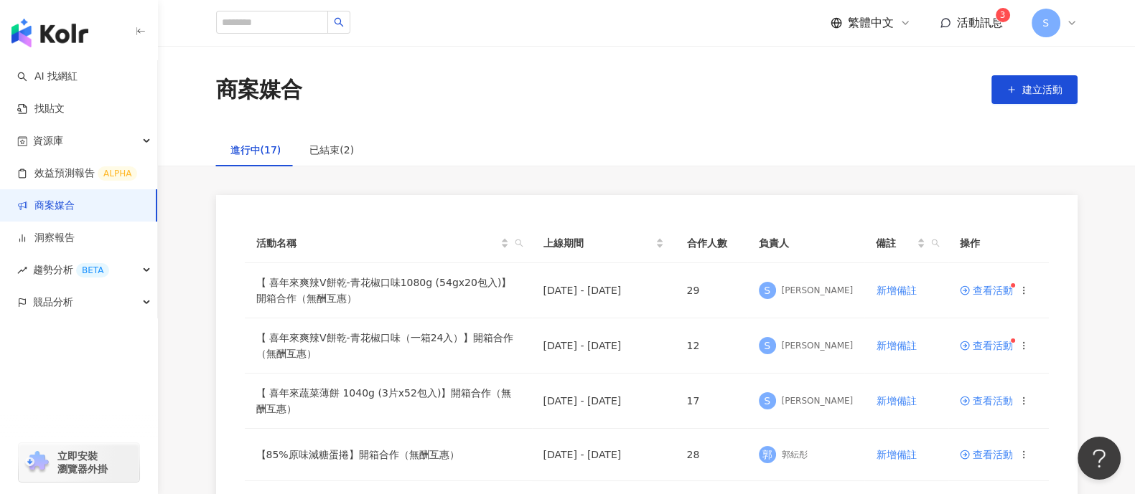
click at [782, 90] on div "商案媒合 建立活動" at bounding box center [646, 90] width 919 height 30
click at [976, 27] on span "活動訊息" at bounding box center [980, 23] width 46 height 14
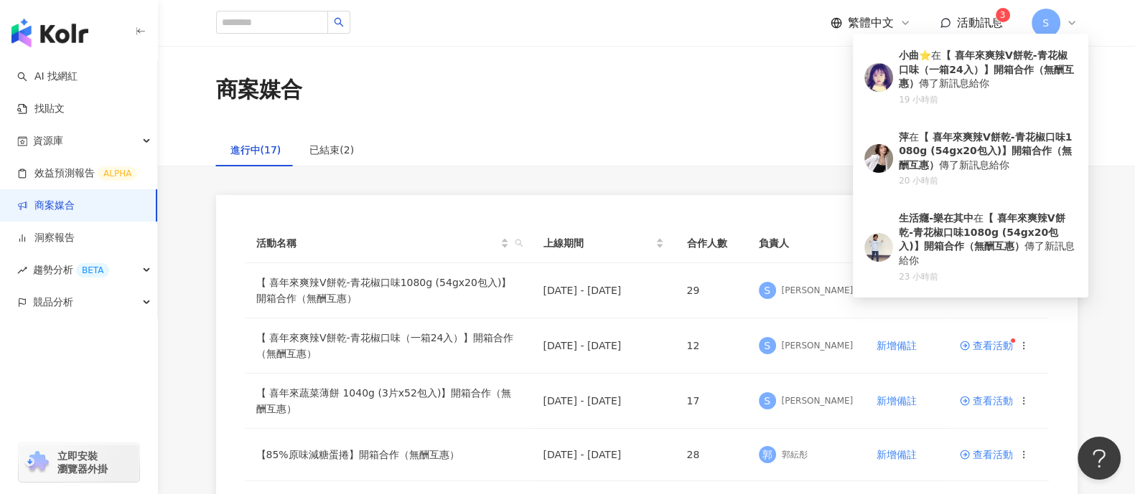
click at [976, 27] on span "活動訊息" at bounding box center [980, 23] width 46 height 14
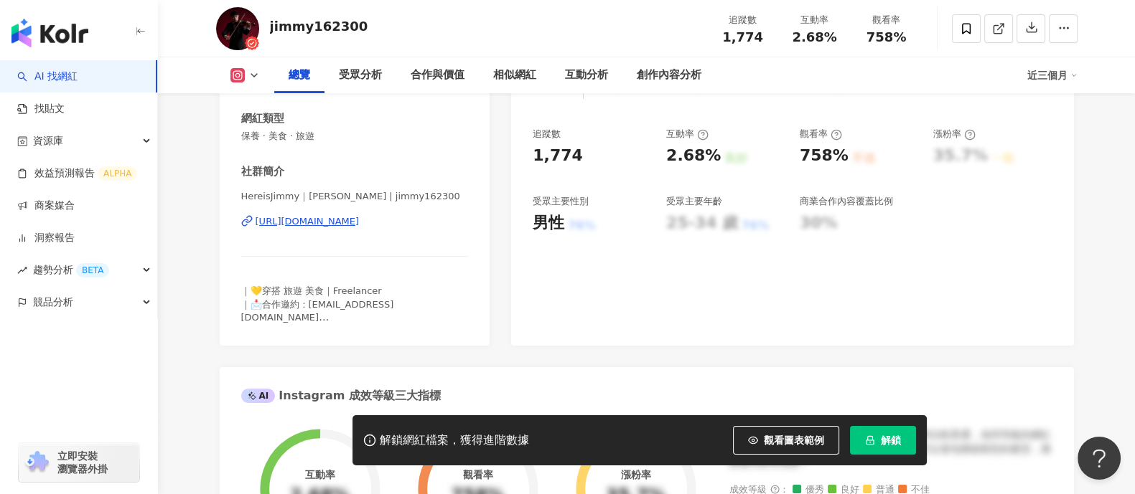
scroll to position [89, 0]
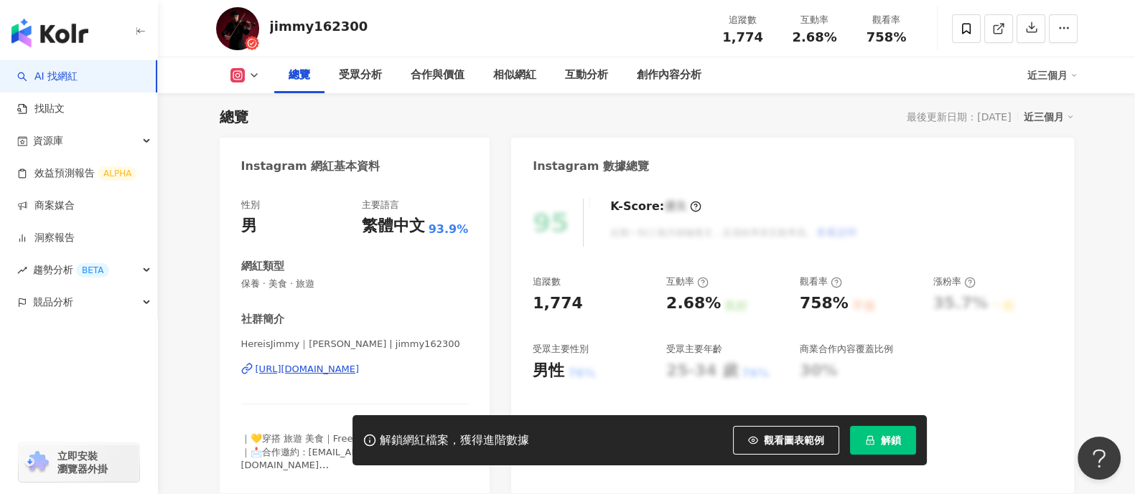
click at [360, 372] on div "https://www.instagram.com/jimmy162300/" at bounding box center [307, 369] width 104 height 13
